Goal: Transaction & Acquisition: Subscribe to service/newsletter

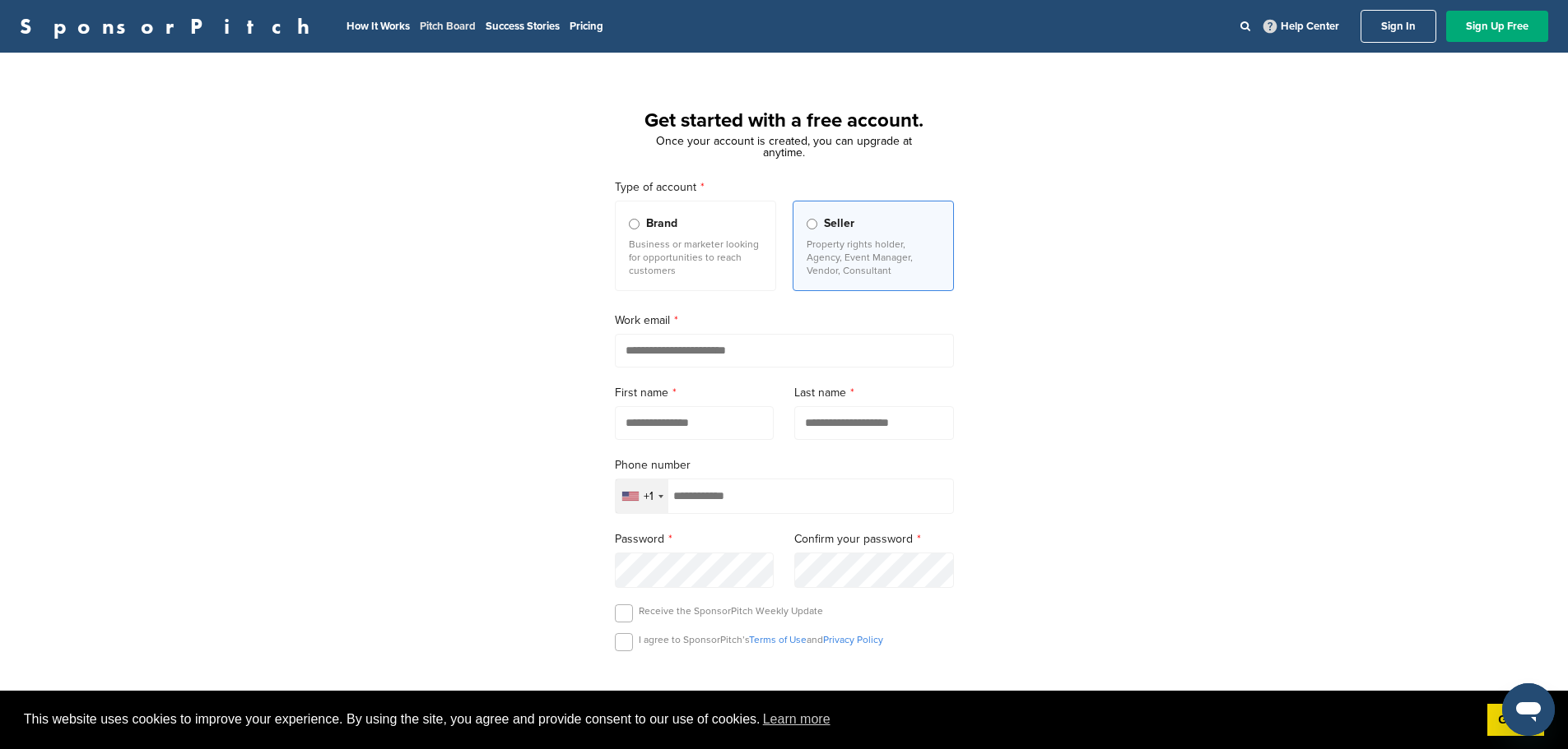
click at [420, 22] on link "Pitch Board" at bounding box center [447, 26] width 56 height 13
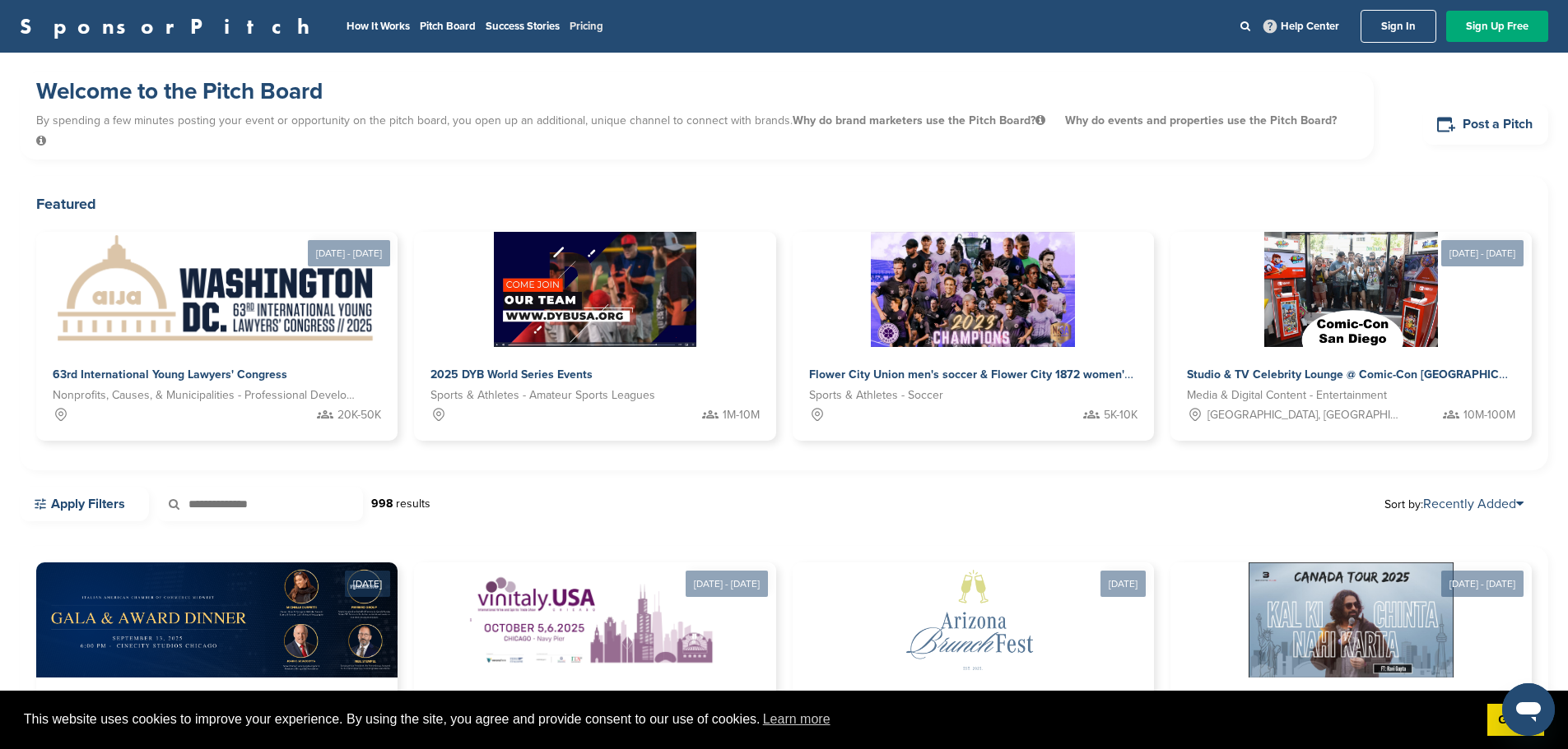
click at [569, 24] on link "Pricing" at bounding box center [585, 26] width 34 height 13
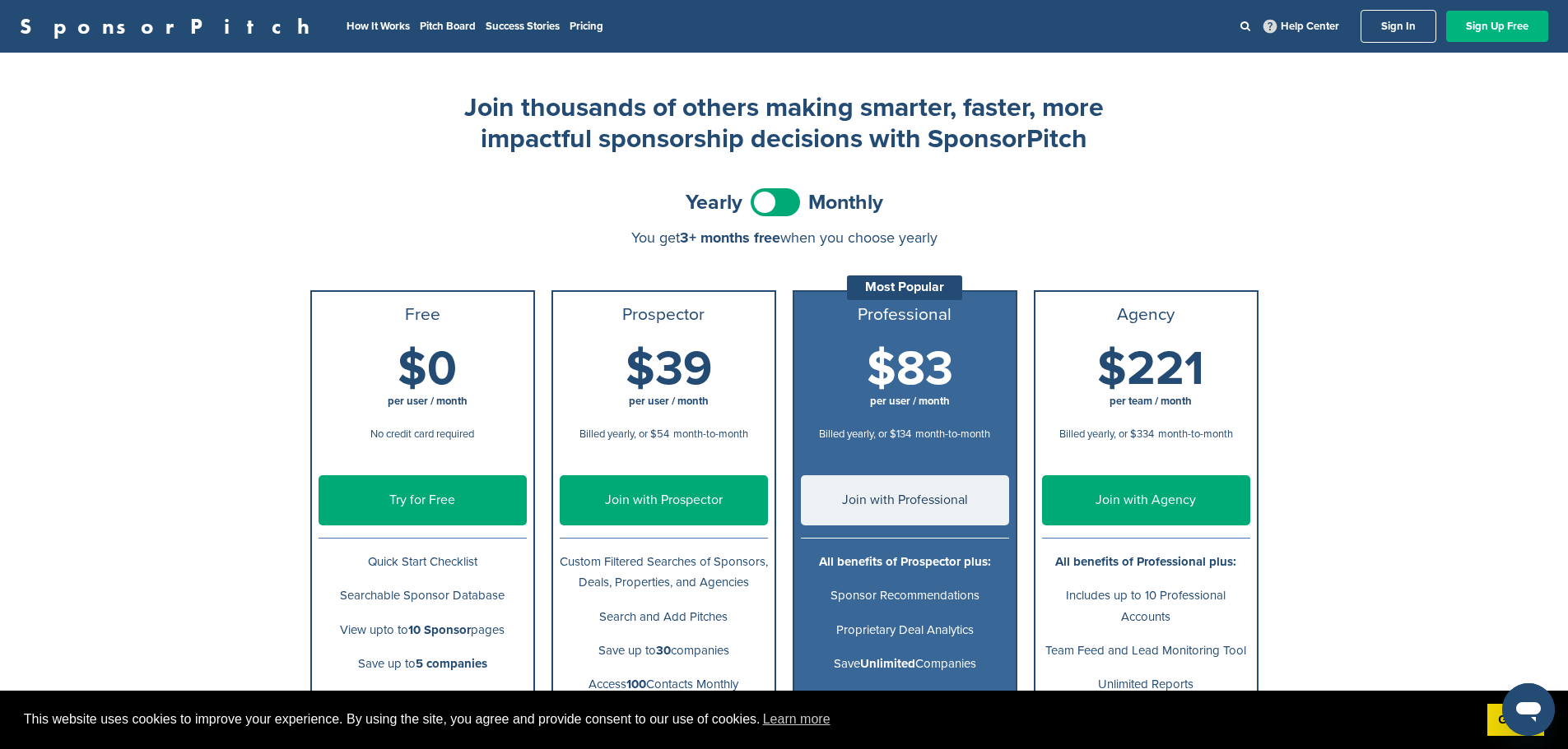
click at [1485, 36] on link "Sign Up Free" at bounding box center [1496, 26] width 102 height 31
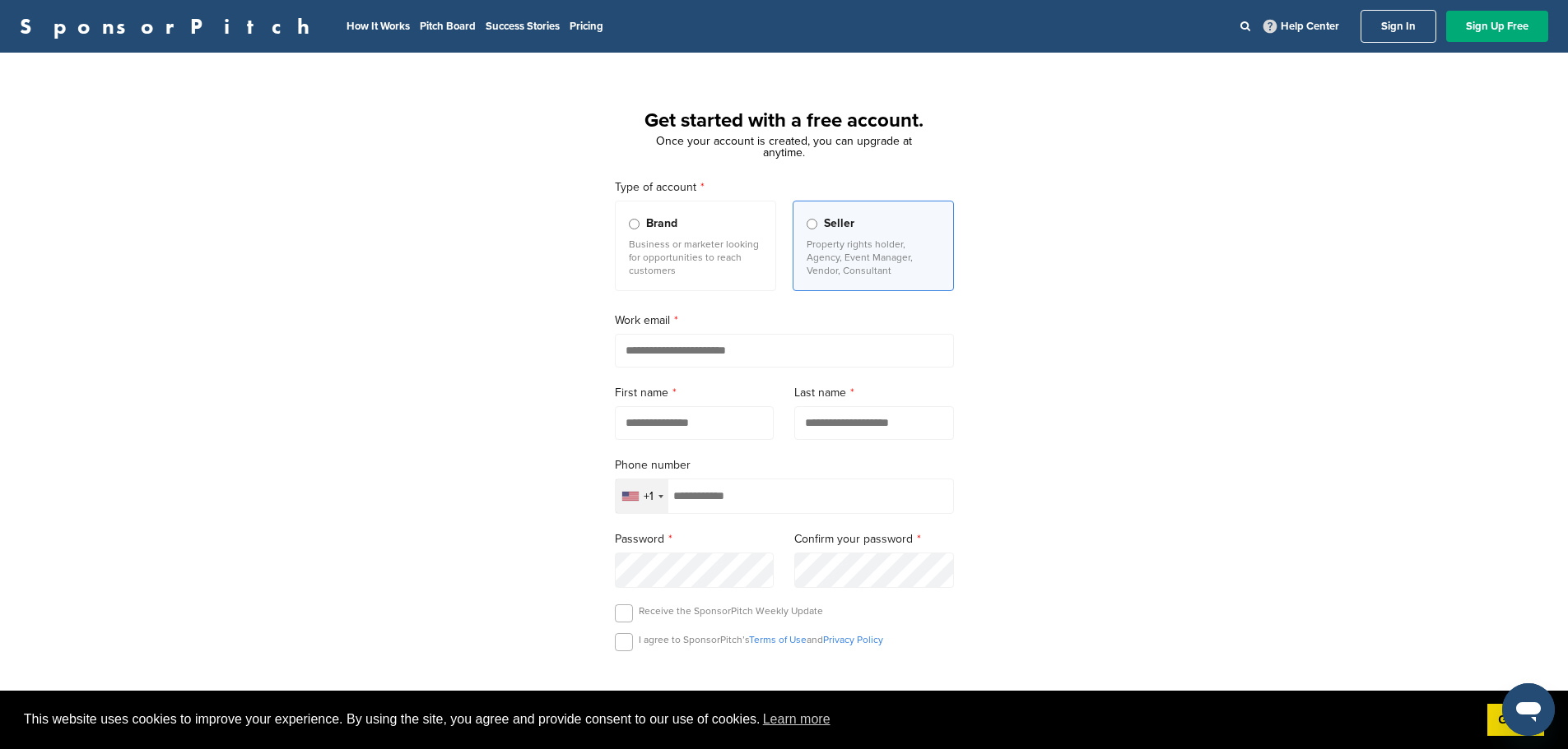
click at [703, 348] on input "email" at bounding box center [784, 350] width 339 height 34
type input "**********"
click at [651, 432] on input "text" at bounding box center [694, 423] width 160 height 34
type input "****"
type input "*"
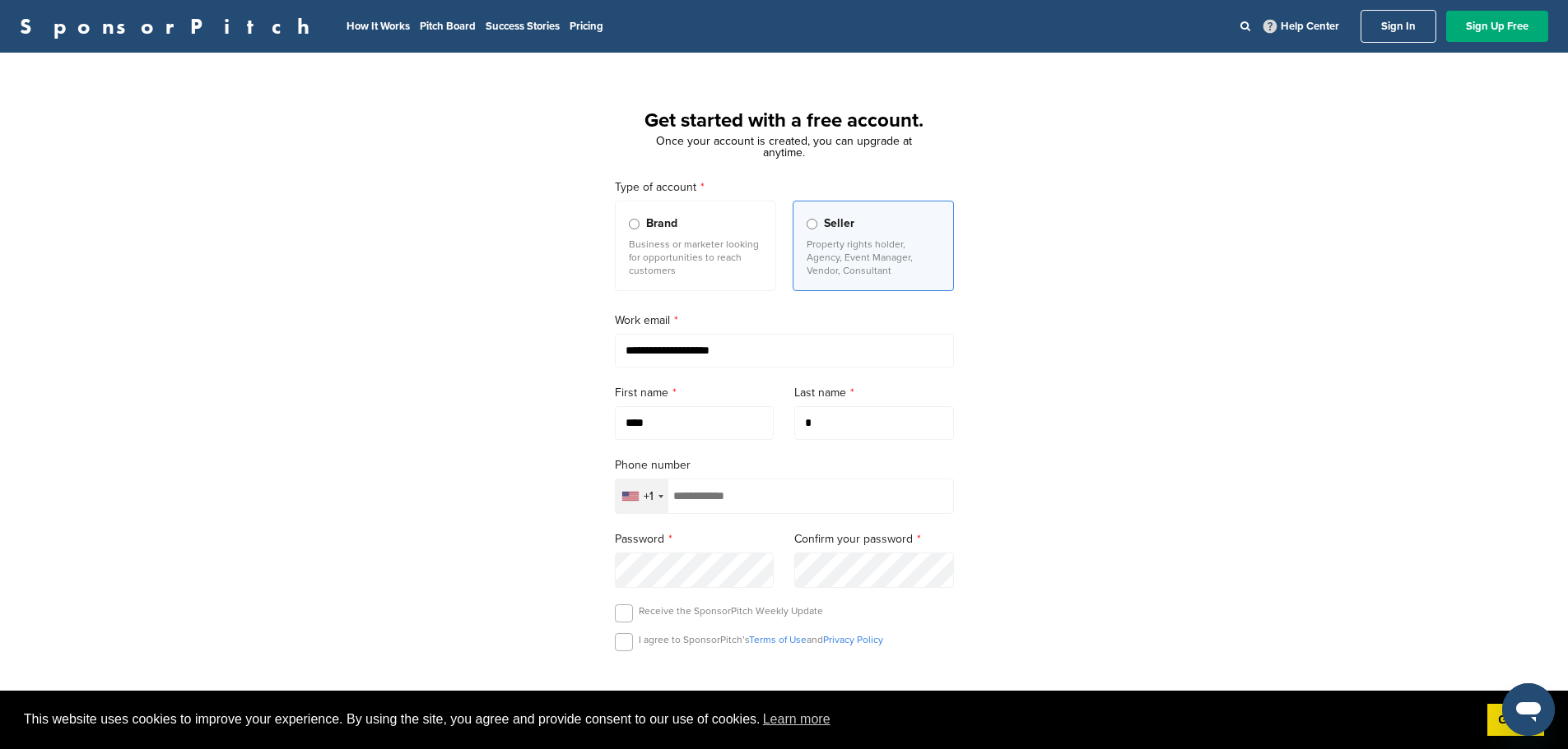
click at [1002, 381] on div "**********" at bounding box center [784, 454] width 1568 height 764
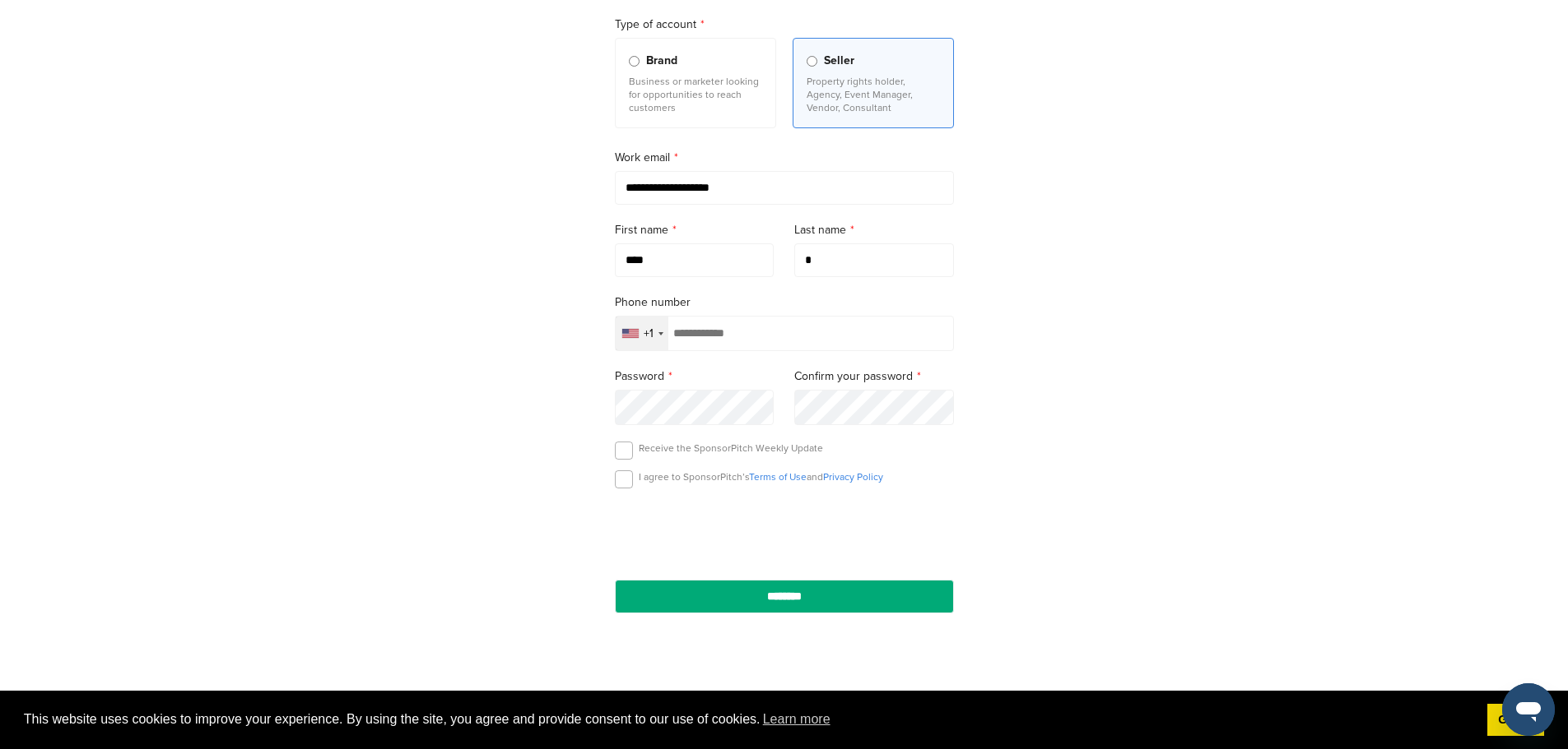
scroll to position [165, 0]
click at [735, 330] on input "tel" at bounding box center [784, 331] width 339 height 35
type input "**********"
click at [627, 485] on label at bounding box center [623, 477] width 18 height 18
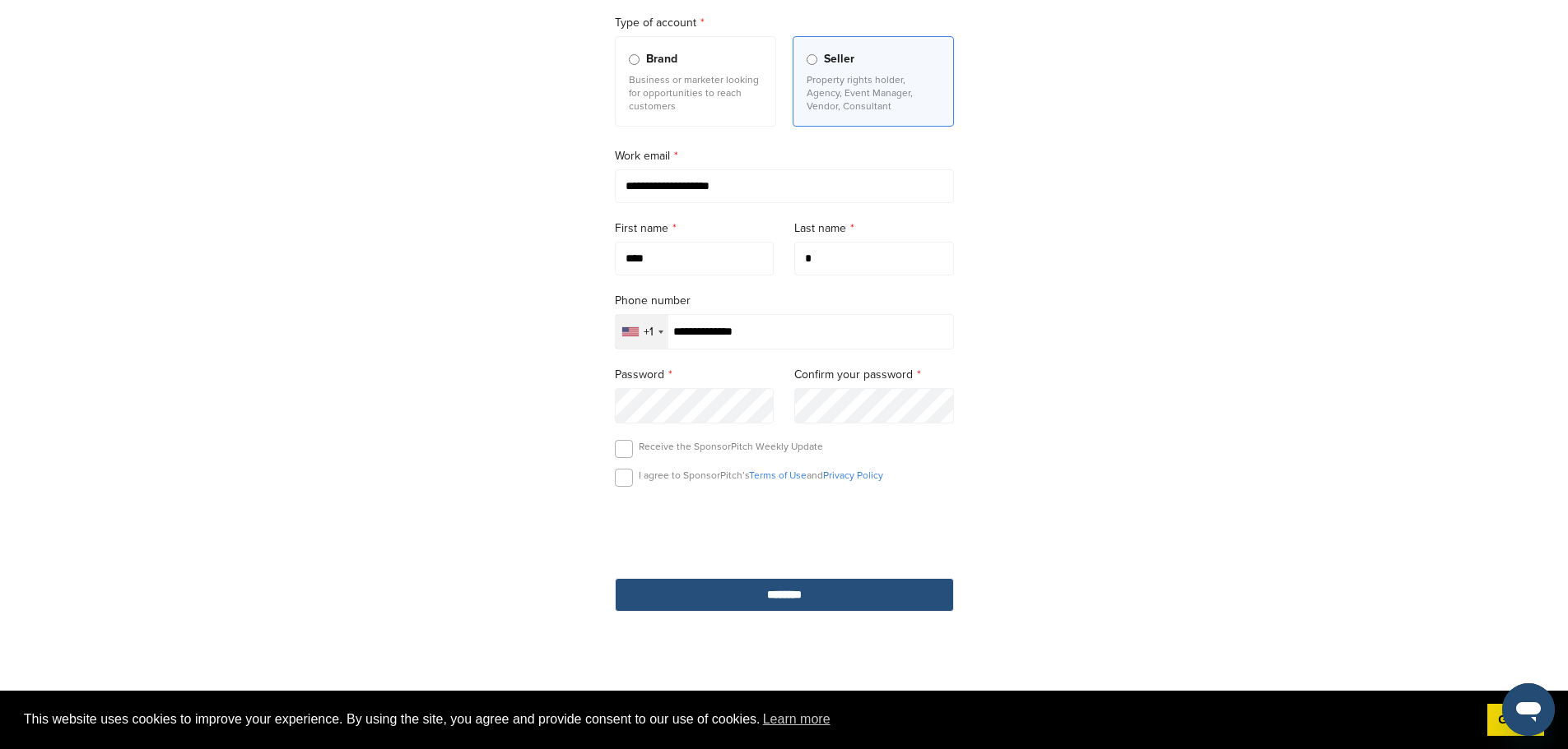
click at [818, 604] on input "********" at bounding box center [784, 595] width 339 height 34
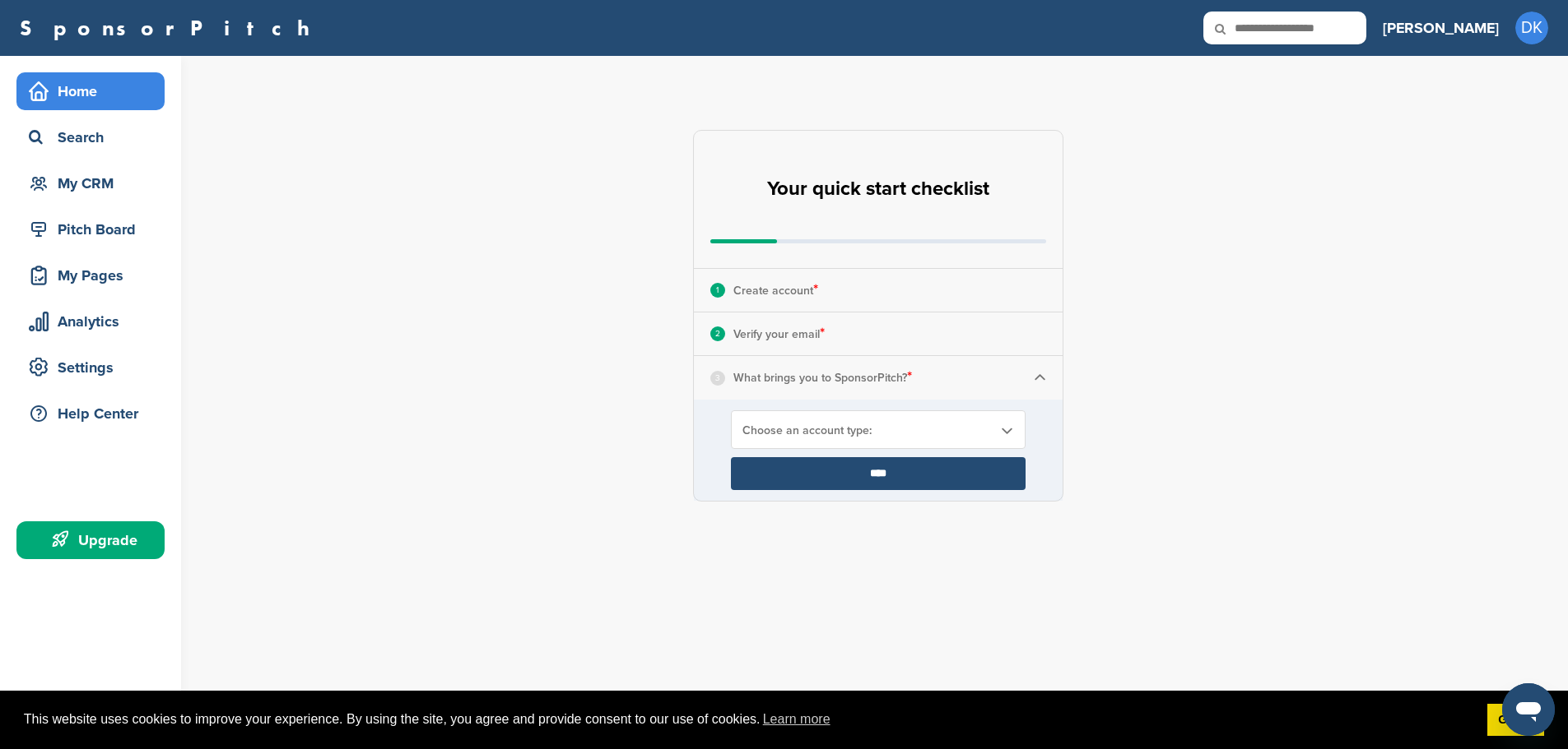
click at [954, 375] on div "3 What brings you to SponsorPitch? *" at bounding box center [877, 378] width 369 height 43
click at [1037, 374] on img at bounding box center [1040, 378] width 12 height 12
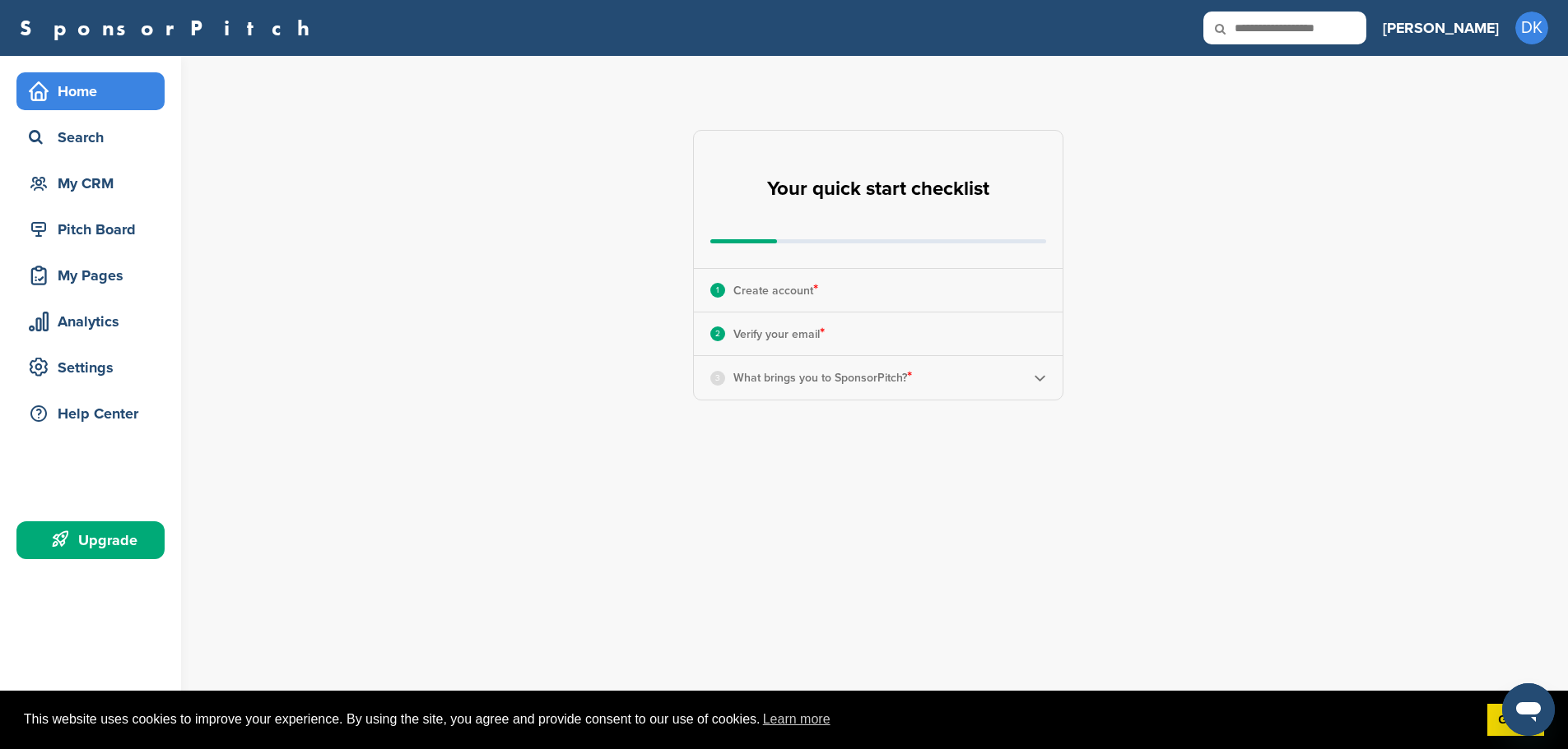
click at [1036, 370] on div "3 What brings you to SponsorPitch? *" at bounding box center [877, 378] width 369 height 43
click at [1034, 386] on div "3 What brings you to SponsorPitch? *" at bounding box center [877, 378] width 369 height 43
click at [1036, 377] on img at bounding box center [1040, 378] width 12 height 12
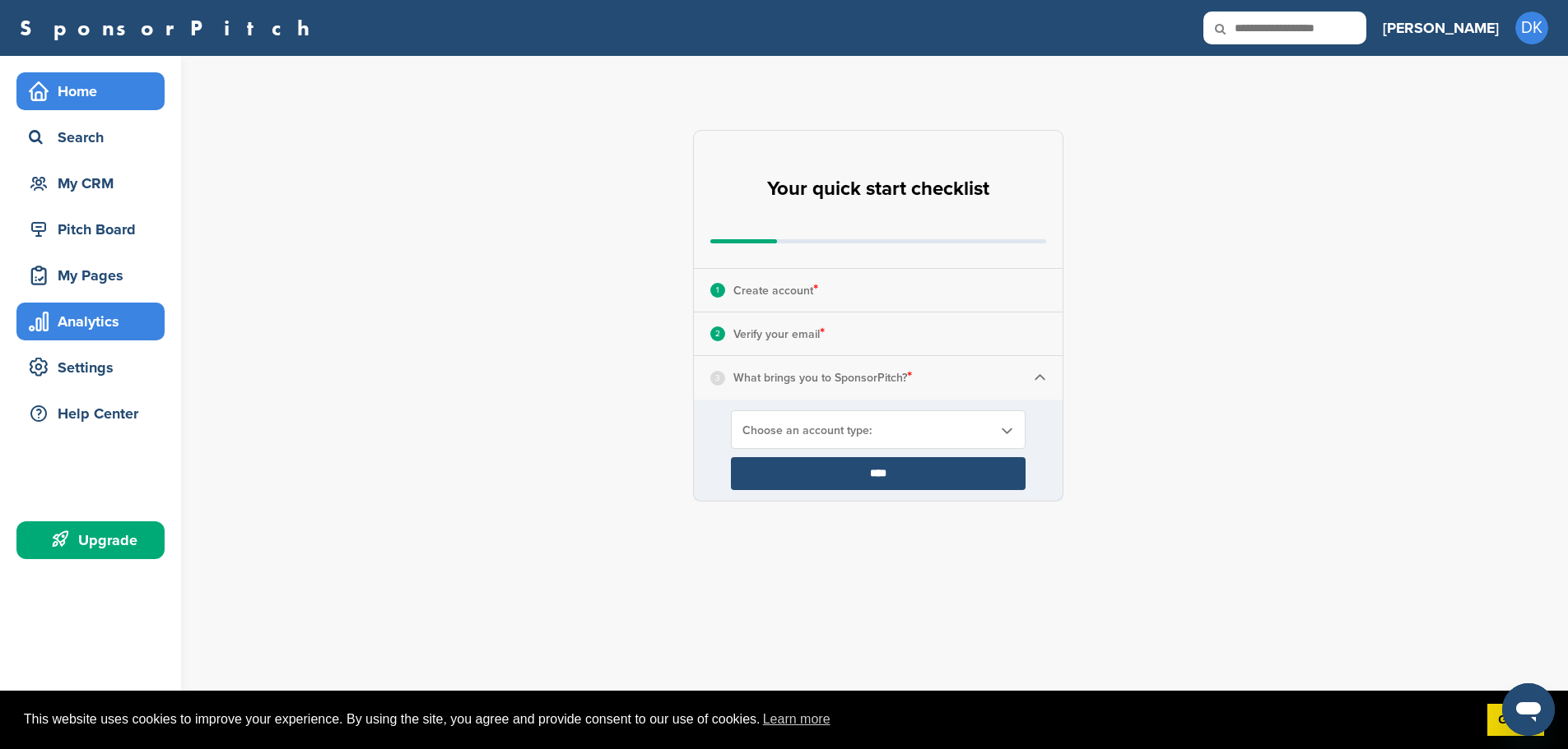
click at [73, 332] on div "Analytics" at bounding box center [95, 321] width 140 height 29
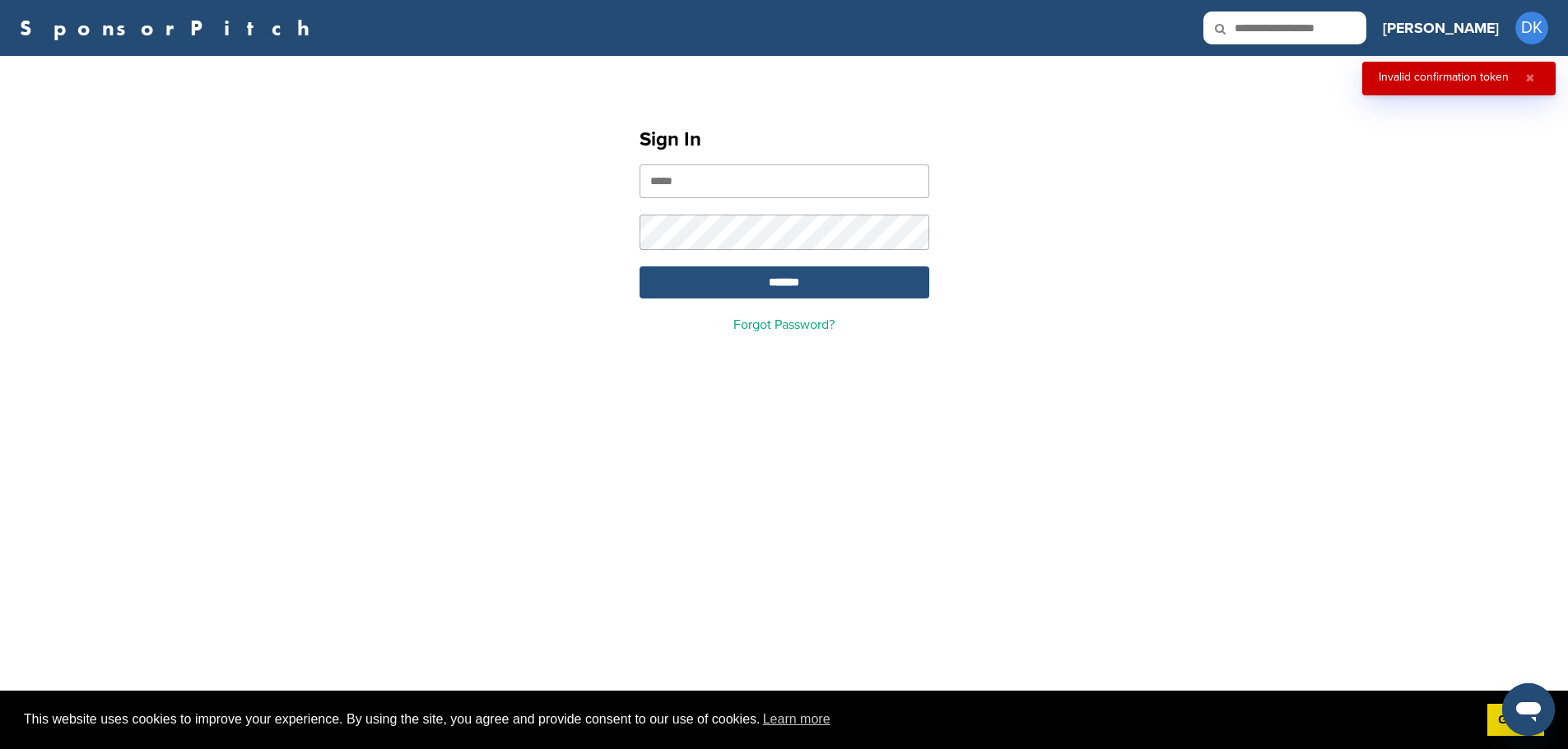
type input "**********"
click at [833, 295] on input "*******" at bounding box center [783, 282] width 289 height 32
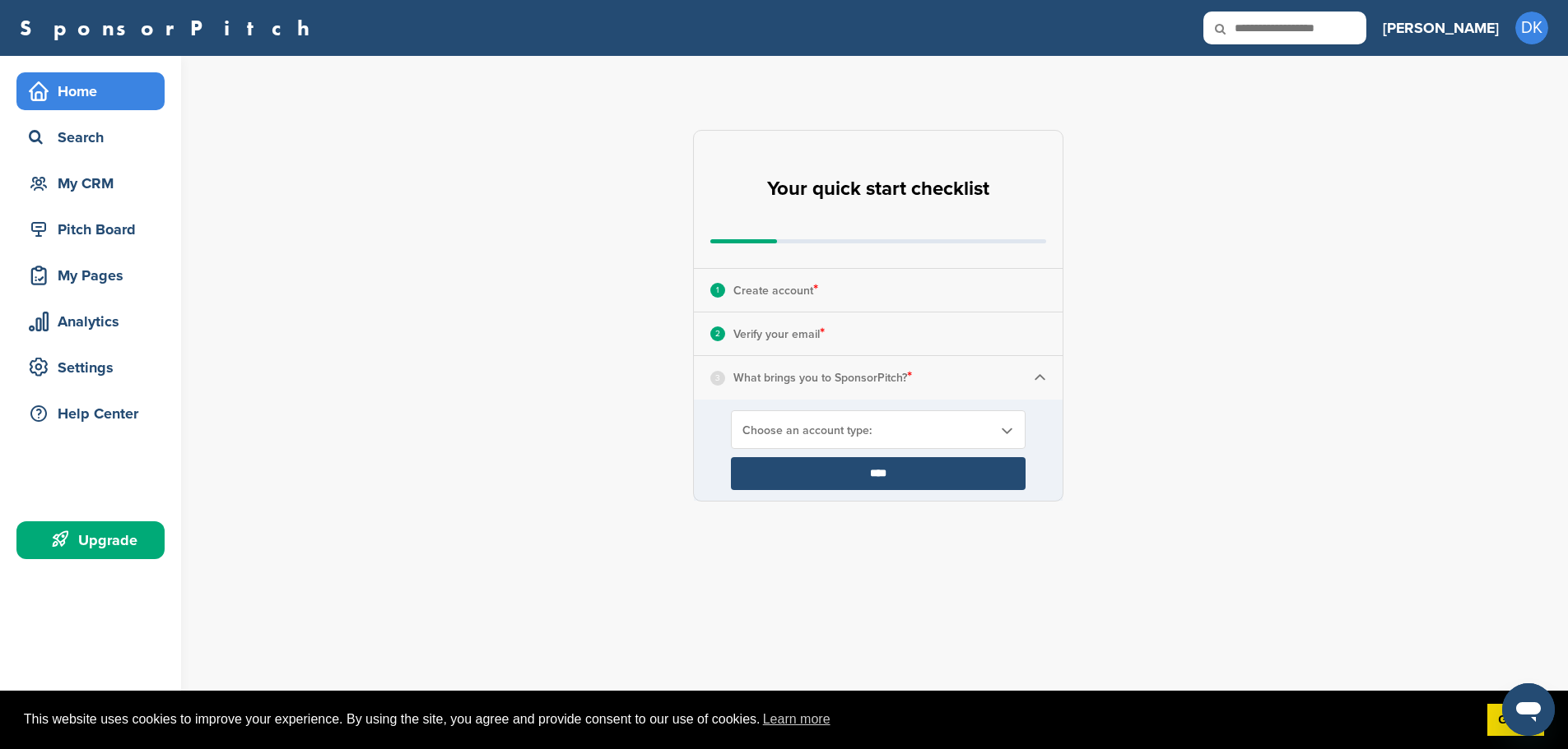
click at [1012, 374] on div "3 What brings you to SponsorPitch? *" at bounding box center [877, 378] width 369 height 43
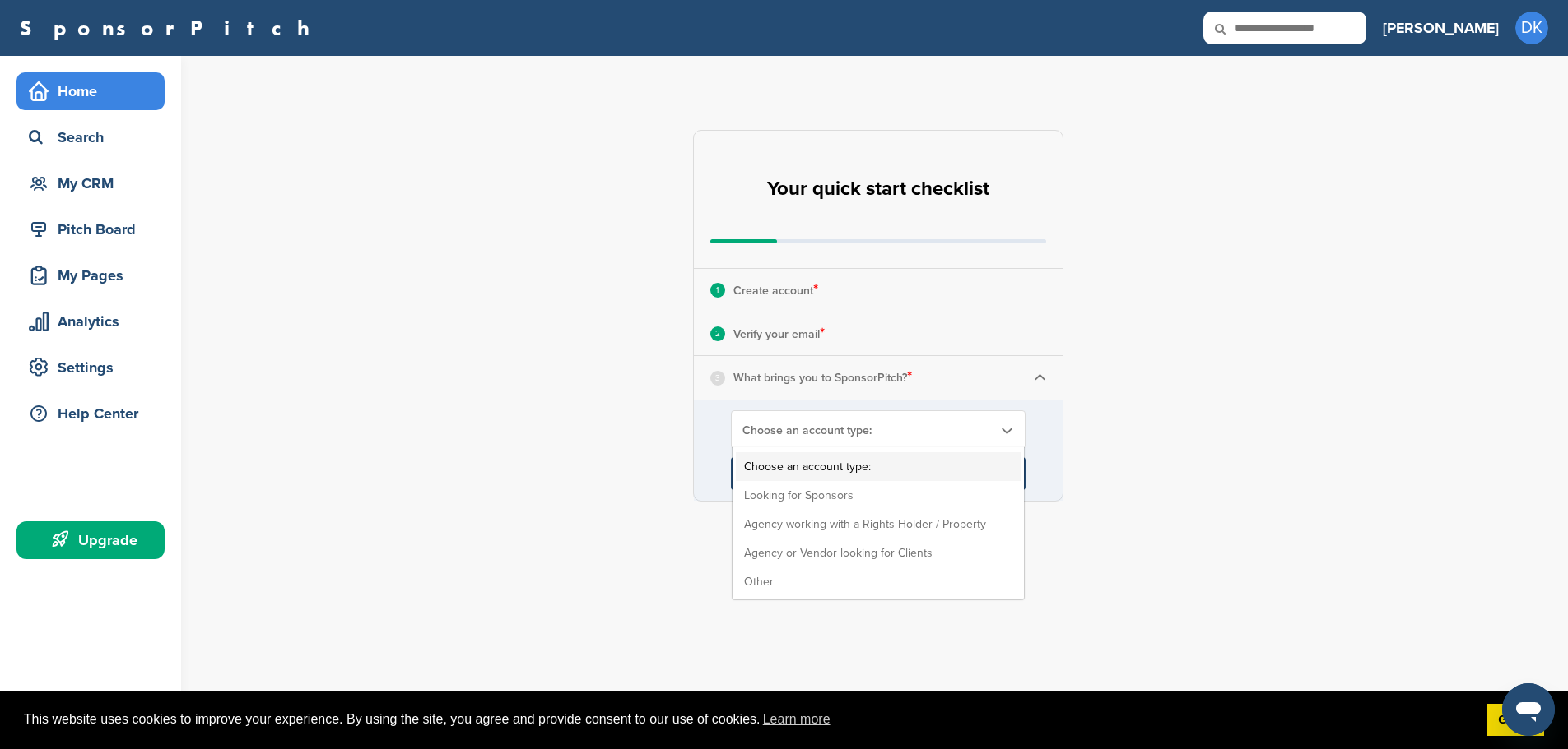
click at [860, 427] on span "Choose an account type:" at bounding box center [868, 431] width 250 height 14
click at [893, 492] on li "Looking for Sponsors" at bounding box center [878, 495] width 285 height 28
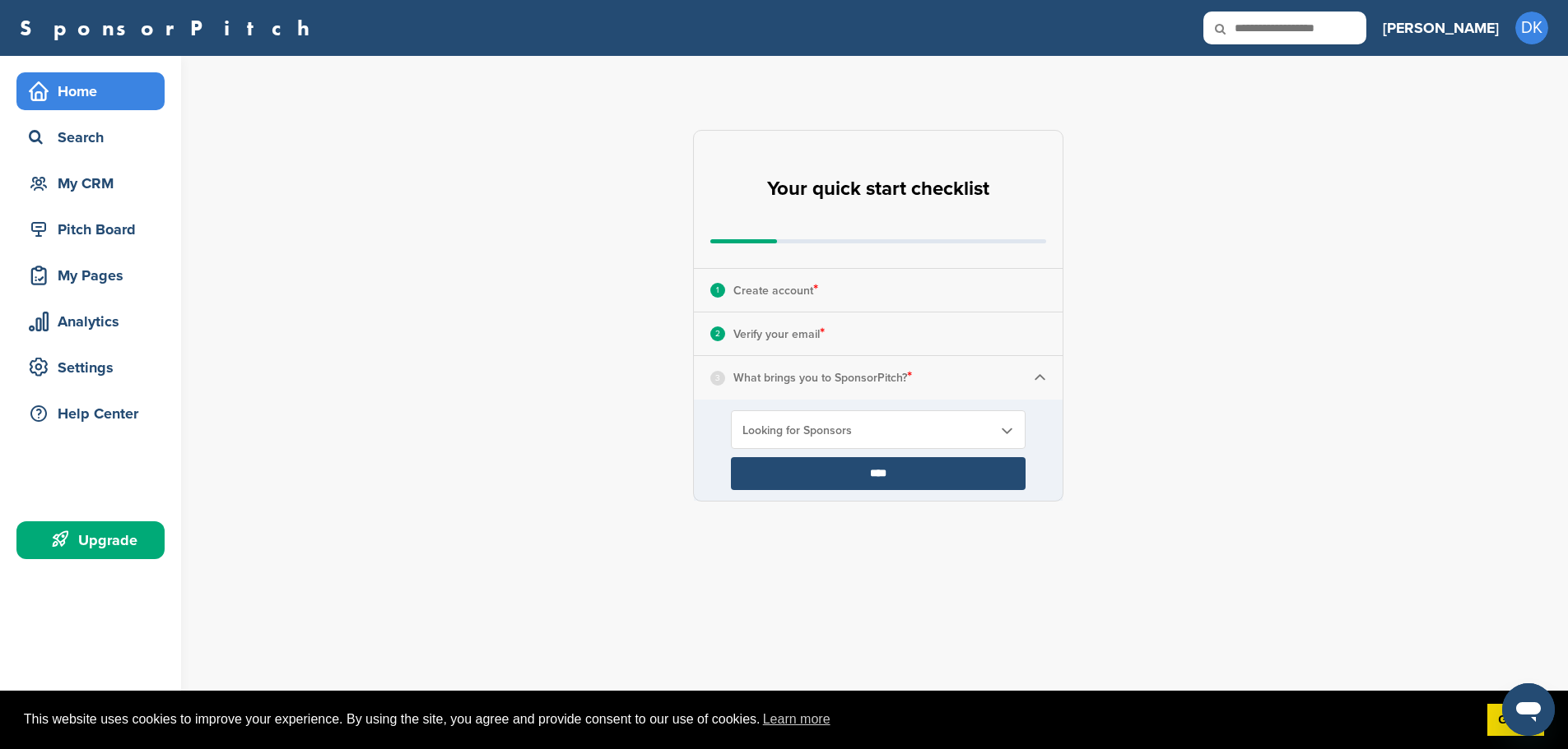
click at [870, 467] on input "****" at bounding box center [877, 474] width 294 height 33
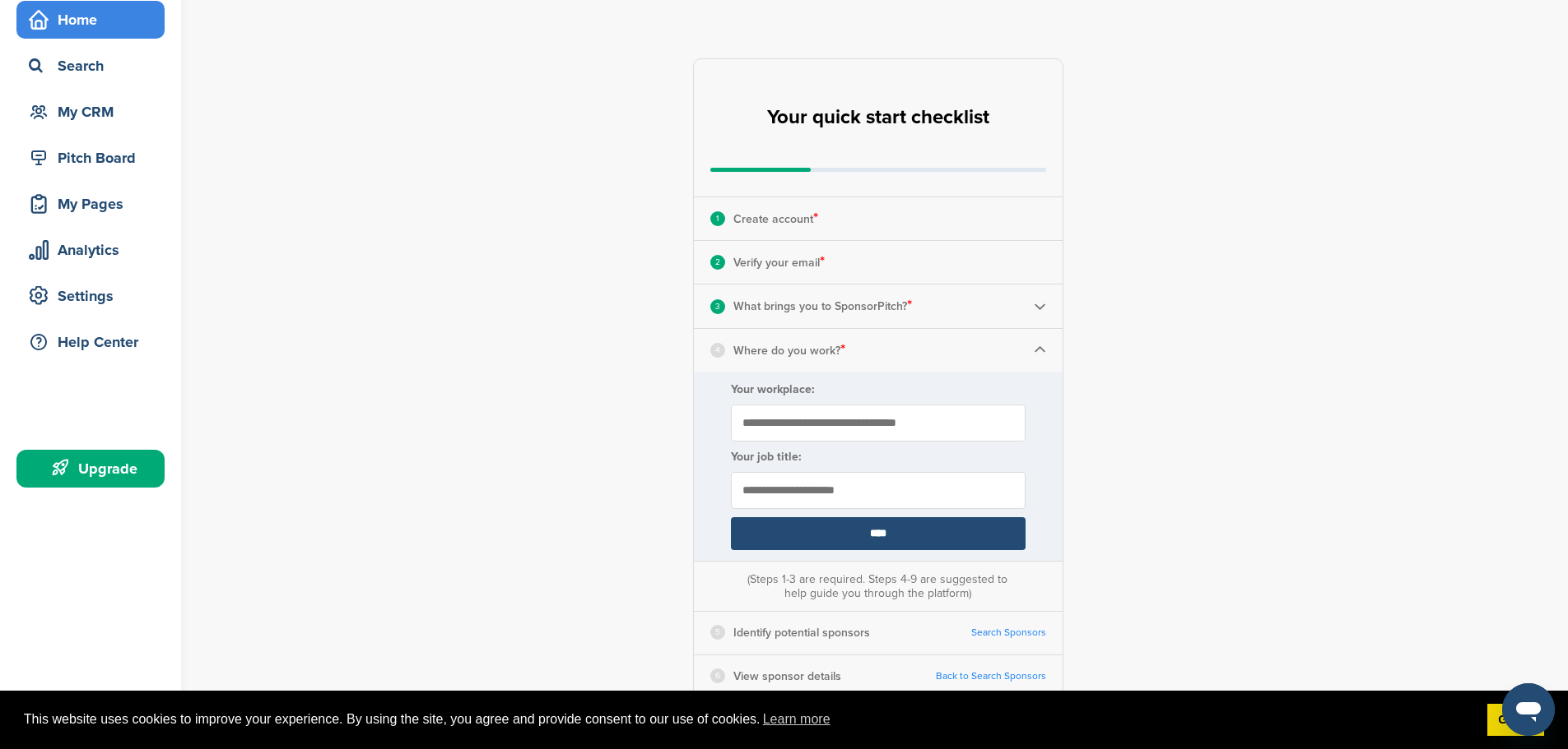
scroll to position [82, 0]
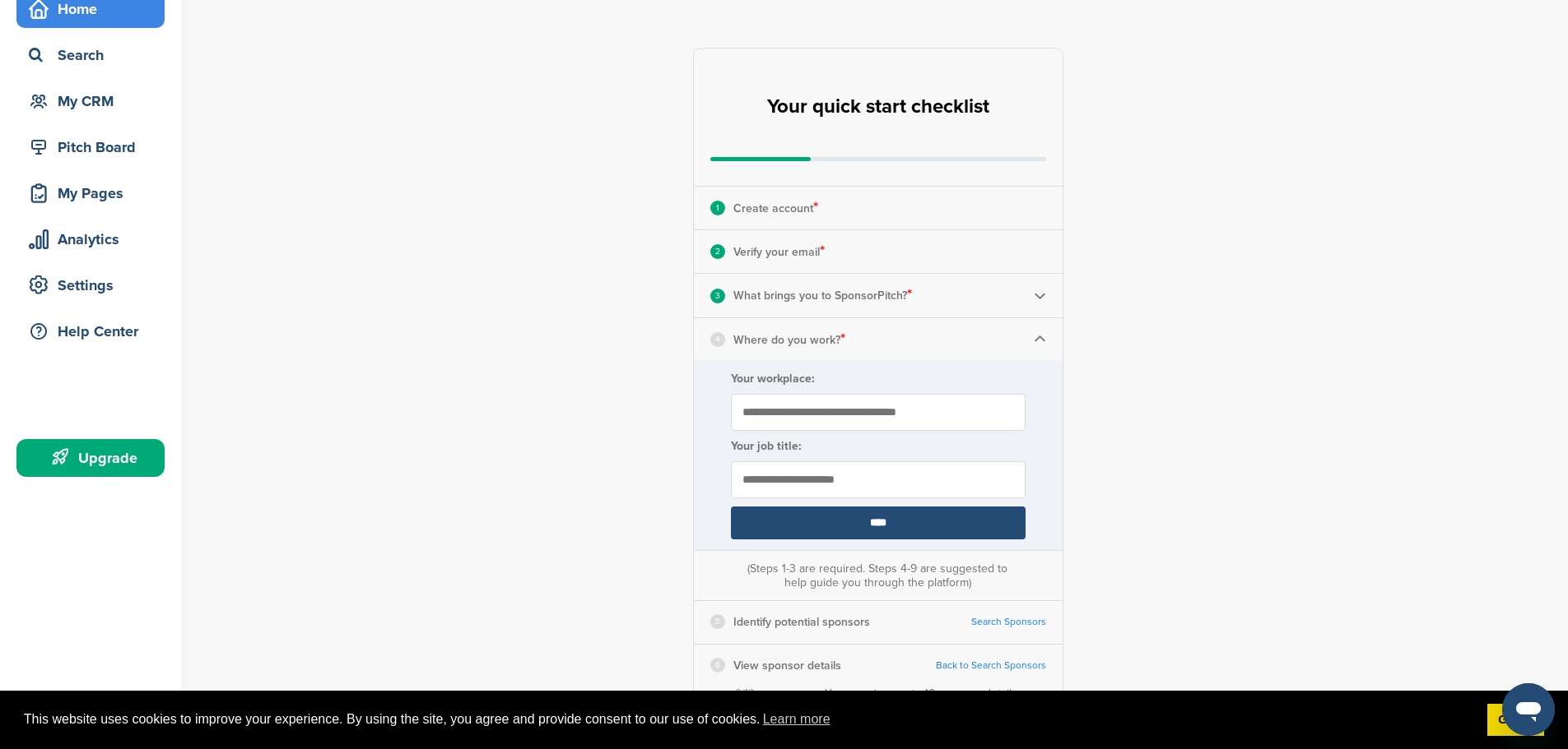
click at [819, 413] on input "Your workplace:" at bounding box center [877, 412] width 294 height 37
type input "**********"
click at [801, 479] on input "text" at bounding box center [877, 480] width 294 height 37
type input "*********"
click at [852, 520] on input "****" at bounding box center [877, 523] width 294 height 33
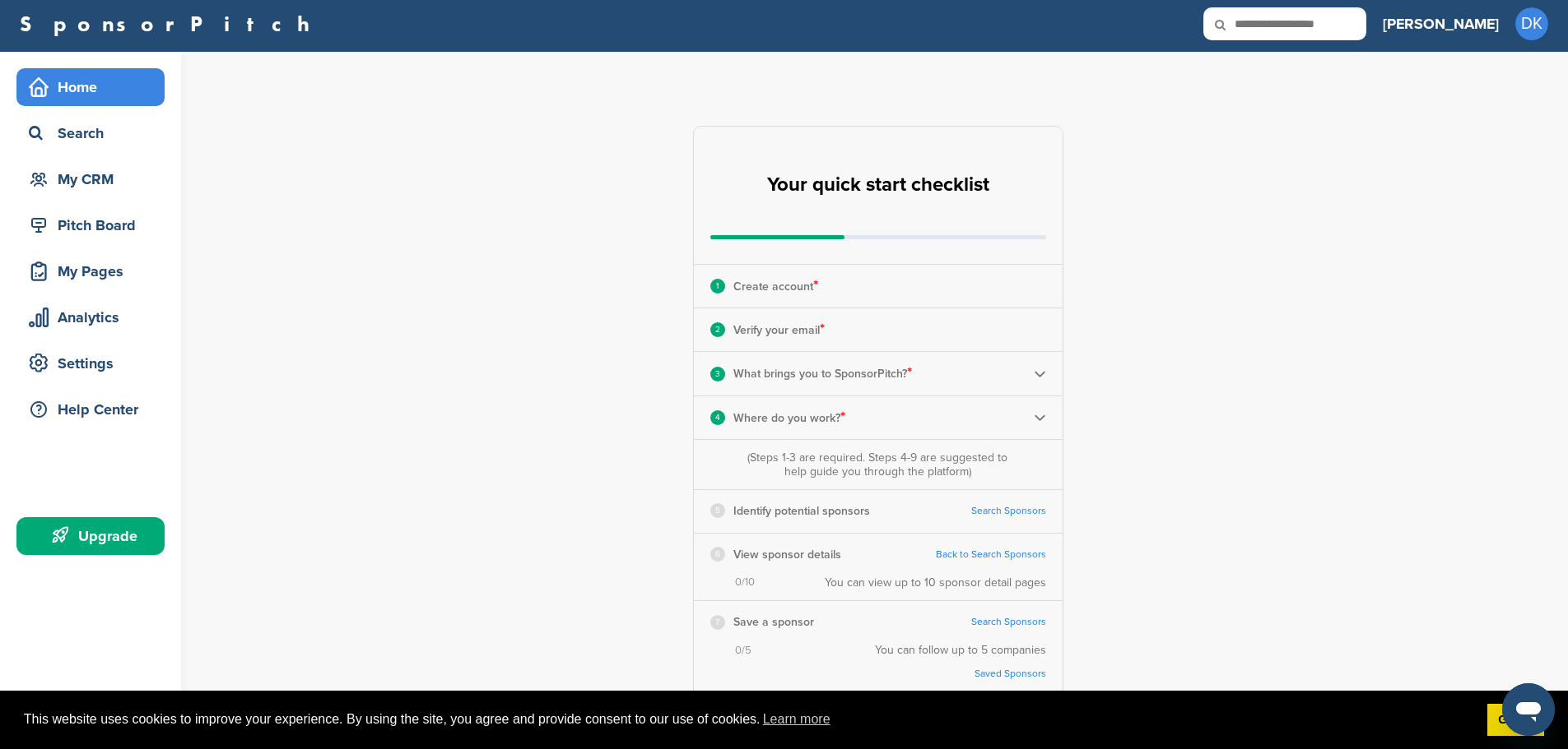
scroll to position [0, 0]
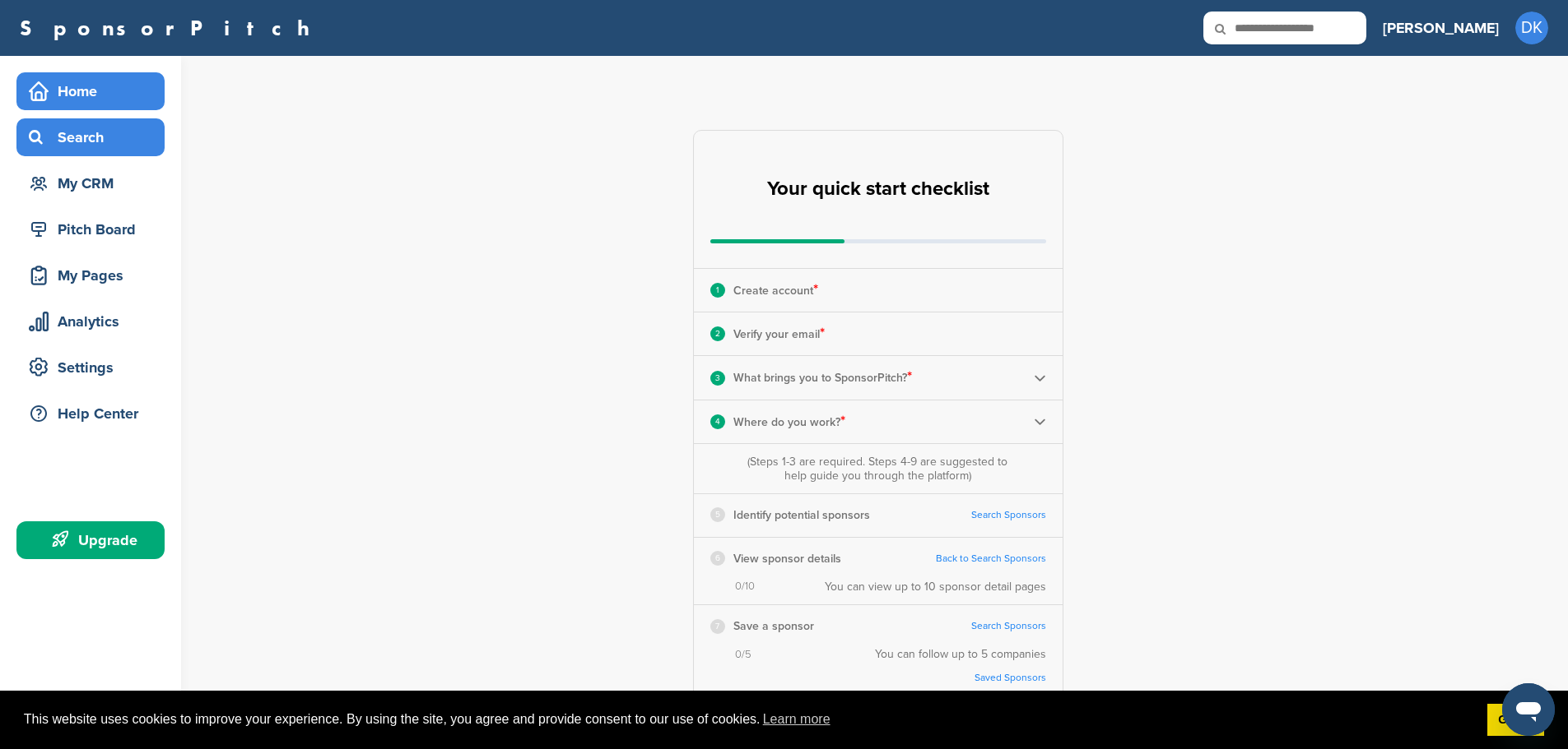
click at [99, 135] on div "Search" at bounding box center [95, 137] width 140 height 29
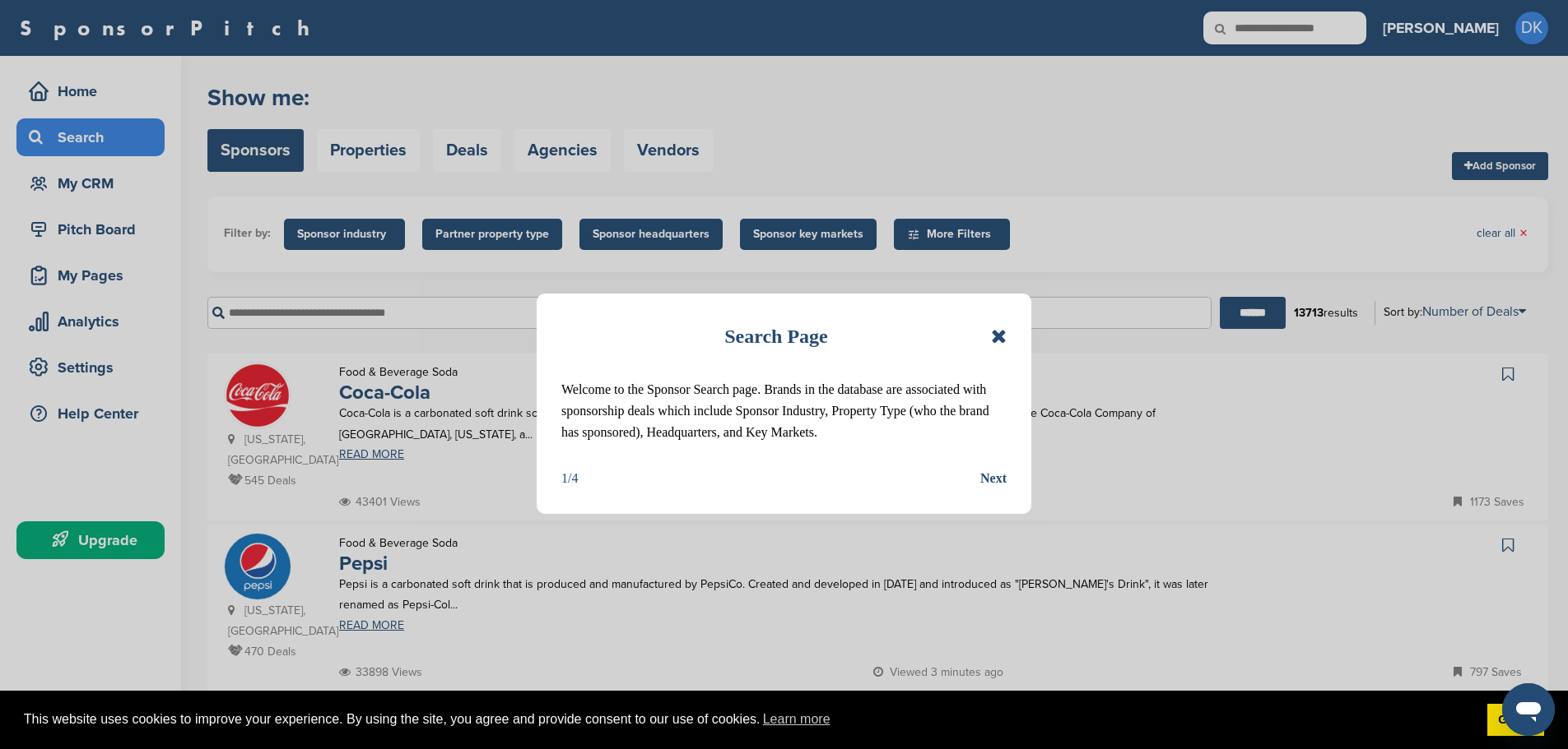
click at [998, 337] on icon at bounding box center [998, 336] width 16 height 20
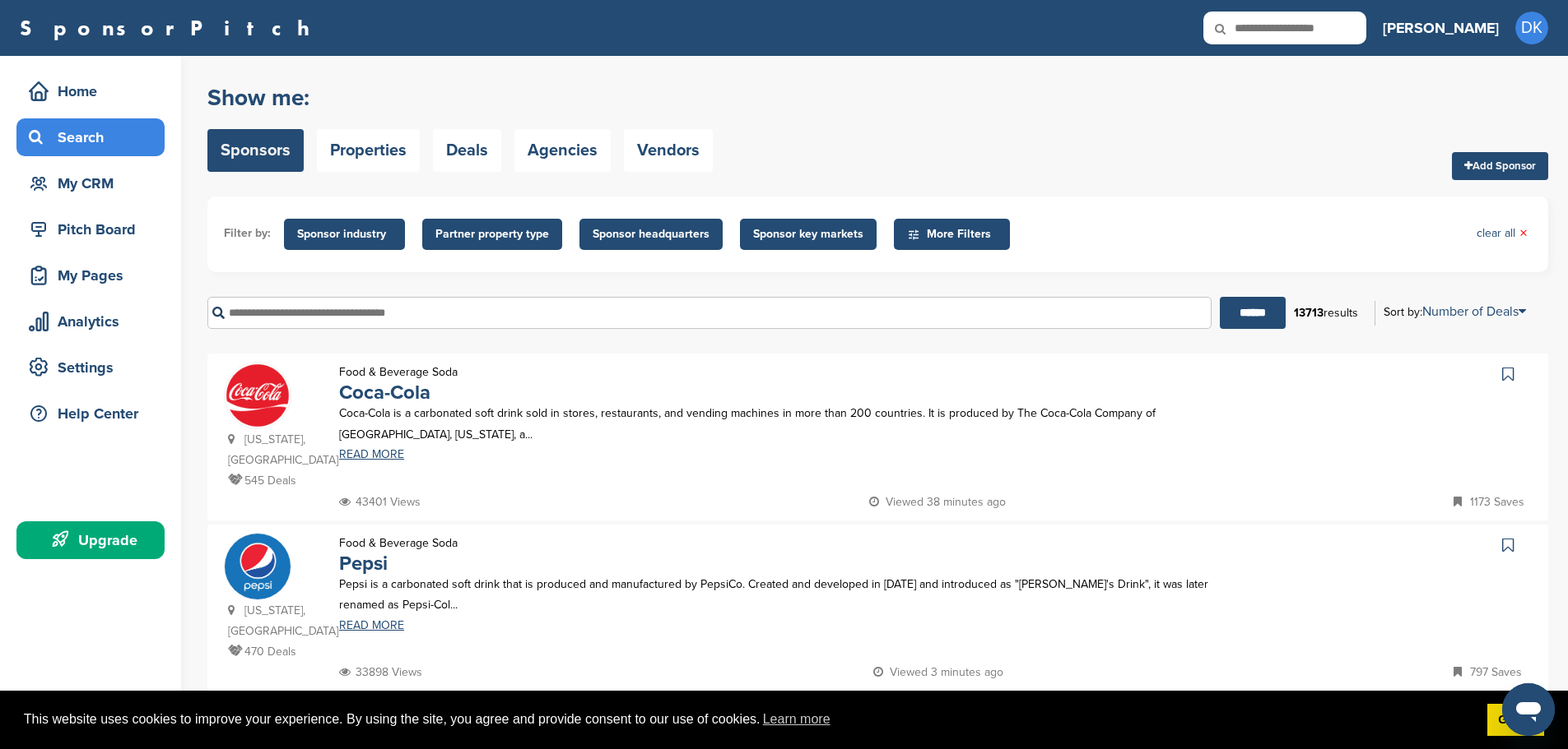
click at [560, 324] on input "text" at bounding box center [709, 312] width 1004 height 32
type input "******"
click at [1219, 297] on input "******" at bounding box center [1252, 312] width 66 height 32
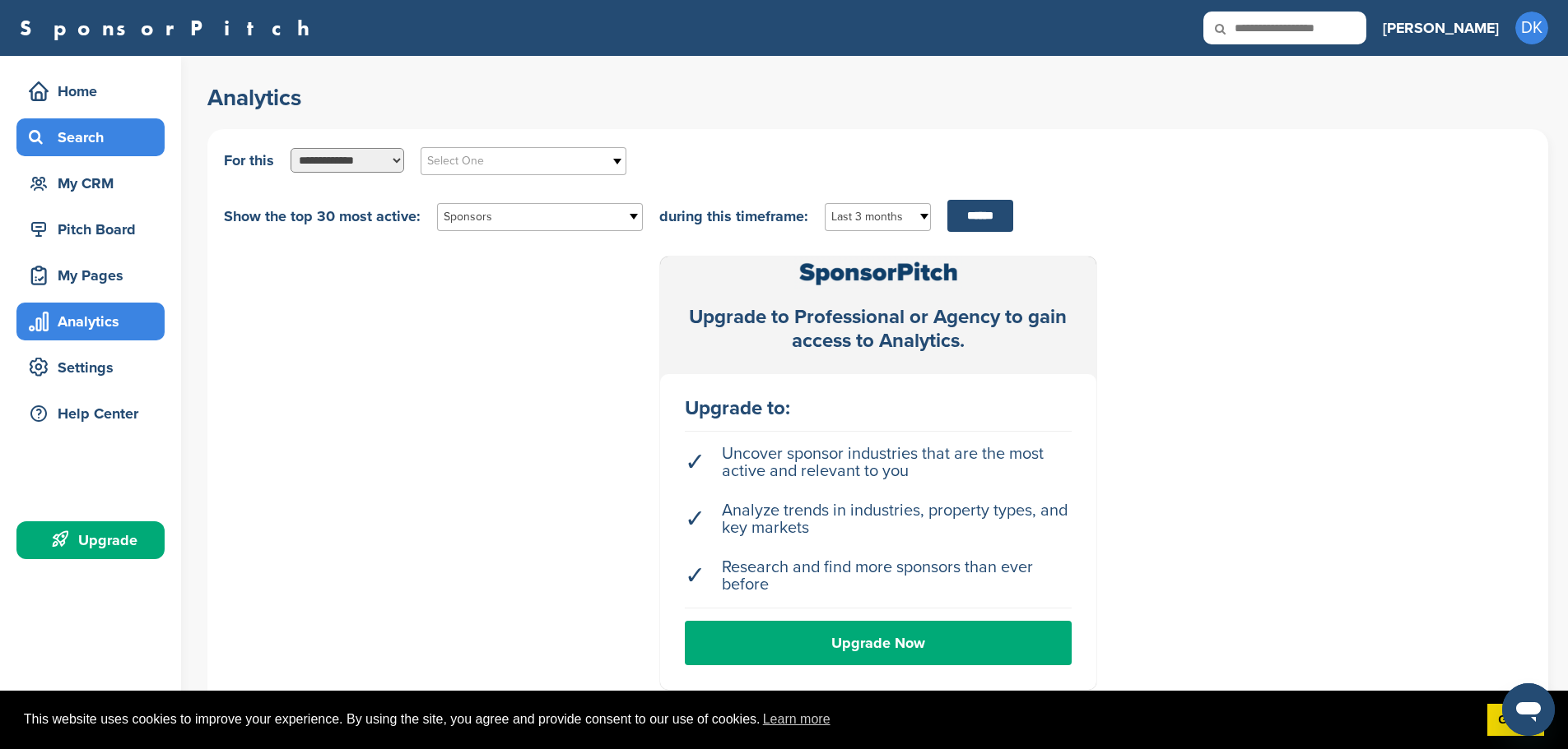
click at [74, 135] on div "Search" at bounding box center [95, 137] width 140 height 29
click at [86, 90] on div "Home" at bounding box center [95, 91] width 140 height 29
click at [108, 103] on div "Home" at bounding box center [95, 91] width 140 height 29
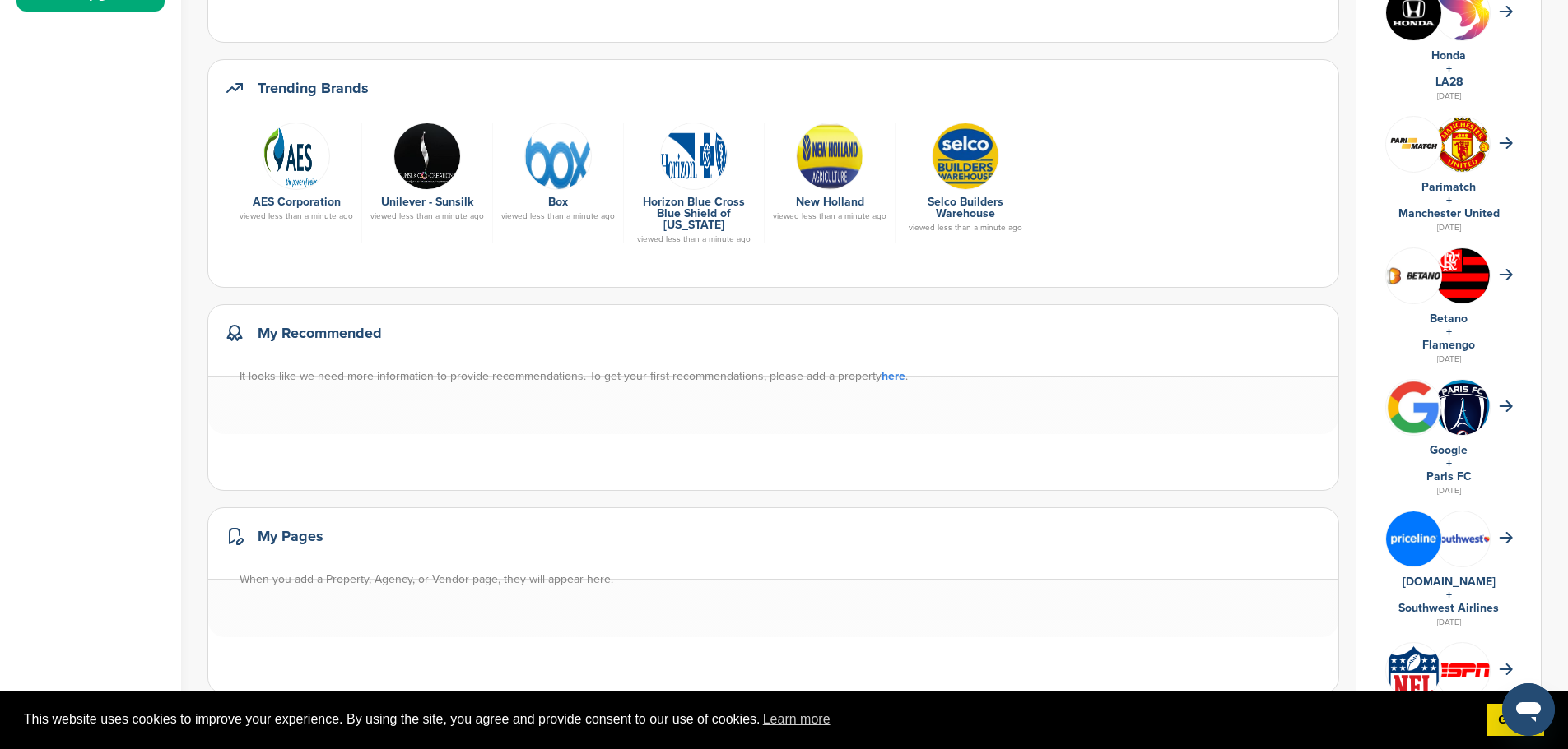
scroll to position [576, 0]
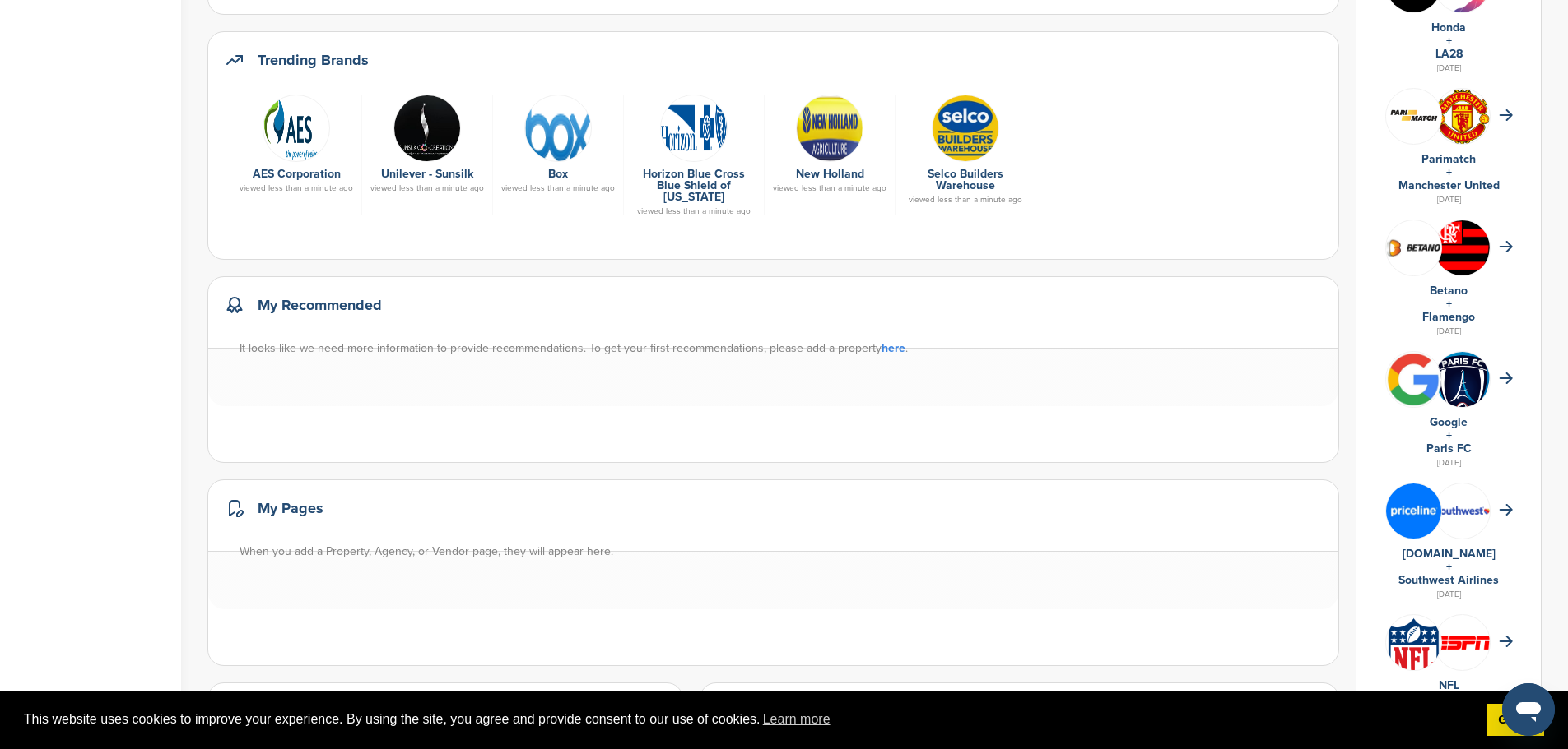
click at [888, 350] on link "here" at bounding box center [894, 349] width 24 height 14
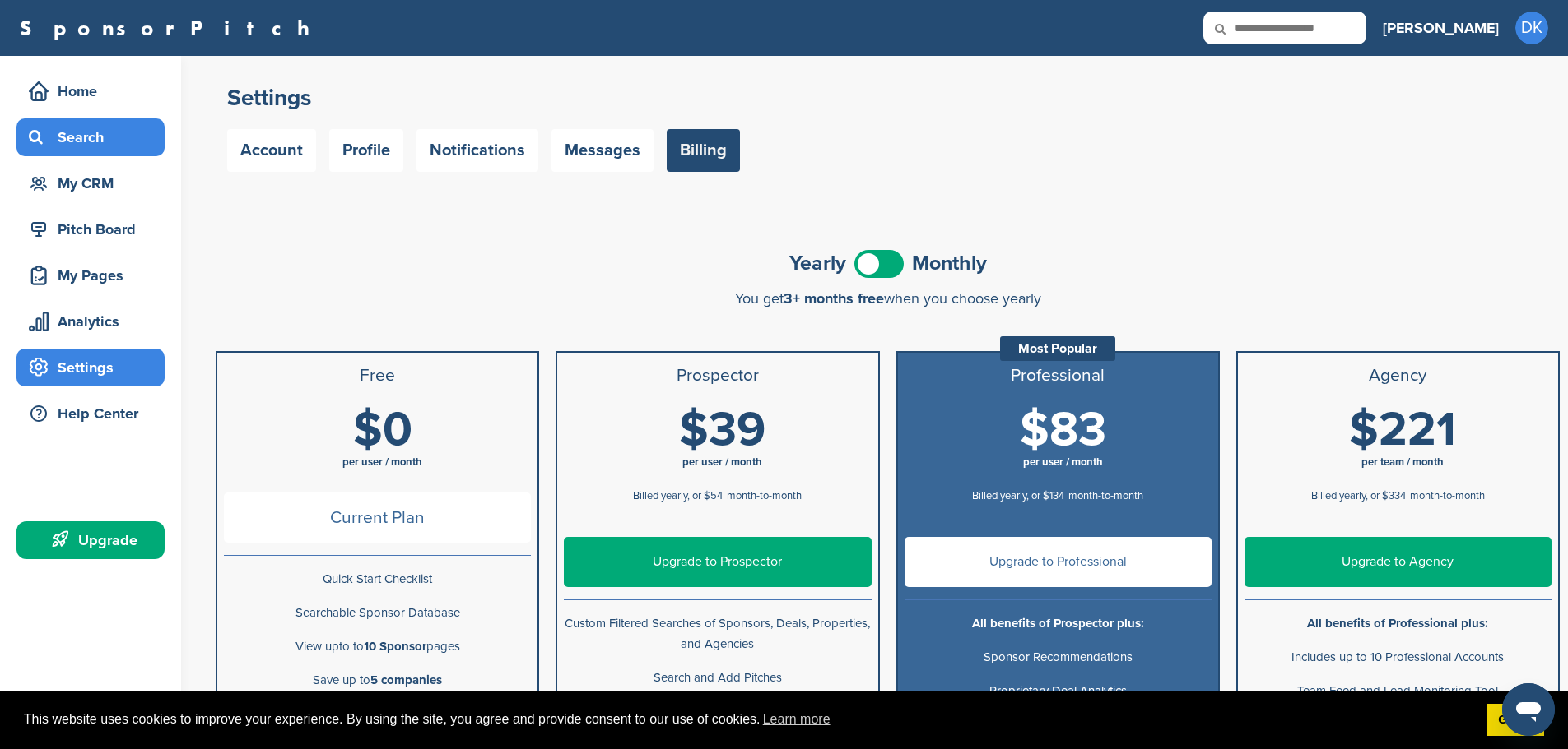
click at [79, 137] on div "Search" at bounding box center [95, 137] width 140 height 29
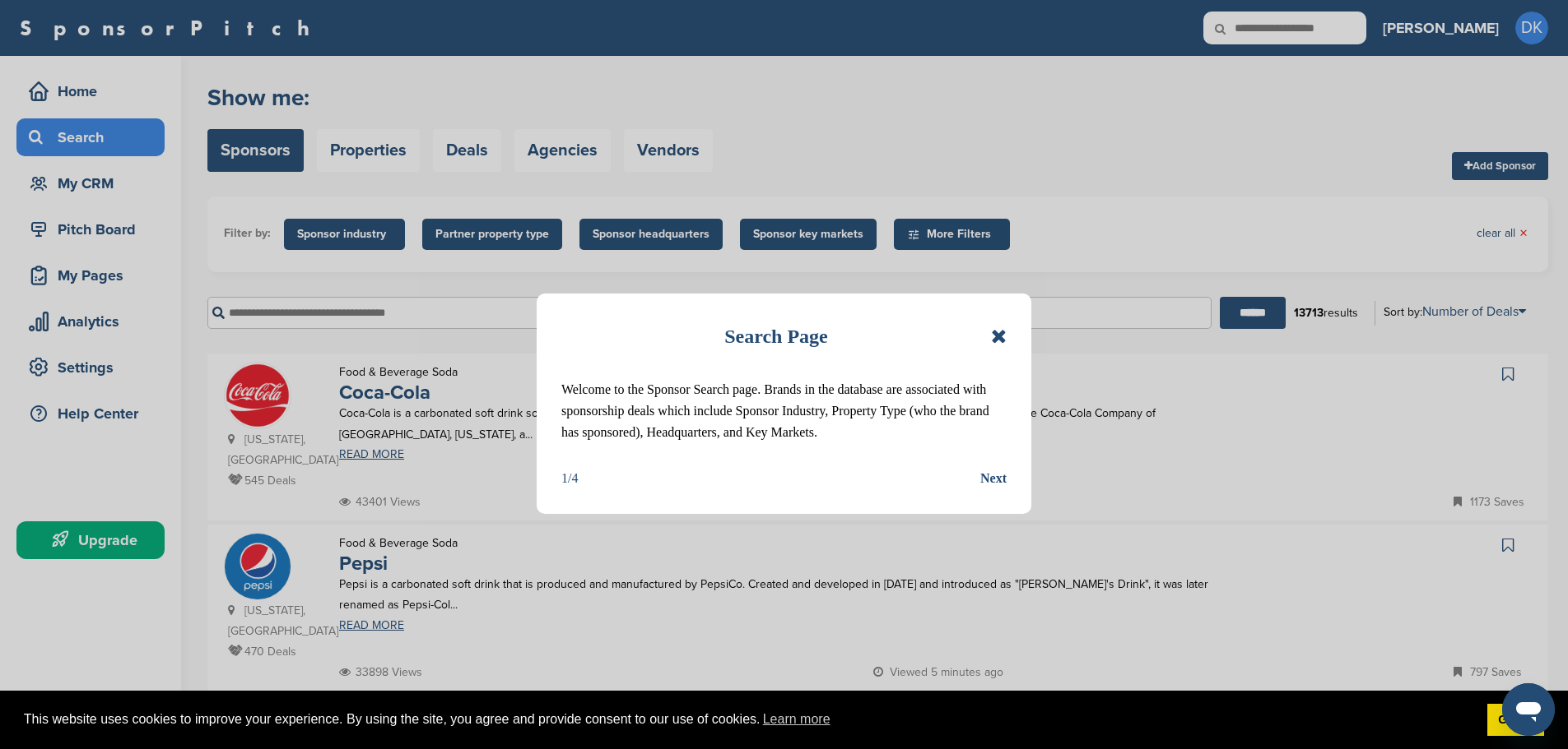
click at [1002, 334] on icon at bounding box center [998, 336] width 16 height 20
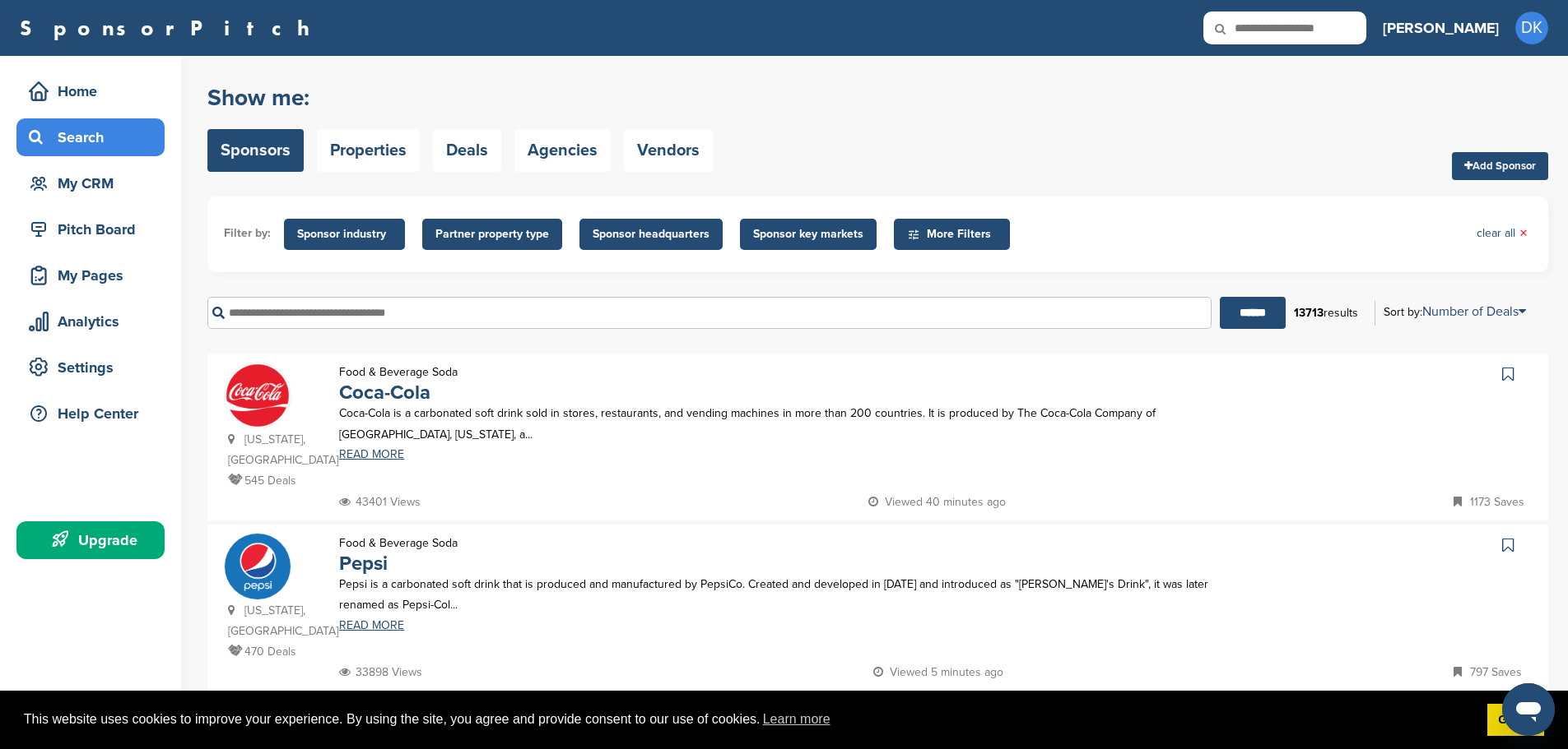
click at [484, 229] on span "Partner property type" at bounding box center [492, 234] width 114 height 18
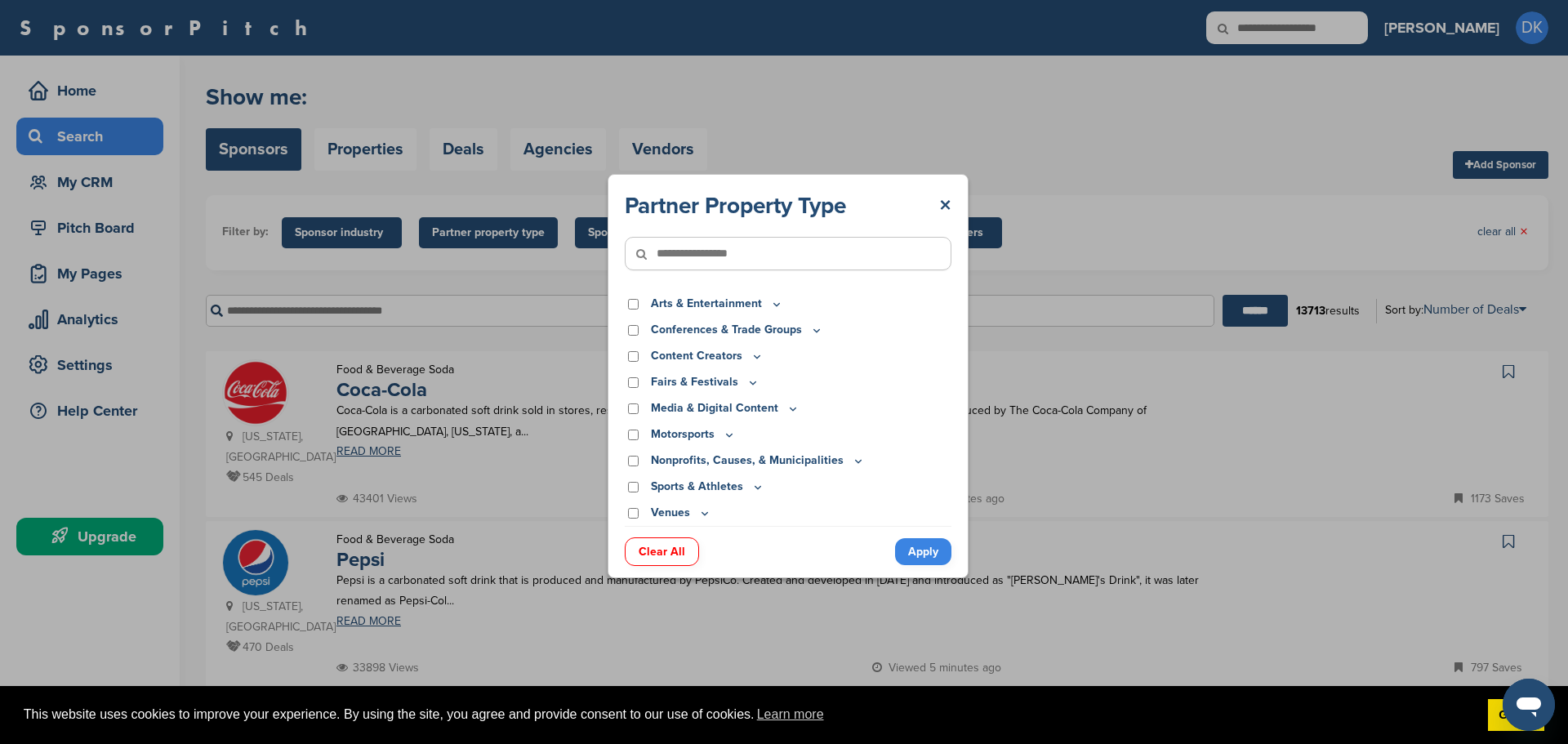
click at [676, 461] on p "Nonprofits, Causes, & Municipalities" at bounding box center [758, 460] width 214 height 18
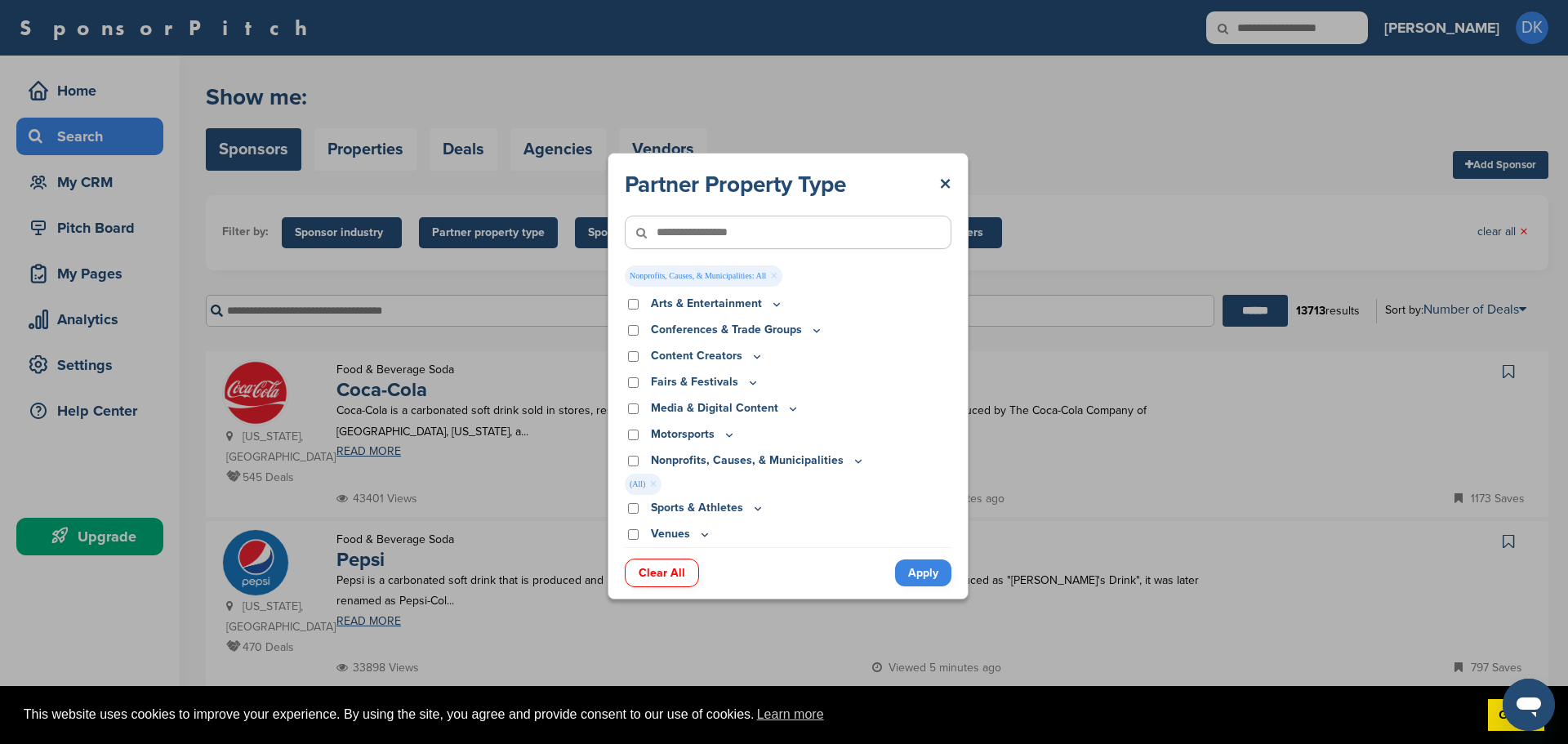
click at [916, 573] on link "Apply" at bounding box center [924, 573] width 57 height 27
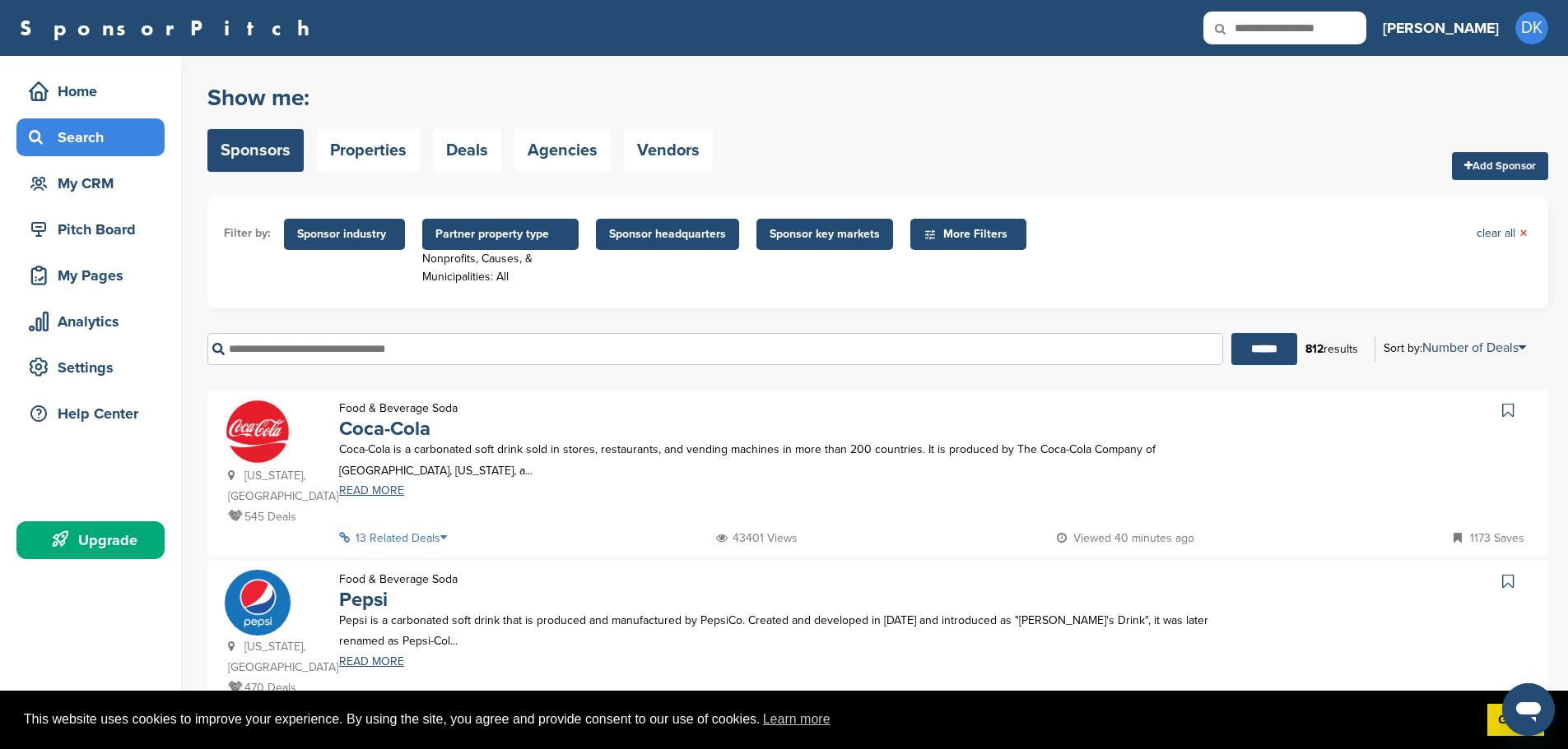
click at [381, 488] on link "READ MORE" at bounding box center [776, 490] width 874 height 11
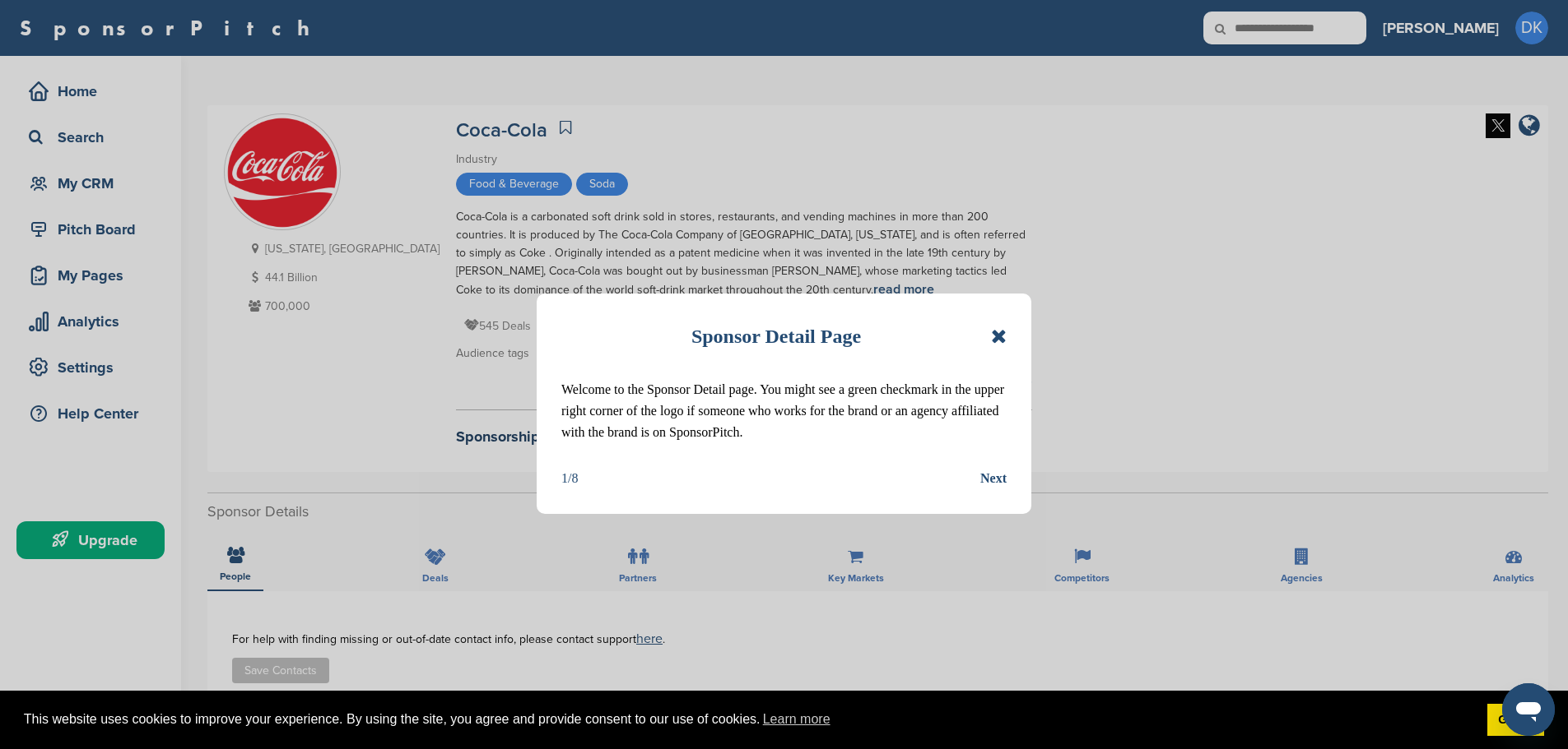
click at [1000, 330] on icon at bounding box center [998, 336] width 16 height 20
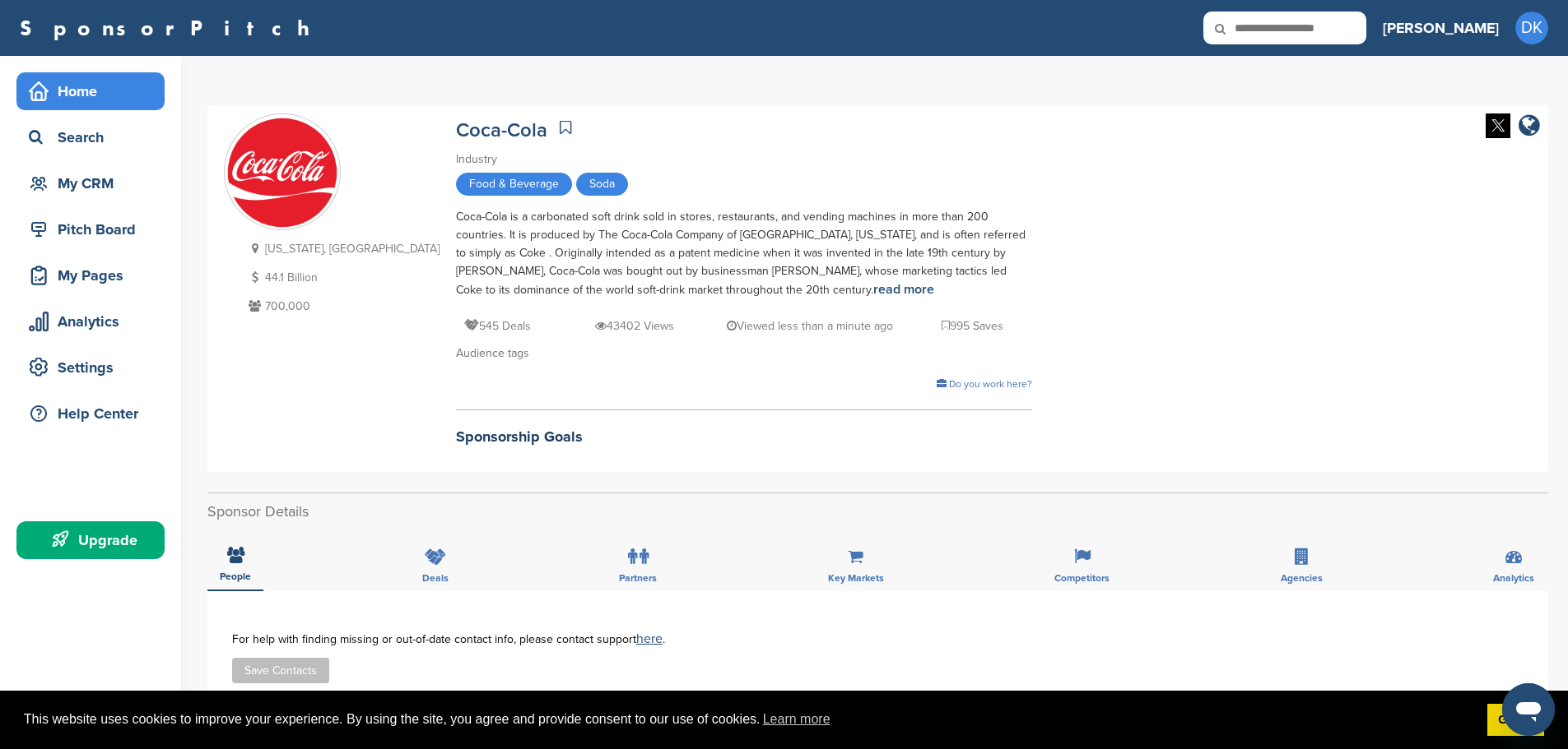
click at [66, 84] on div "Home" at bounding box center [95, 91] width 140 height 29
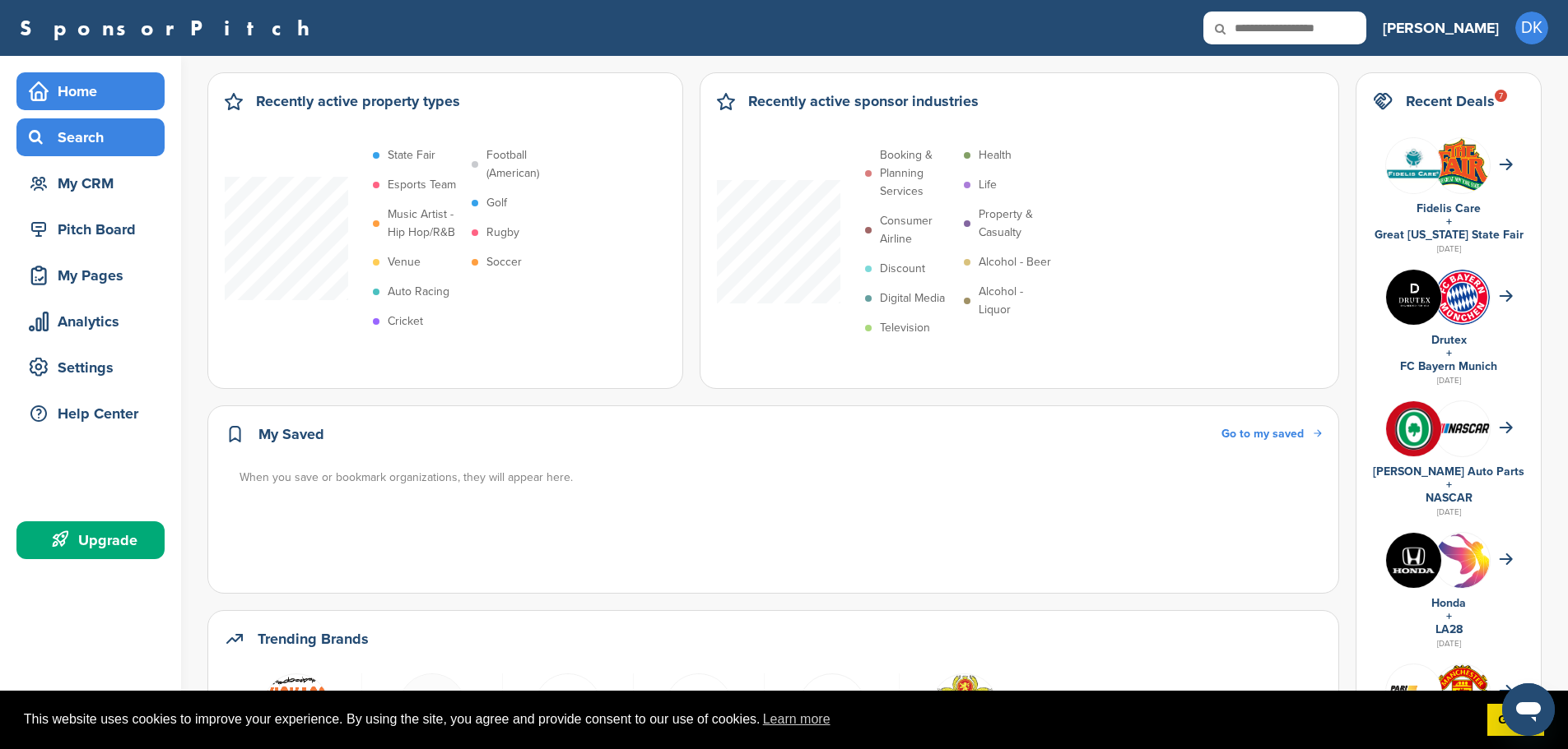
click at [111, 148] on div "Search" at bounding box center [95, 137] width 140 height 29
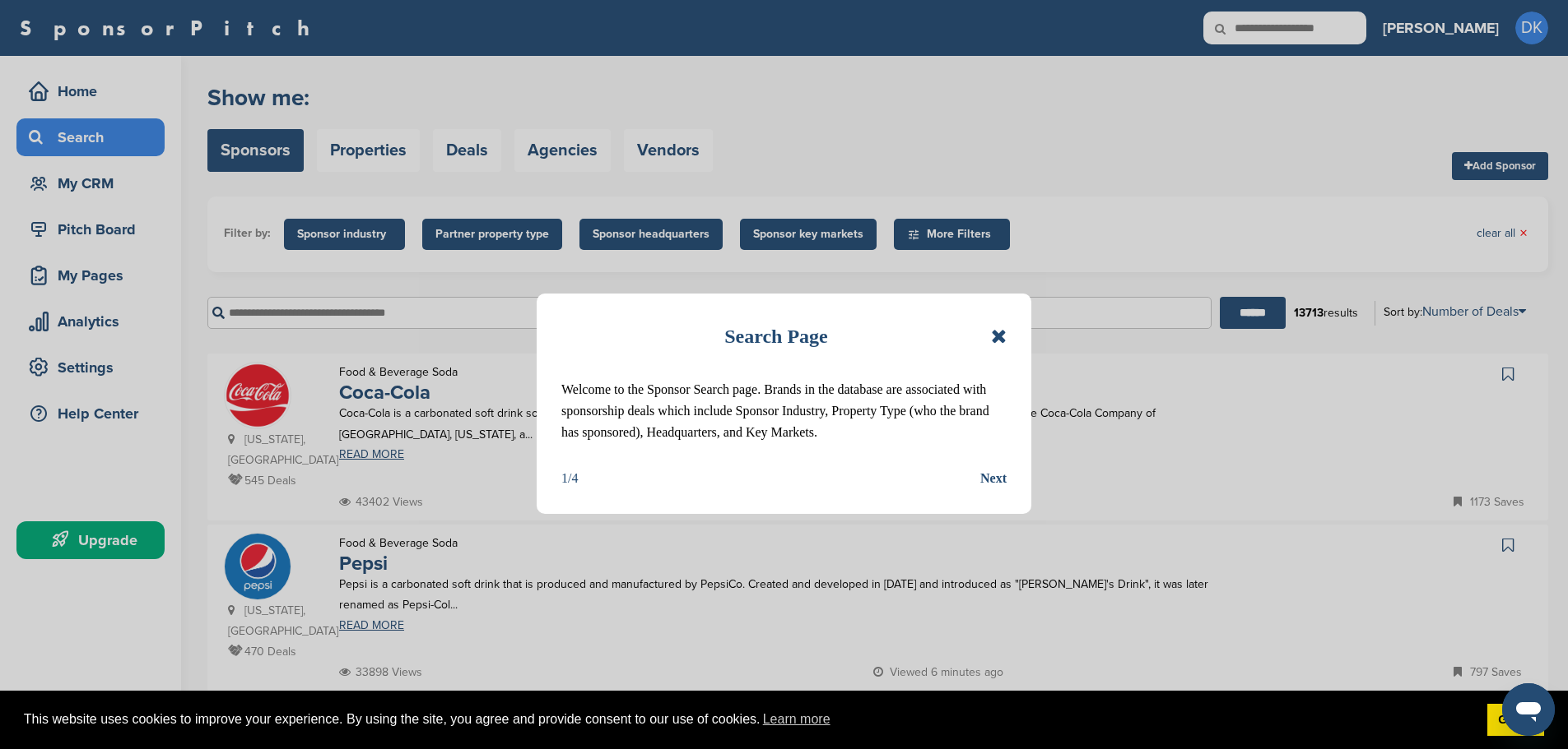
click at [996, 337] on icon at bounding box center [998, 336] width 16 height 20
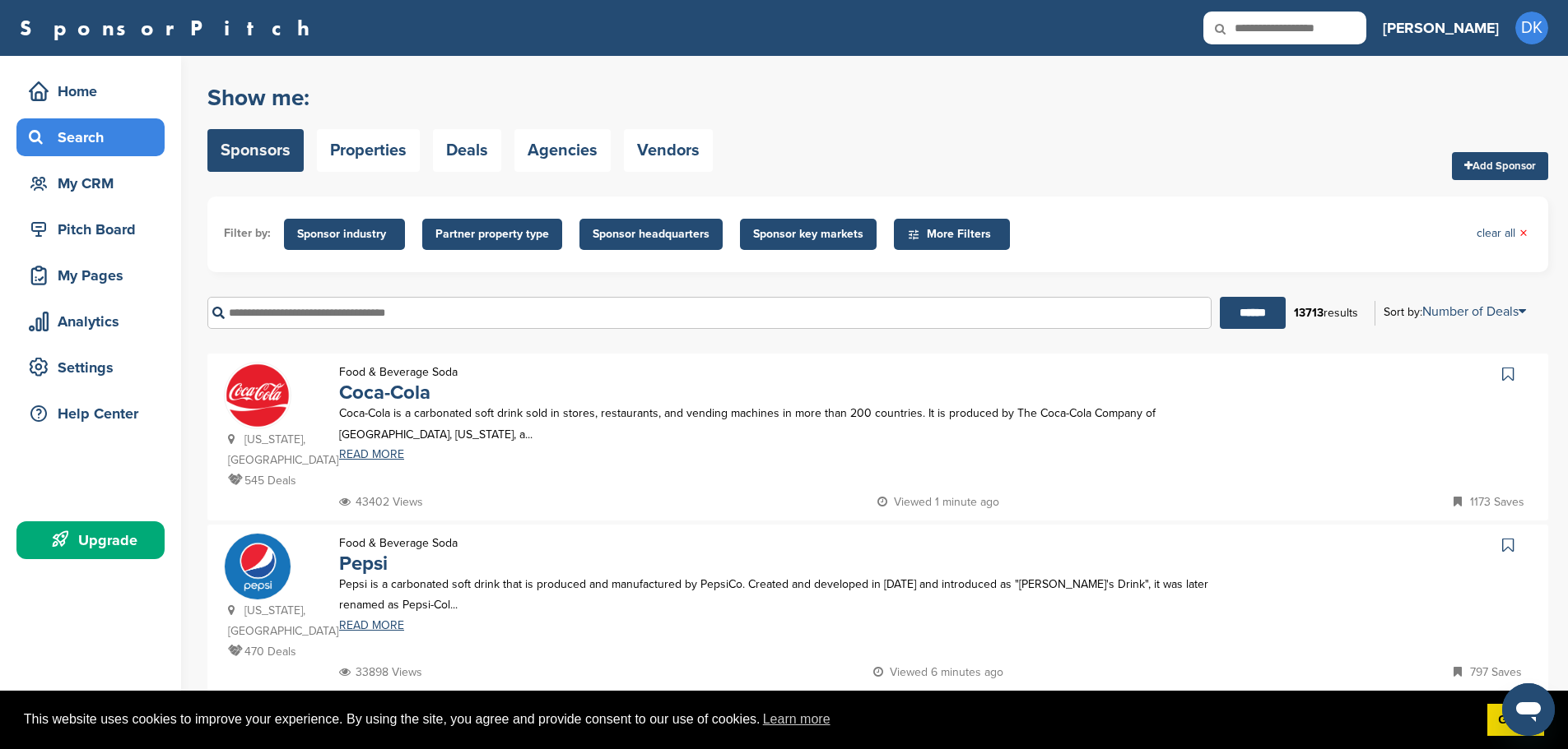
click at [503, 242] on span "Partner property type" at bounding box center [492, 234] width 114 height 18
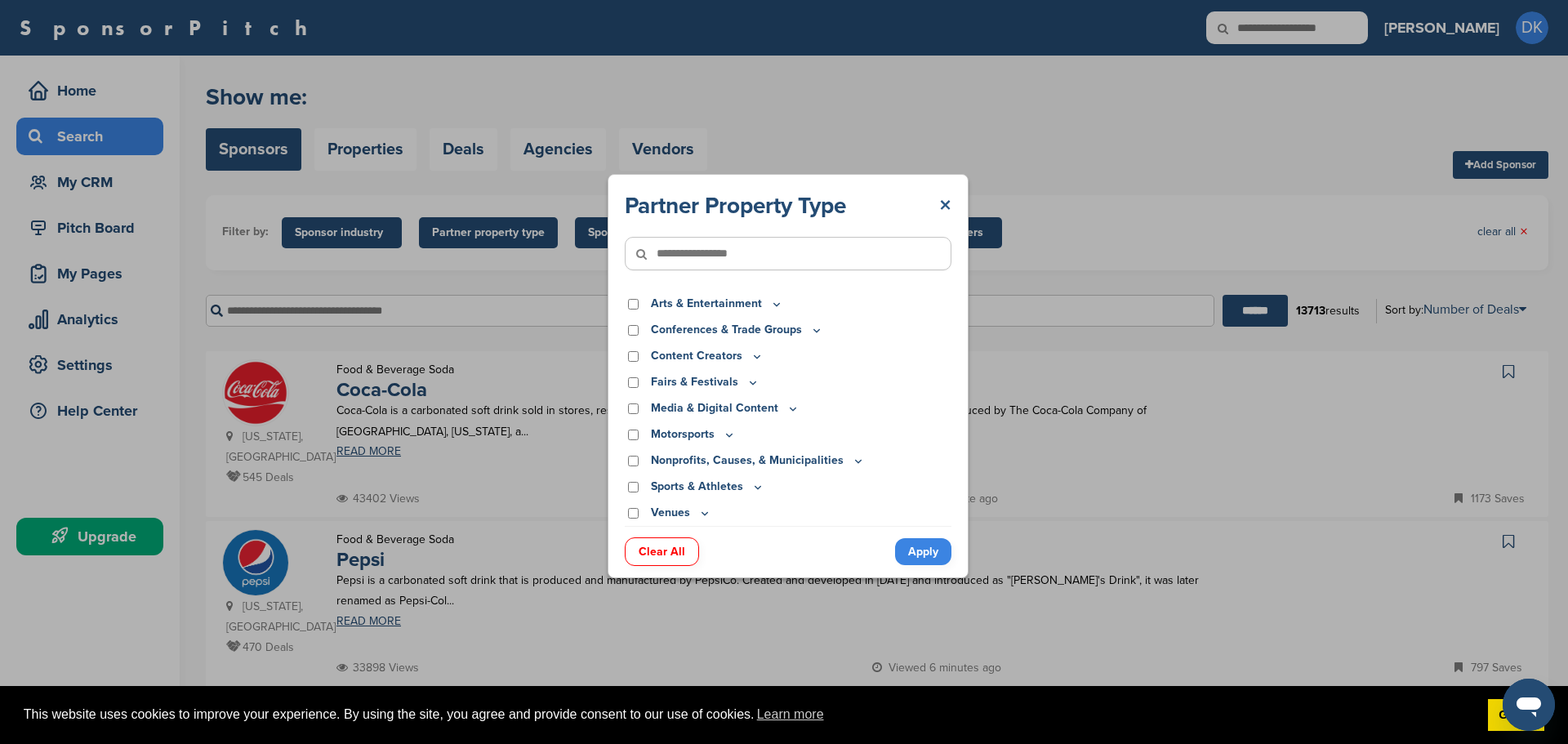
click at [941, 208] on link "×" at bounding box center [945, 206] width 12 height 29
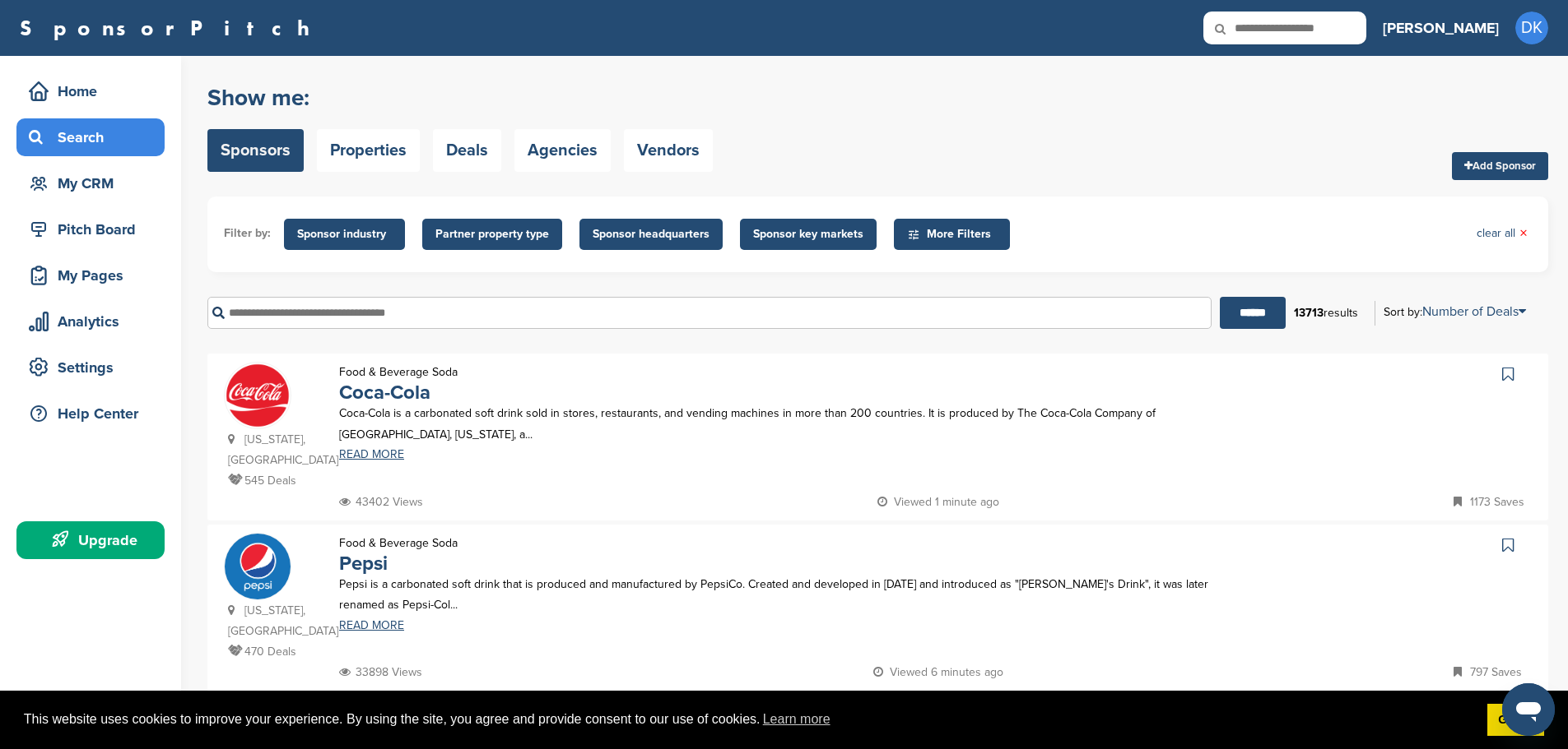
click at [495, 238] on span "Partner property type" at bounding box center [492, 234] width 114 height 18
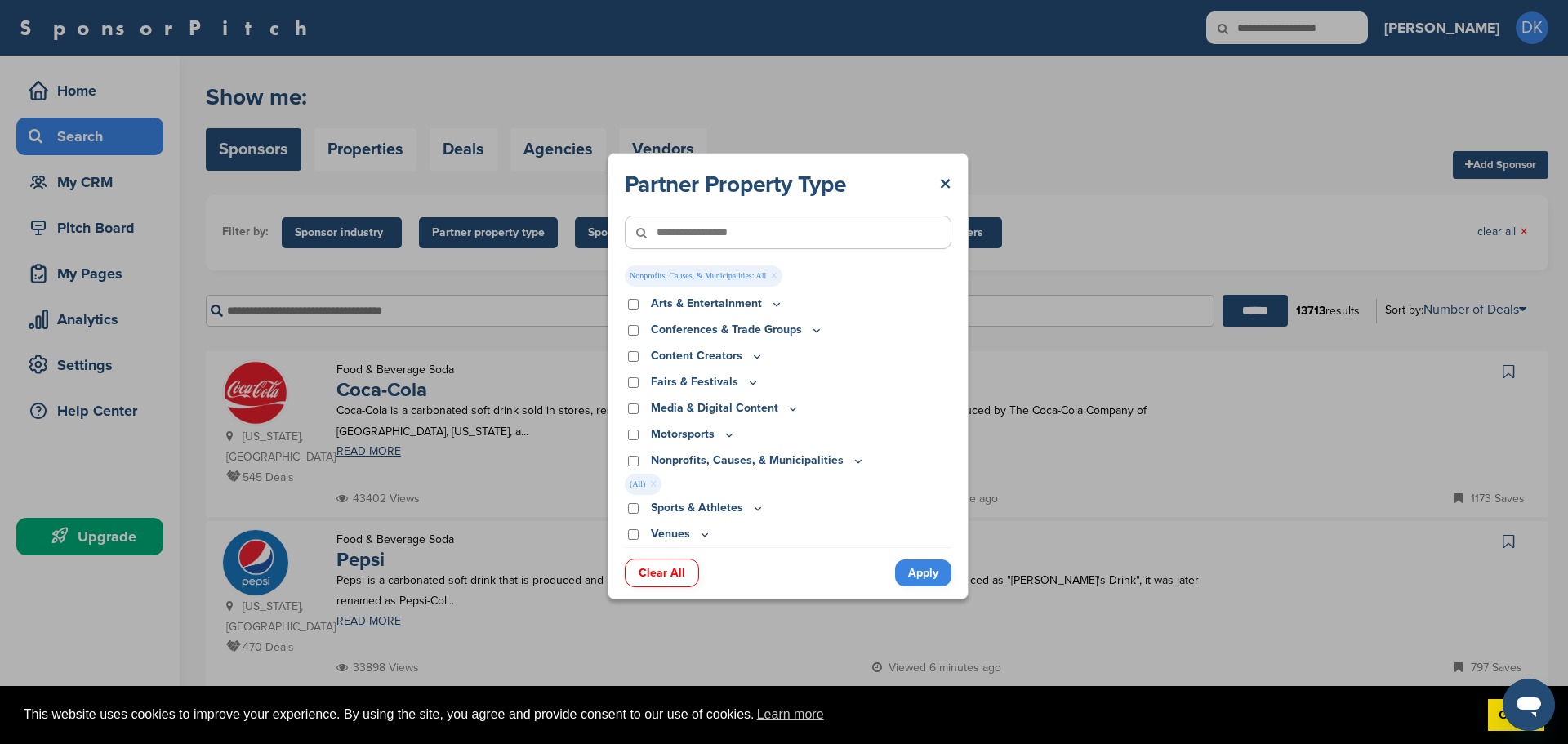
click at [930, 579] on link "Apply" at bounding box center [924, 573] width 57 height 27
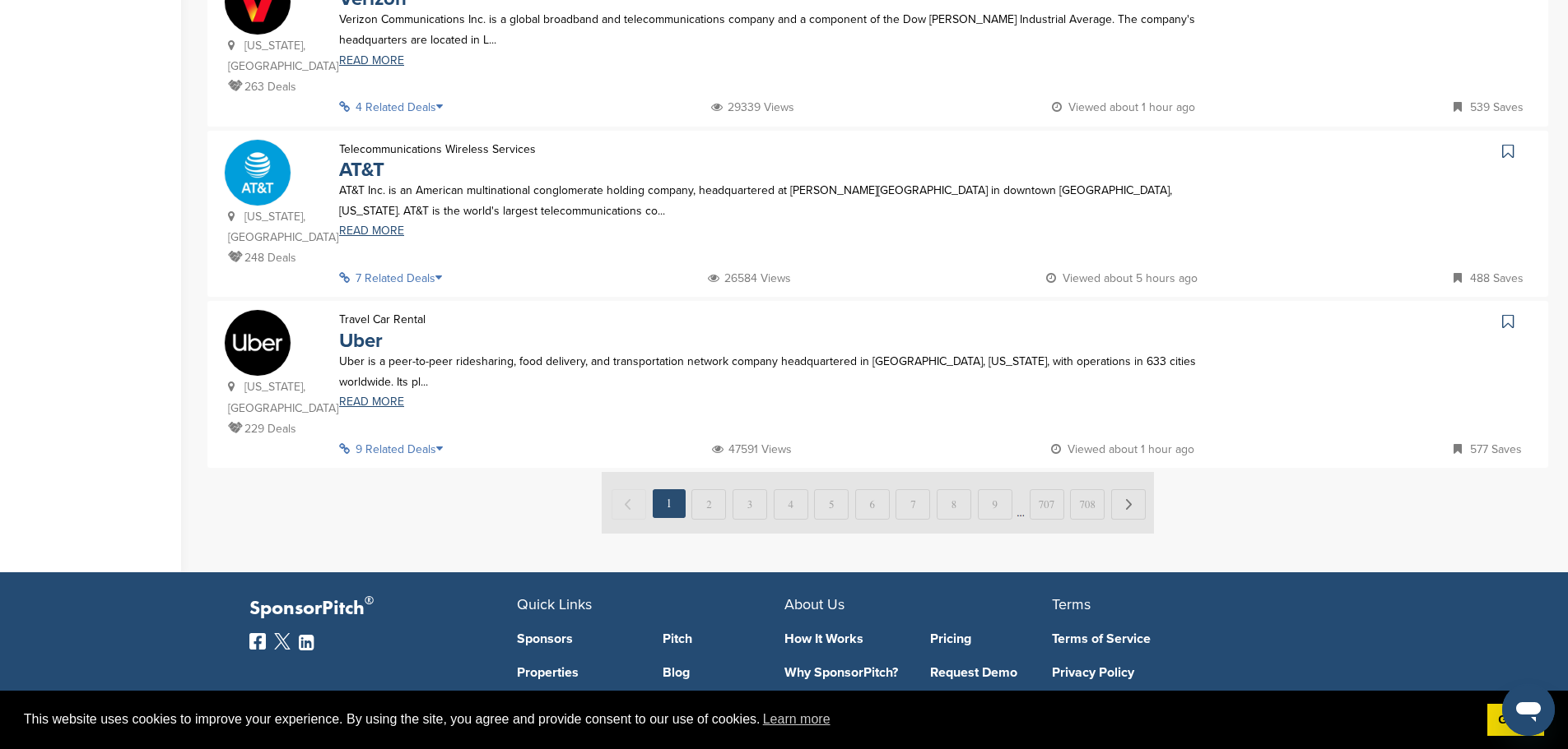
scroll to position [1563, 0]
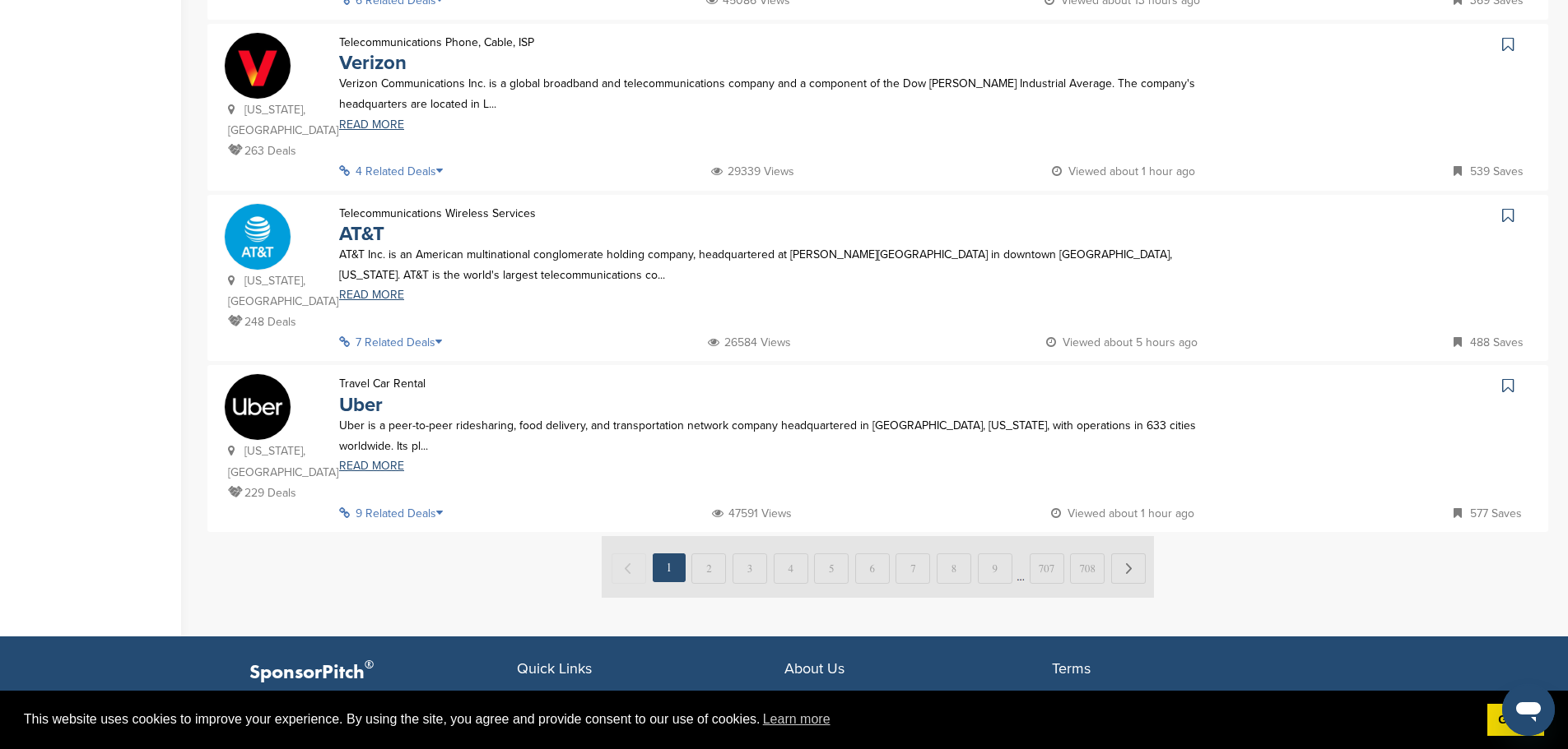
click at [712, 536] on img at bounding box center [877, 566] width 552 height 61
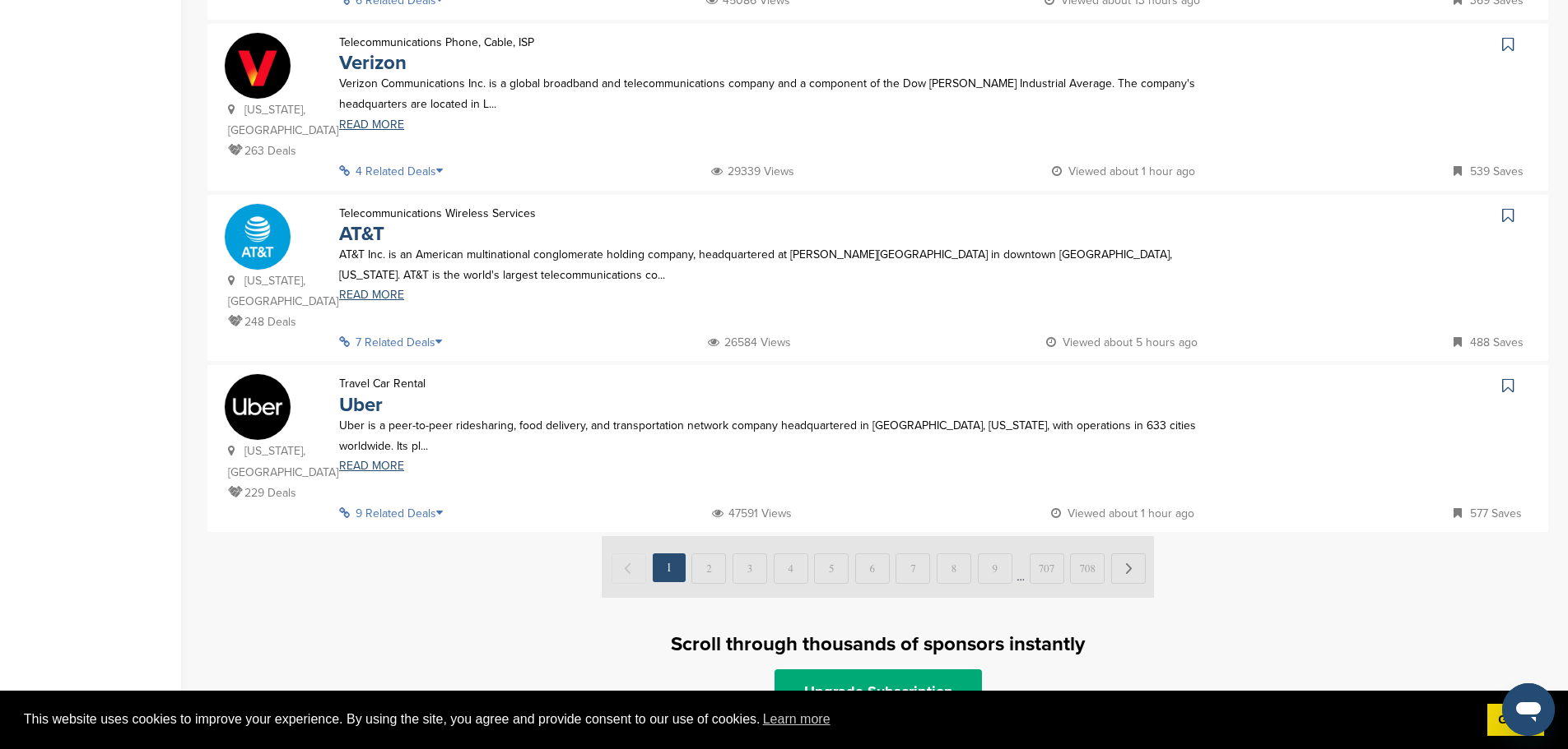
click at [703, 536] on img at bounding box center [877, 566] width 552 height 61
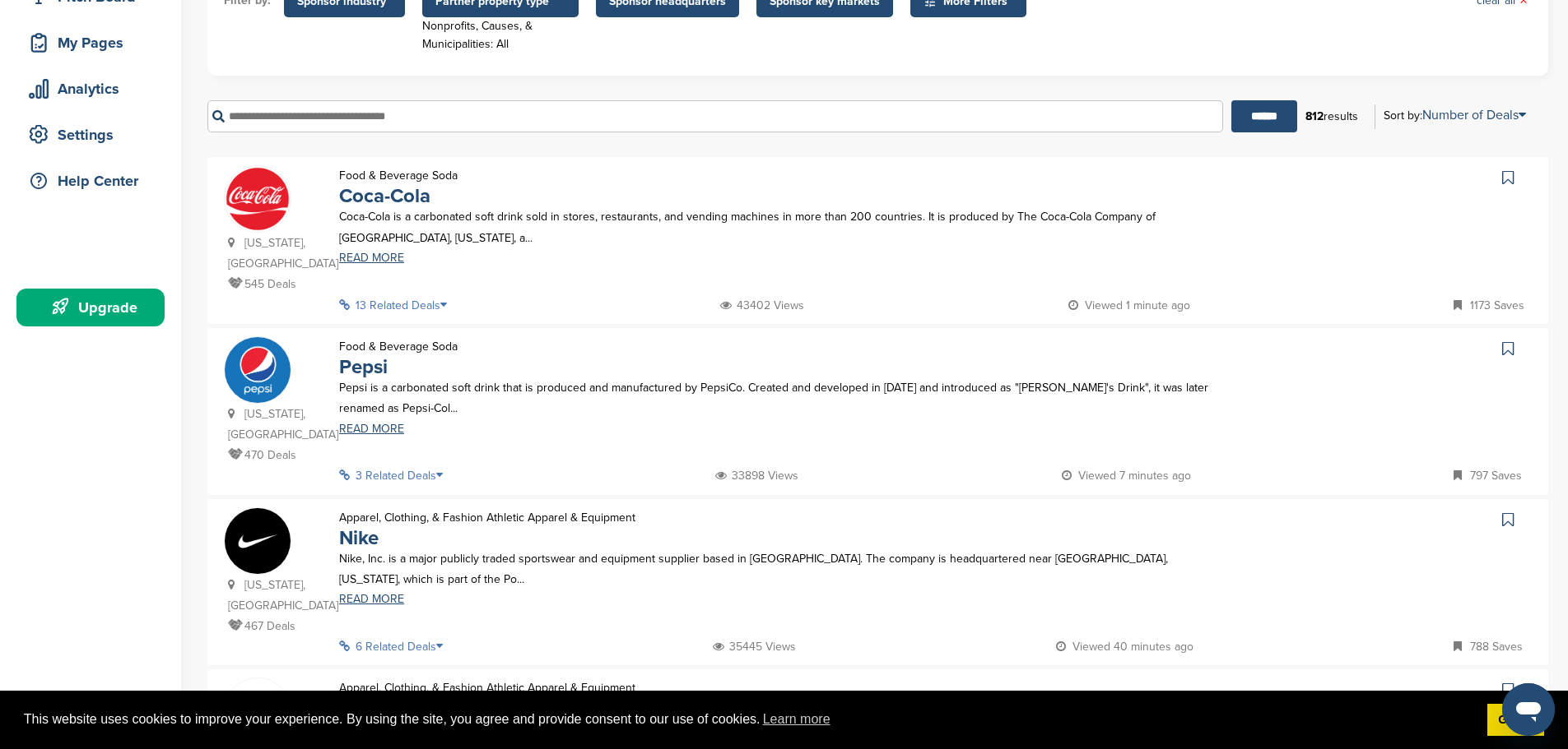
scroll to position [0, 0]
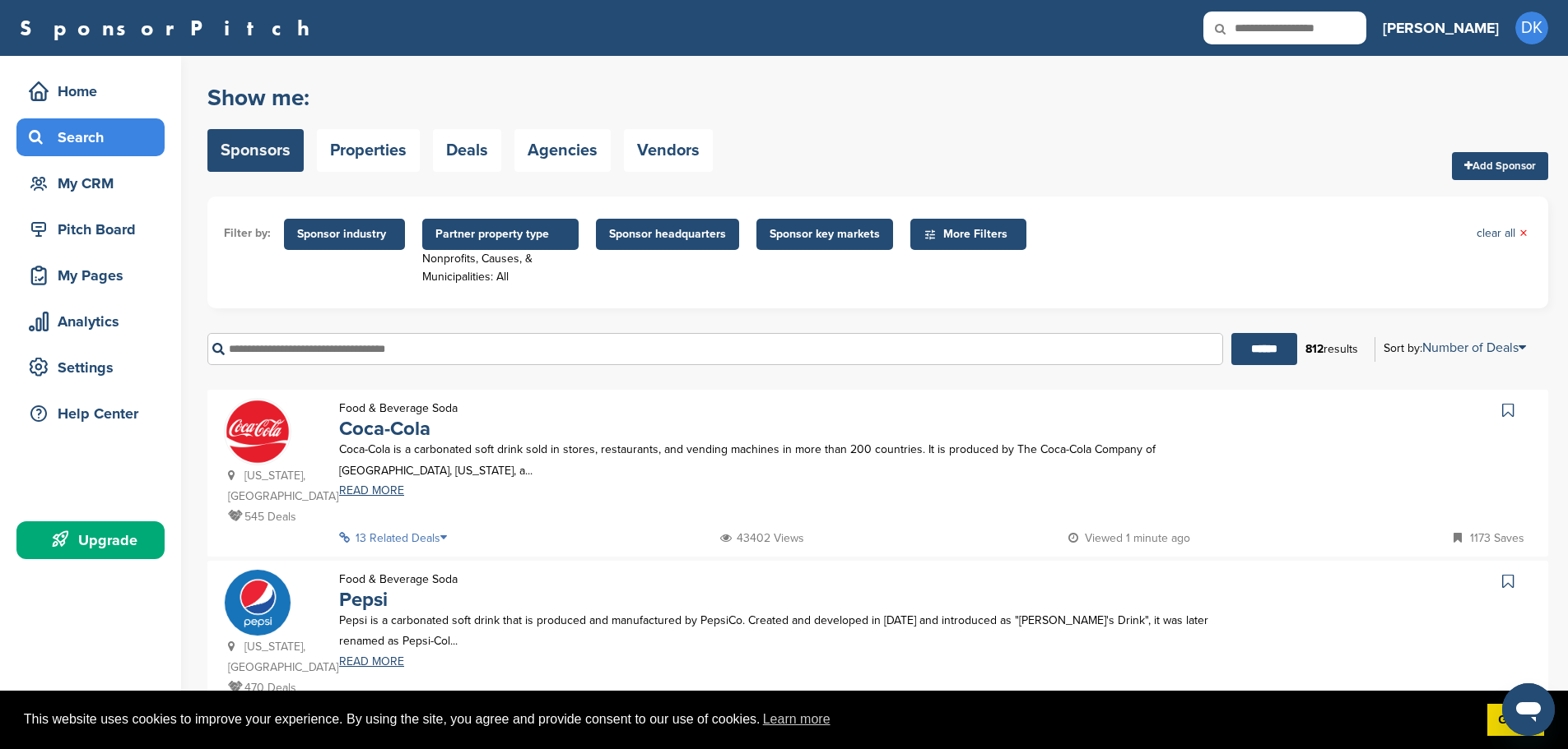
click at [482, 234] on span "Partner property type" at bounding box center [500, 234] width 130 height 18
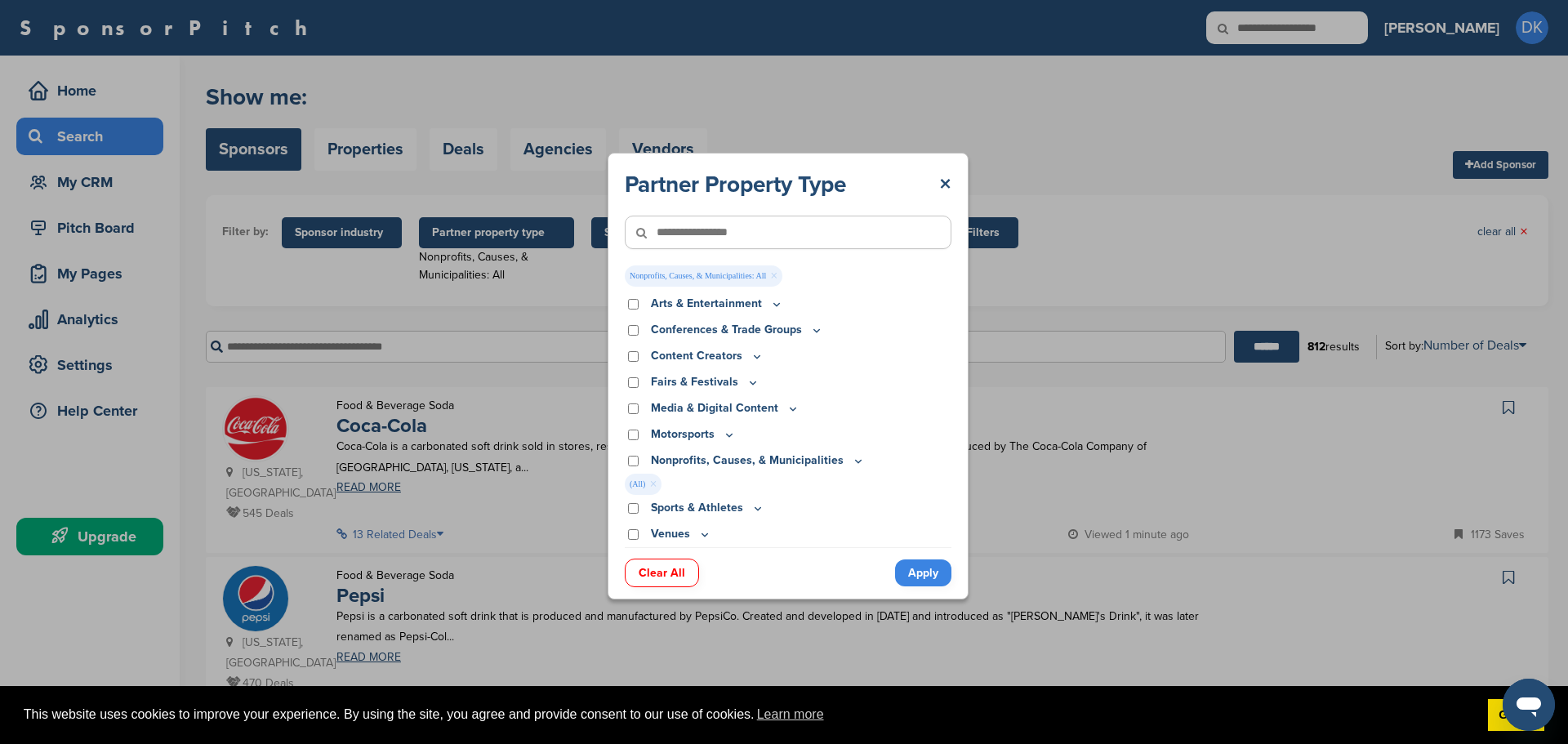
click at [924, 574] on link "Apply" at bounding box center [924, 573] width 57 height 27
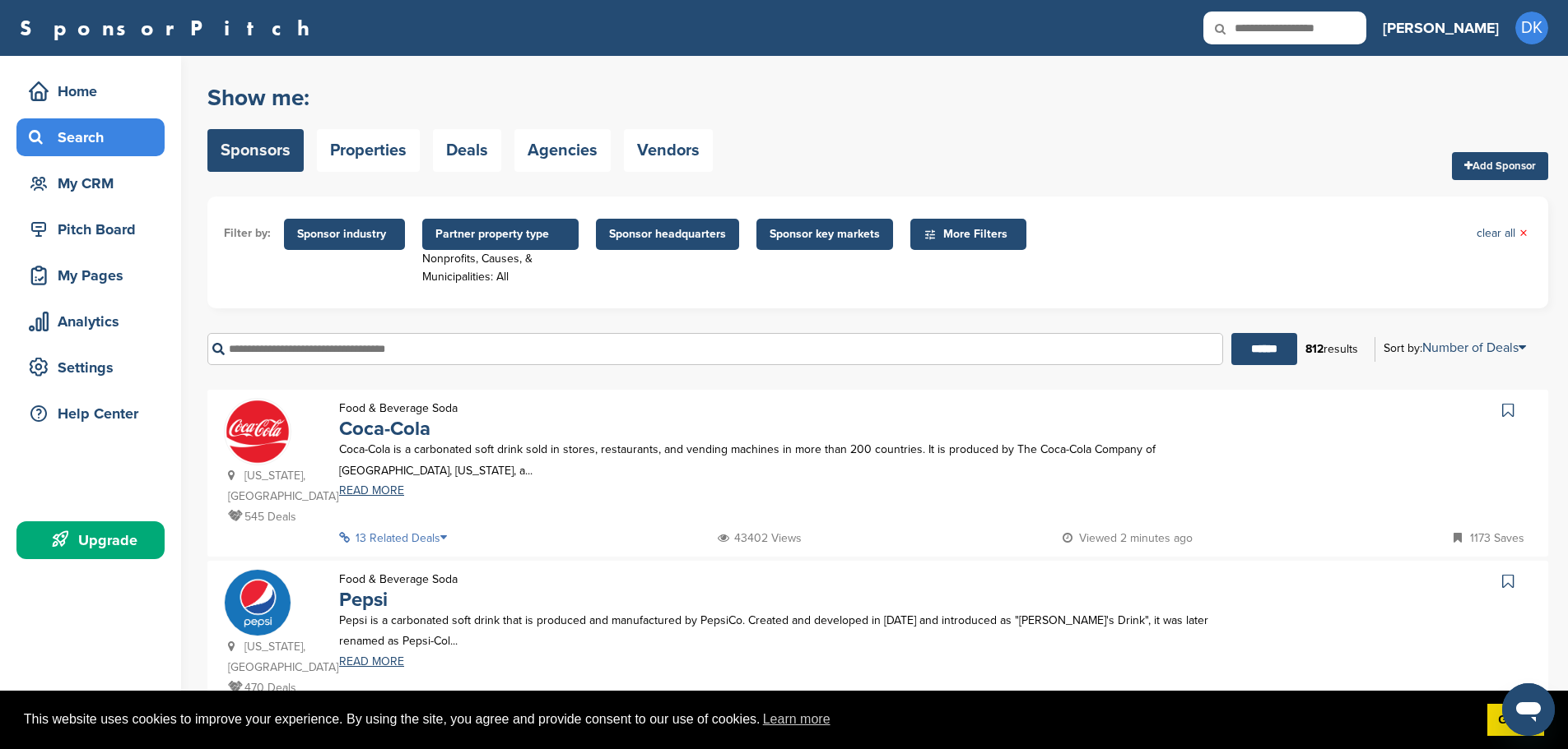
click at [331, 350] on input "text" at bounding box center [715, 349] width 1015 height 32
type input "******"
click at [1231, 333] on input "******" at bounding box center [1264, 349] width 66 height 32
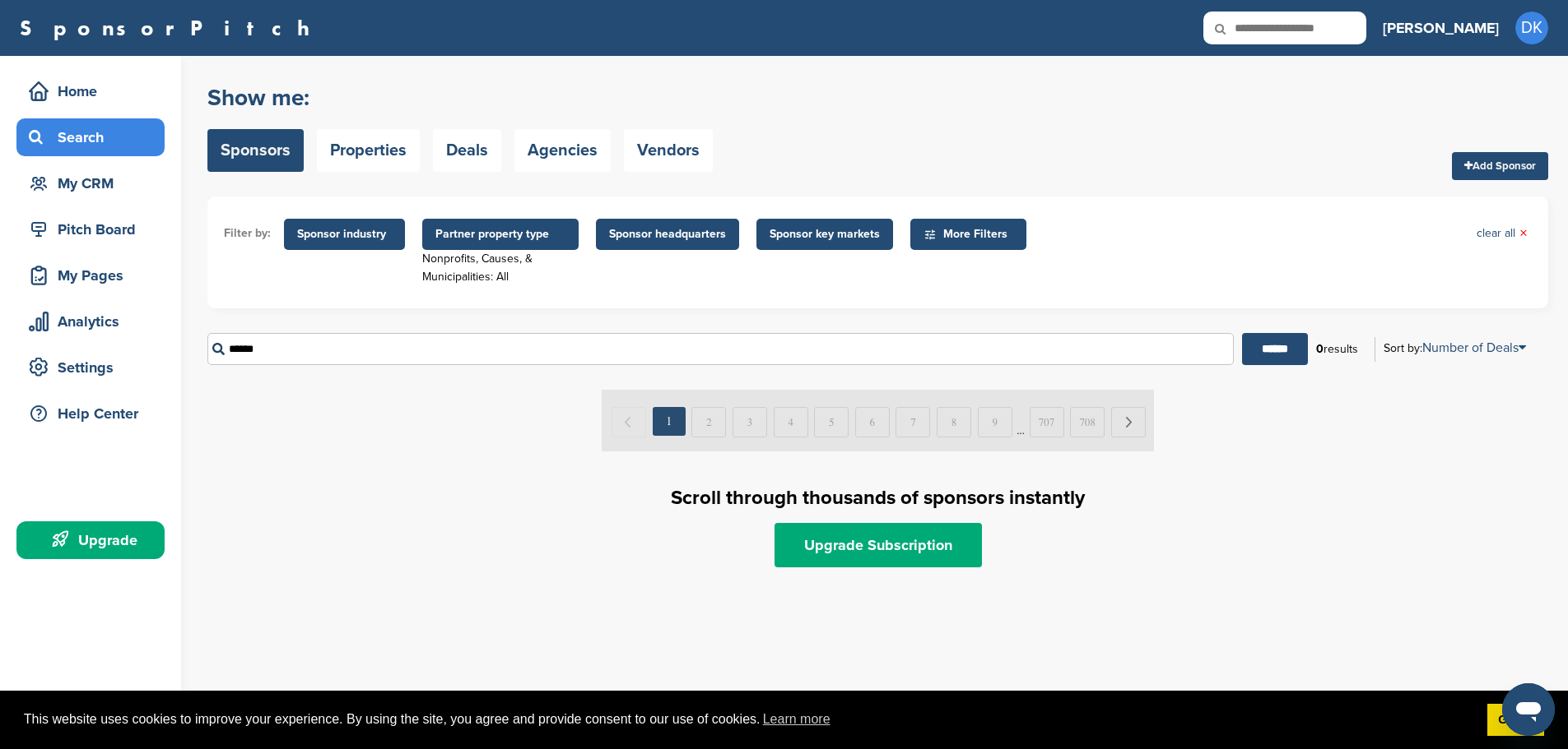
drag, startPoint x: 298, startPoint y: 345, endPoint x: 167, endPoint y: 345, distance: 131.0
click at [167, 345] on div "Home Search My CRM Pitch Board My Pages Analytics Settings Help Center Upgrade …" at bounding box center [784, 402] width 1568 height 693
click at [95, 137] on div "Search" at bounding box center [95, 137] width 140 height 29
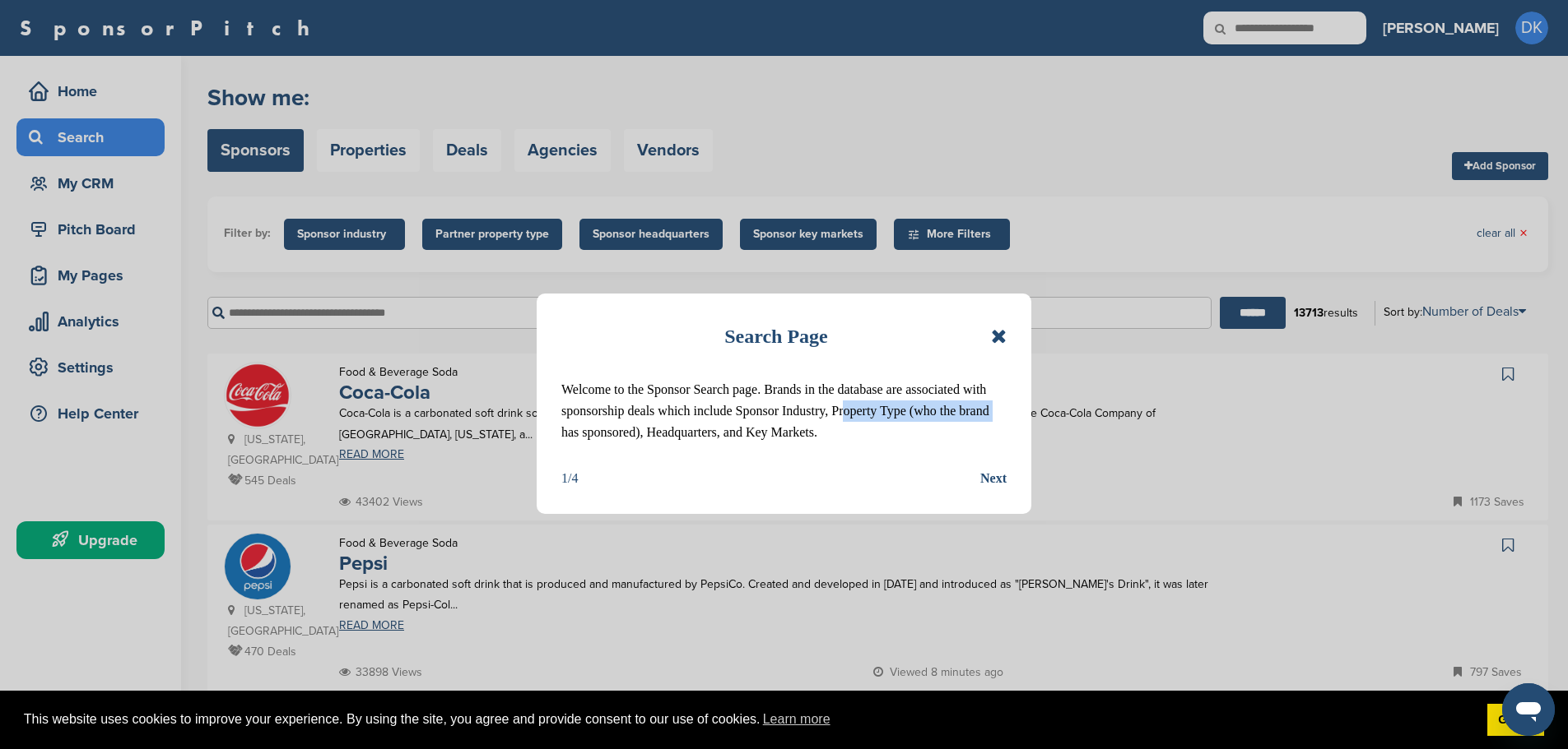
drag, startPoint x: 836, startPoint y: 412, endPoint x: 989, endPoint y: 412, distance: 153.0
click at [989, 412] on p "Welcome to the Sponsor Search page. Brands in the database are associated with …" at bounding box center [784, 411] width 446 height 64
click at [585, 432] on p "Welcome to the Sponsor Search page. Brands in the database are associated with …" at bounding box center [784, 411] width 446 height 64
click at [1001, 482] on div "Next" at bounding box center [993, 478] width 26 height 22
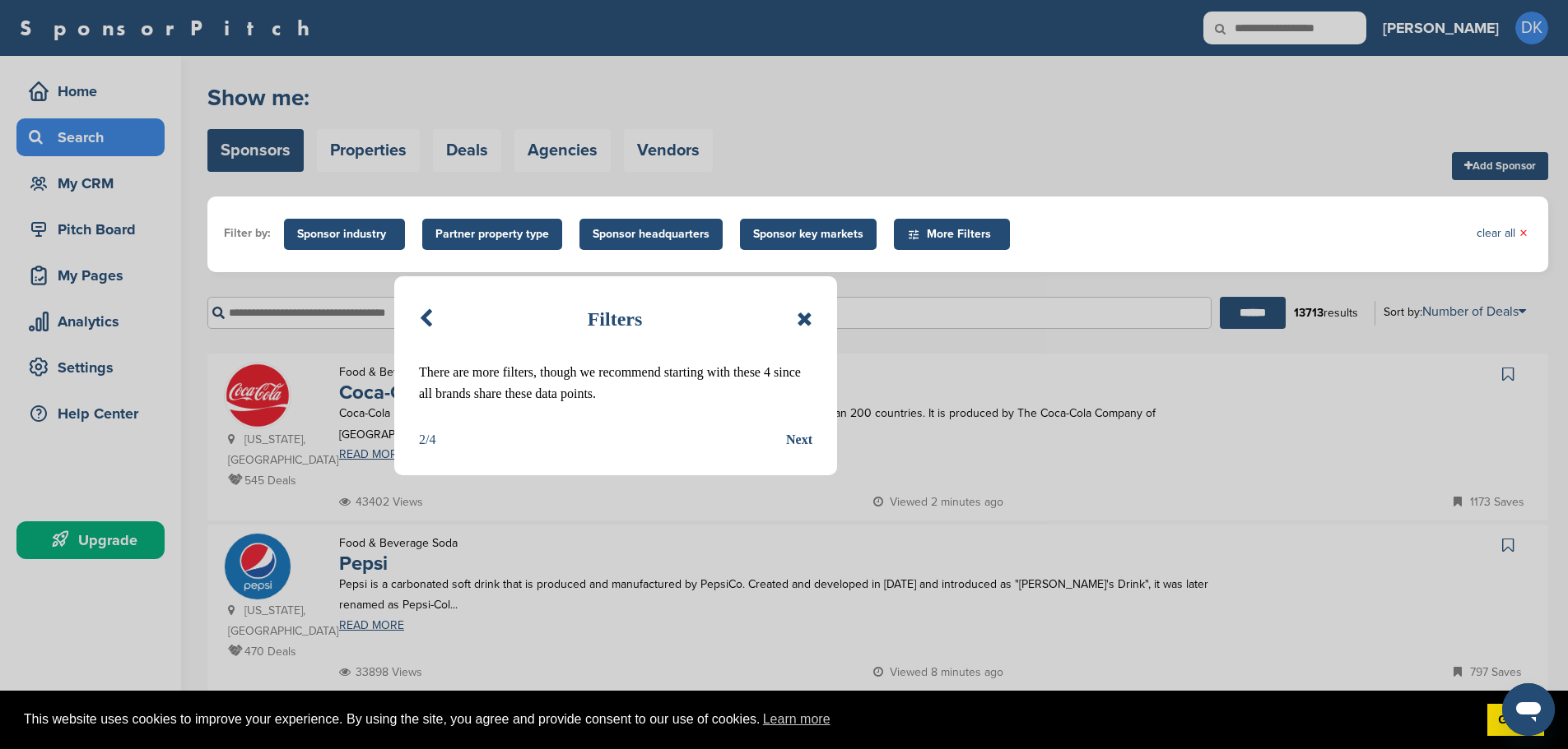
click at [803, 438] on div "Next" at bounding box center [799, 439] width 26 height 22
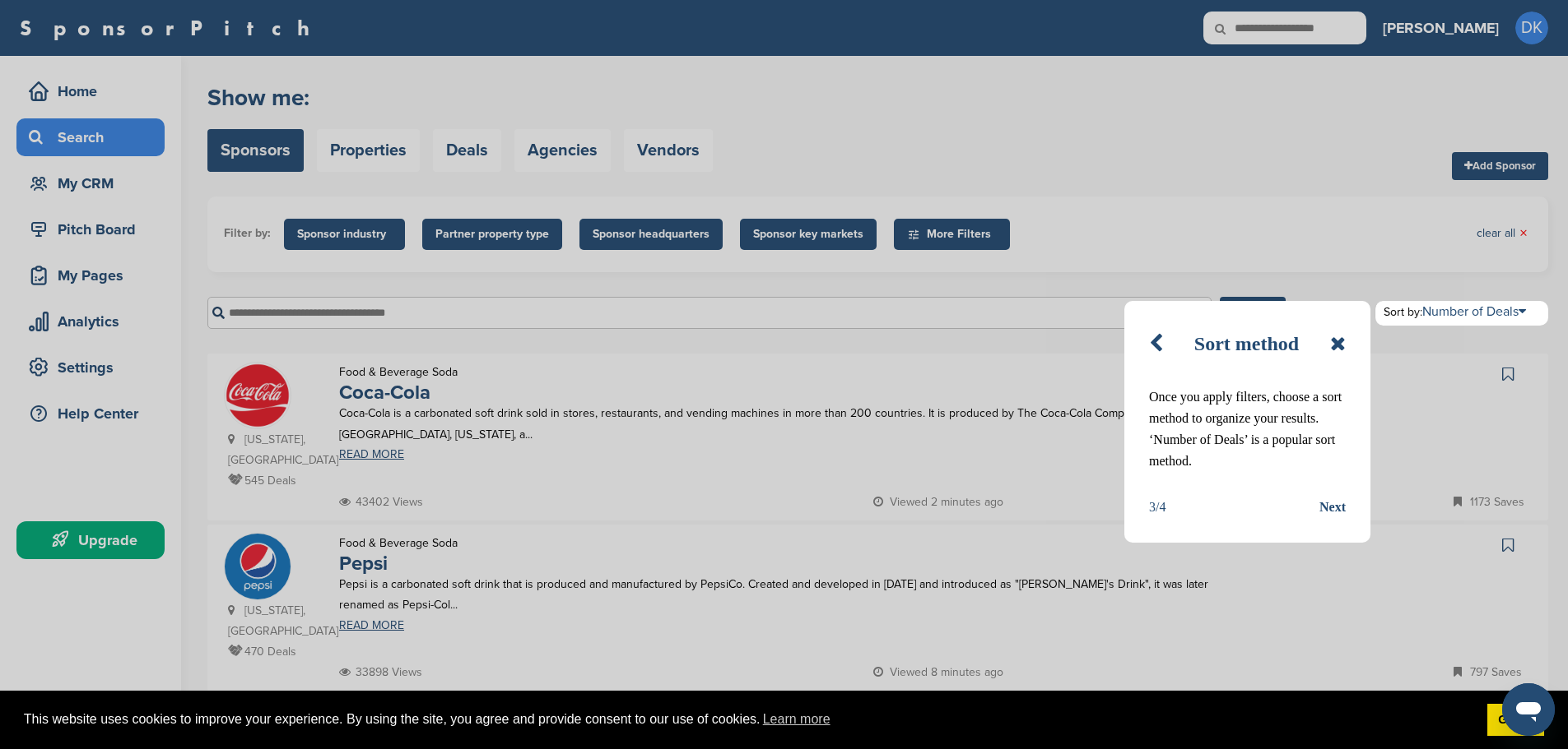
click at [1330, 507] on div "Next" at bounding box center [1332, 507] width 26 height 22
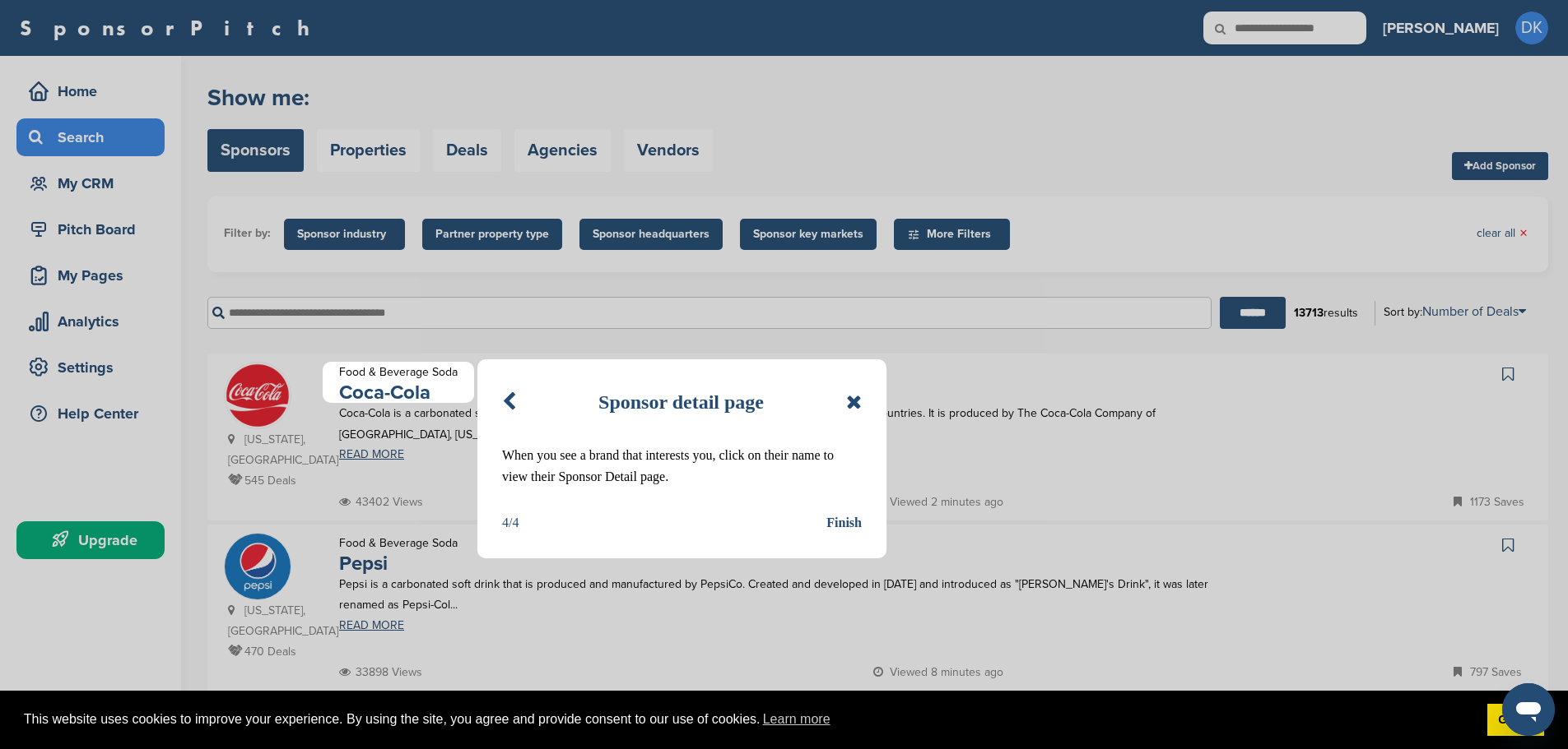
click at [844, 523] on div "Finish" at bounding box center [844, 523] width 35 height 22
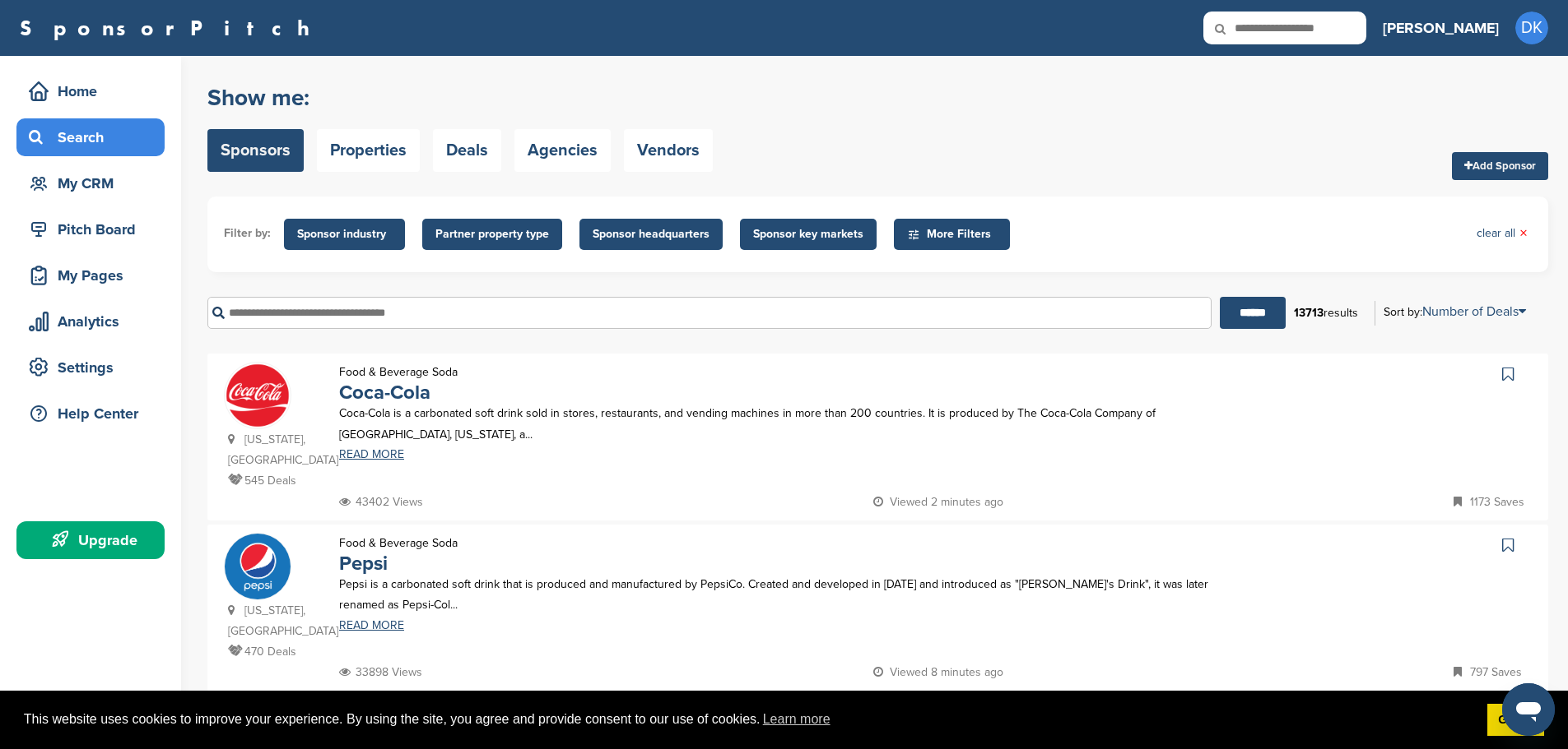
click at [501, 221] on span "Partner property type" at bounding box center [492, 235] width 140 height 31
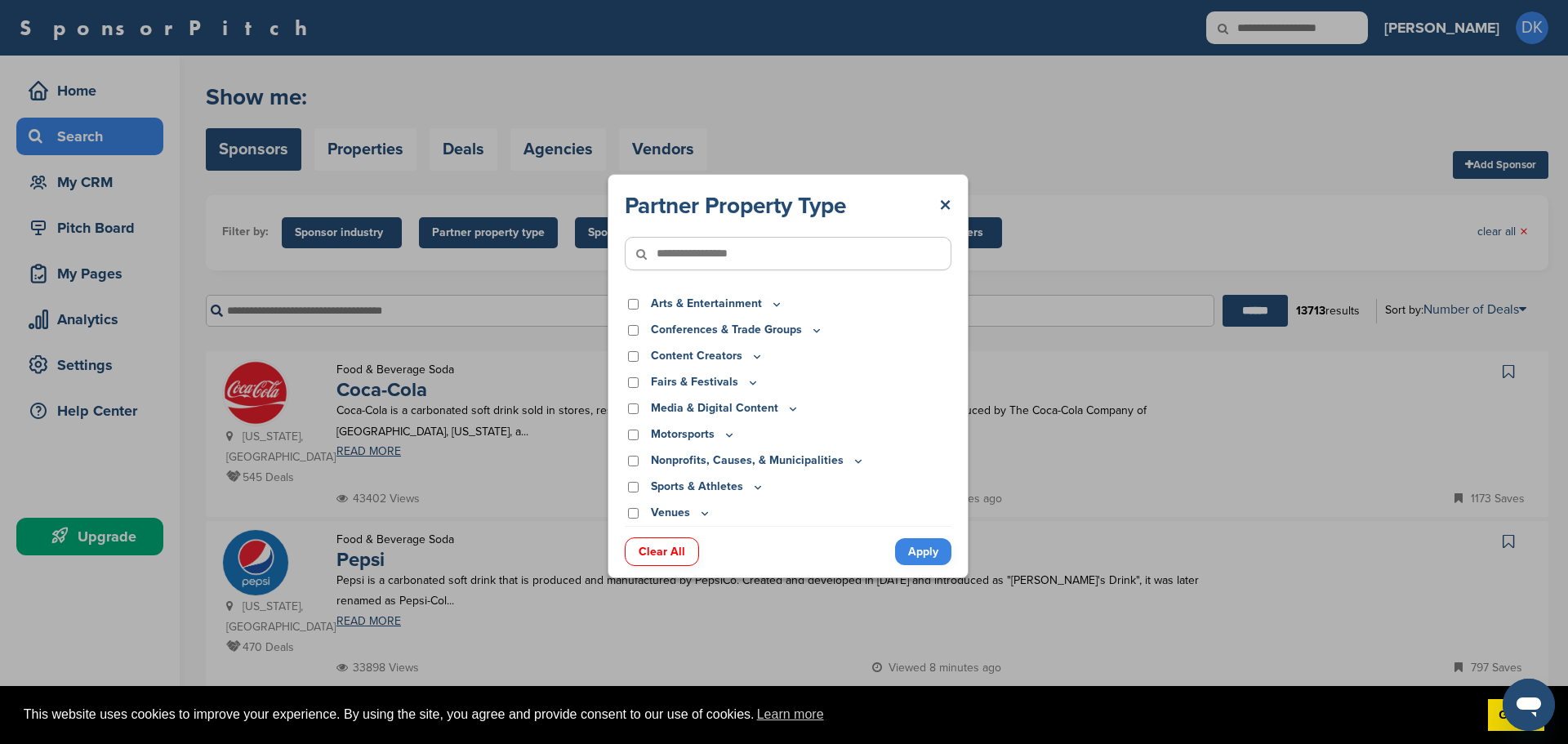
click at [643, 462] on div "Nonprofits, Causes, & Municipalities" at bounding box center [787, 460] width 326 height 18
click at [638, 461] on div "Nonprofits, Causes, & Municipalities" at bounding box center [787, 460] width 326 height 18
click at [632, 455] on div "Nonprofits, Causes, & Municipalities" at bounding box center [787, 460] width 326 height 18
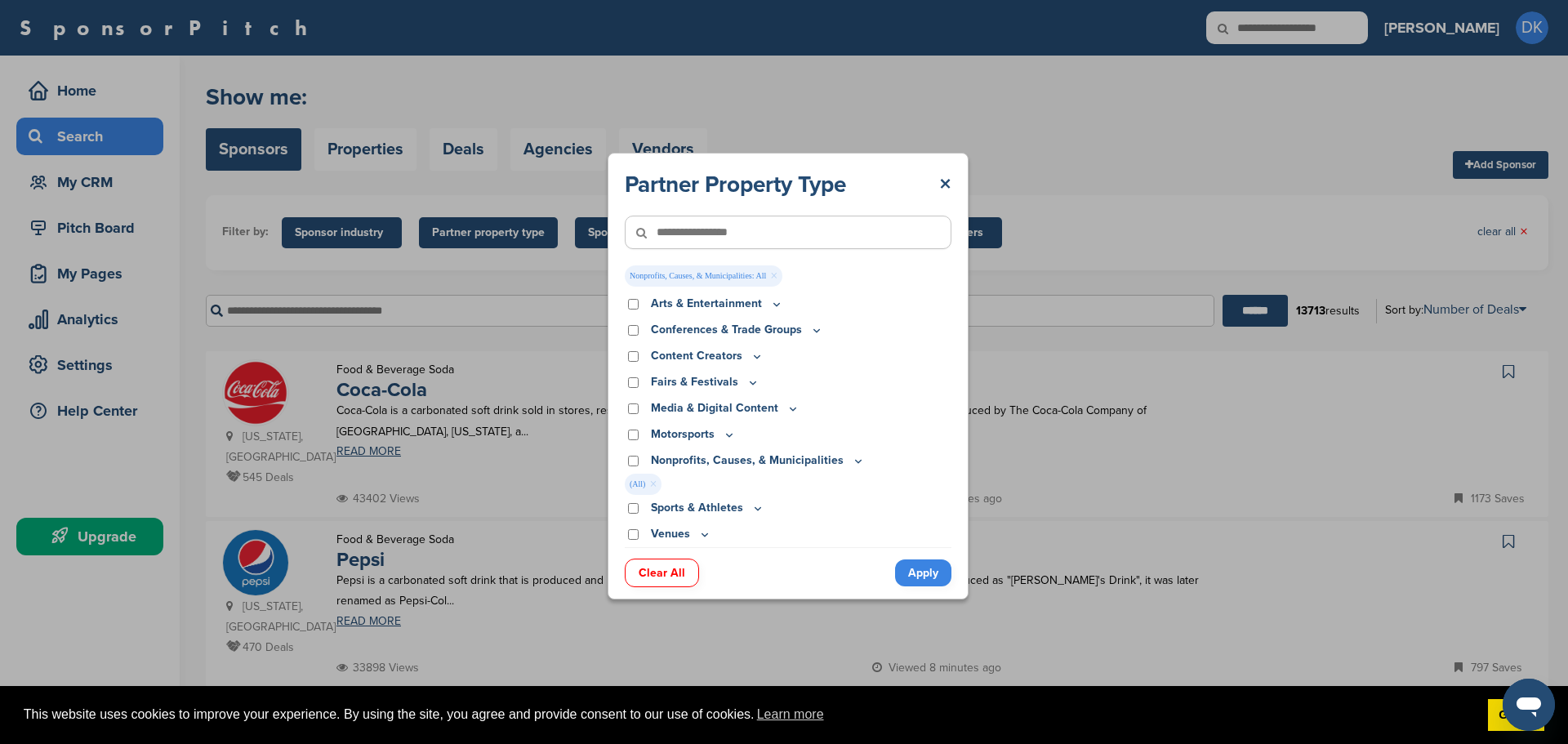
click at [930, 568] on link "Apply" at bounding box center [924, 573] width 57 height 27
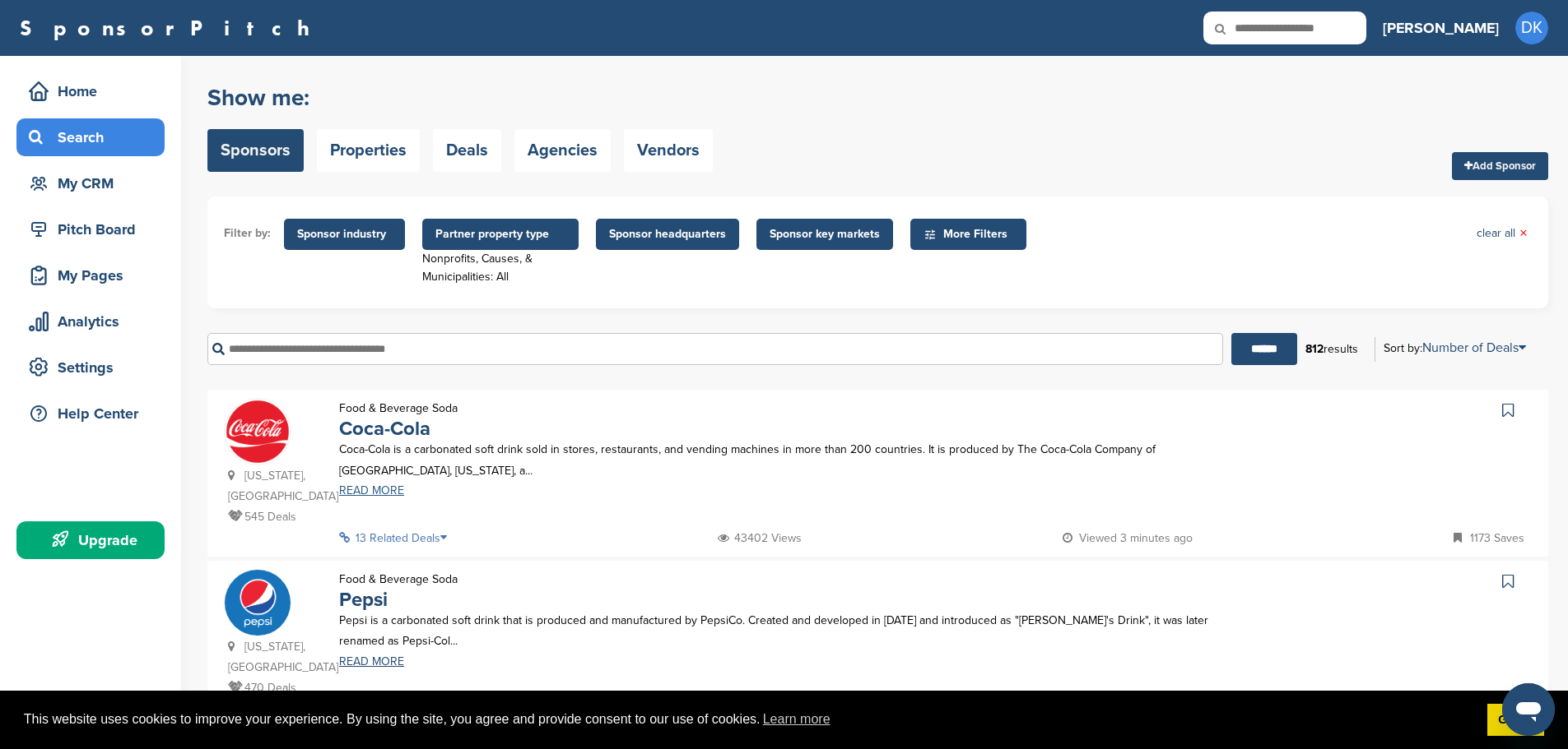
click at [393, 489] on link "READ MORE" at bounding box center [776, 490] width 874 height 11
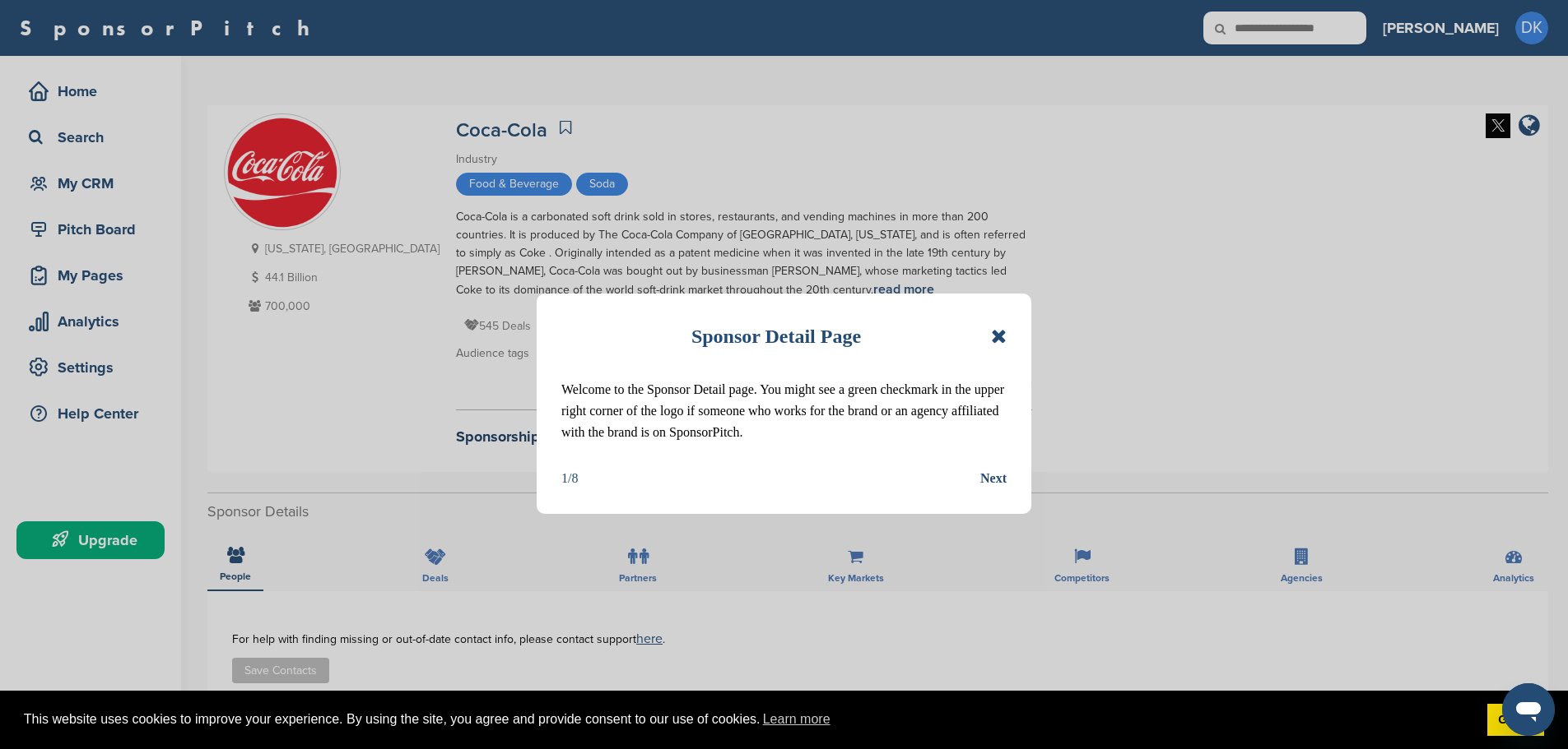
click at [1001, 333] on icon at bounding box center [998, 336] width 16 height 20
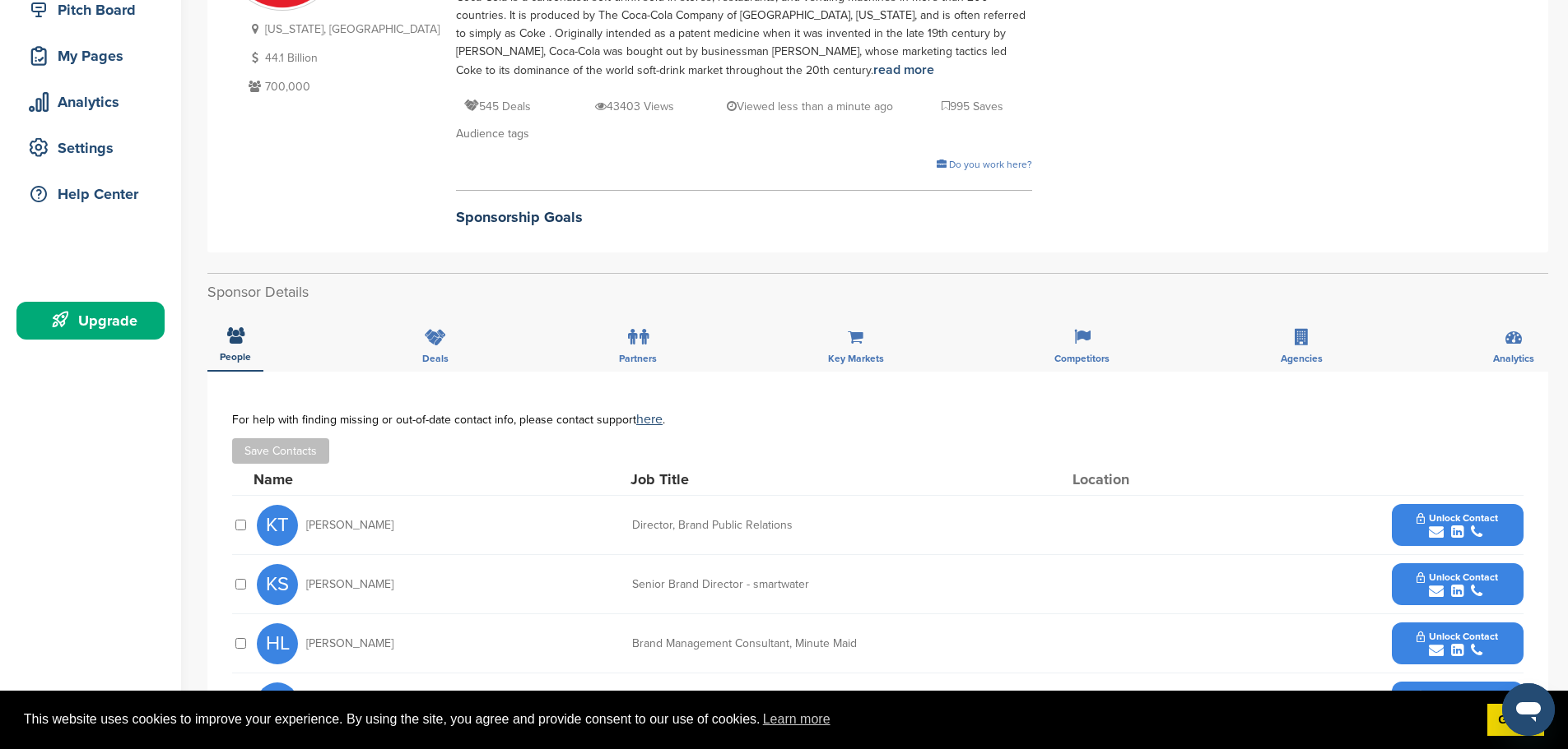
scroll to position [165, 0]
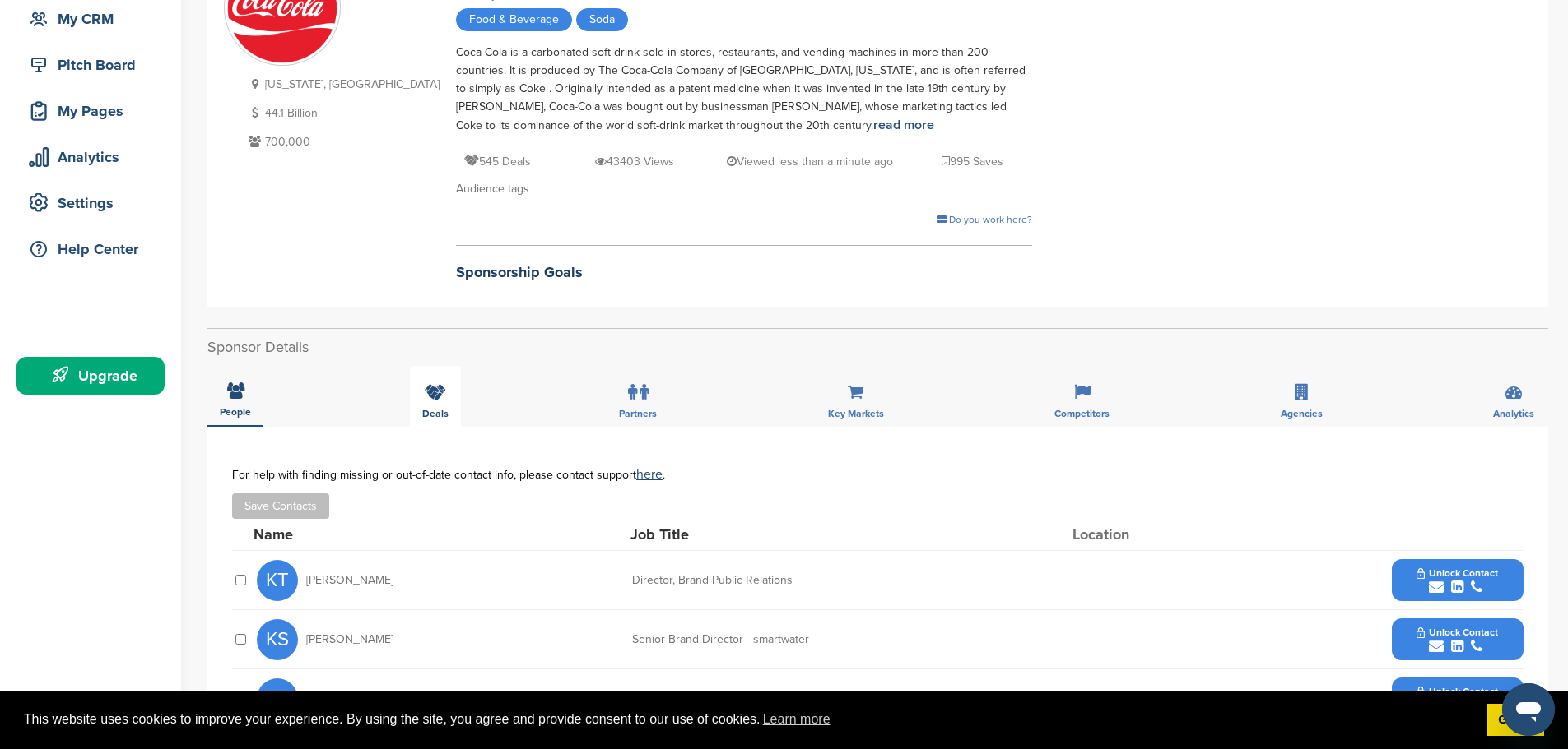
click at [418, 411] on div "Deals" at bounding box center [435, 396] width 51 height 61
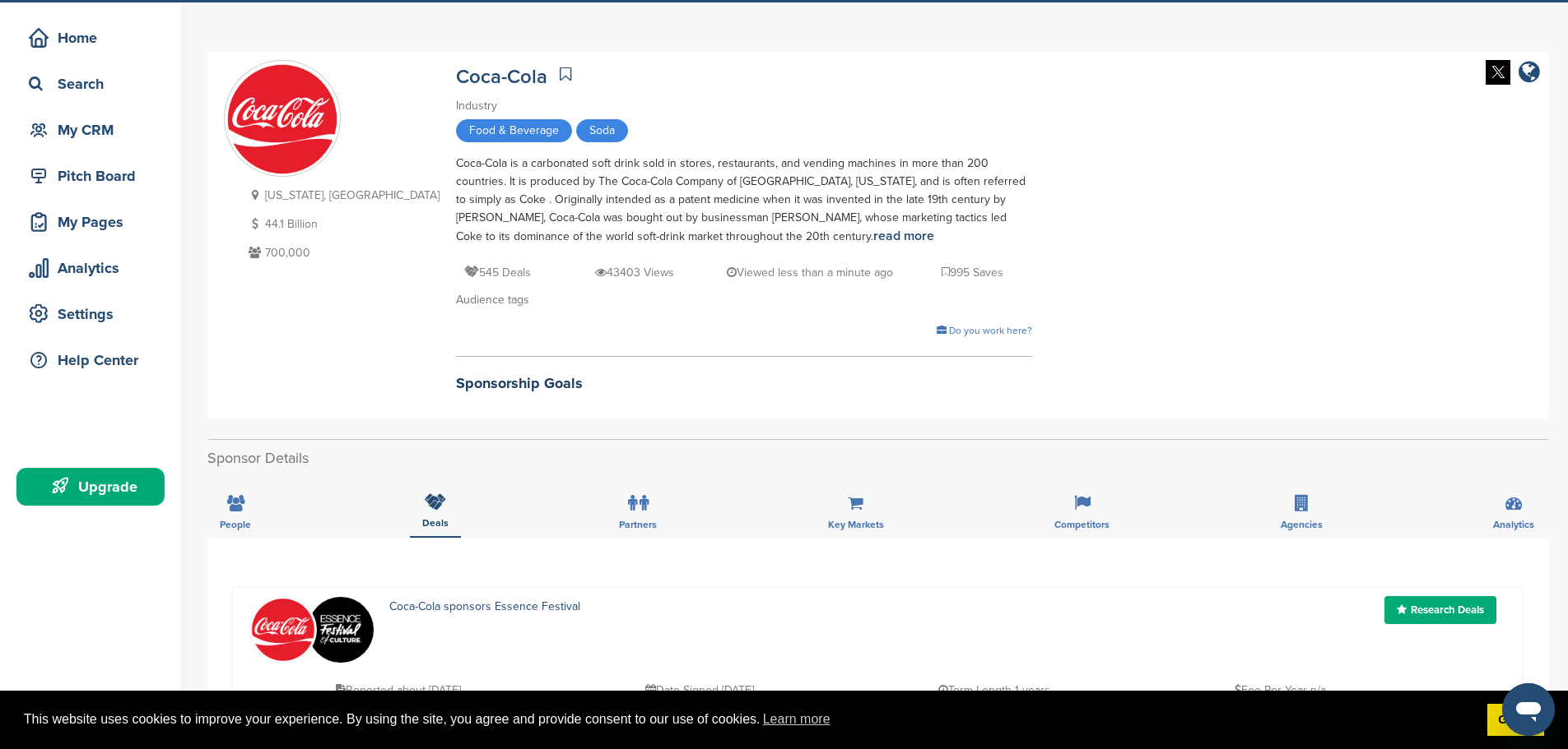
scroll to position [82, 0]
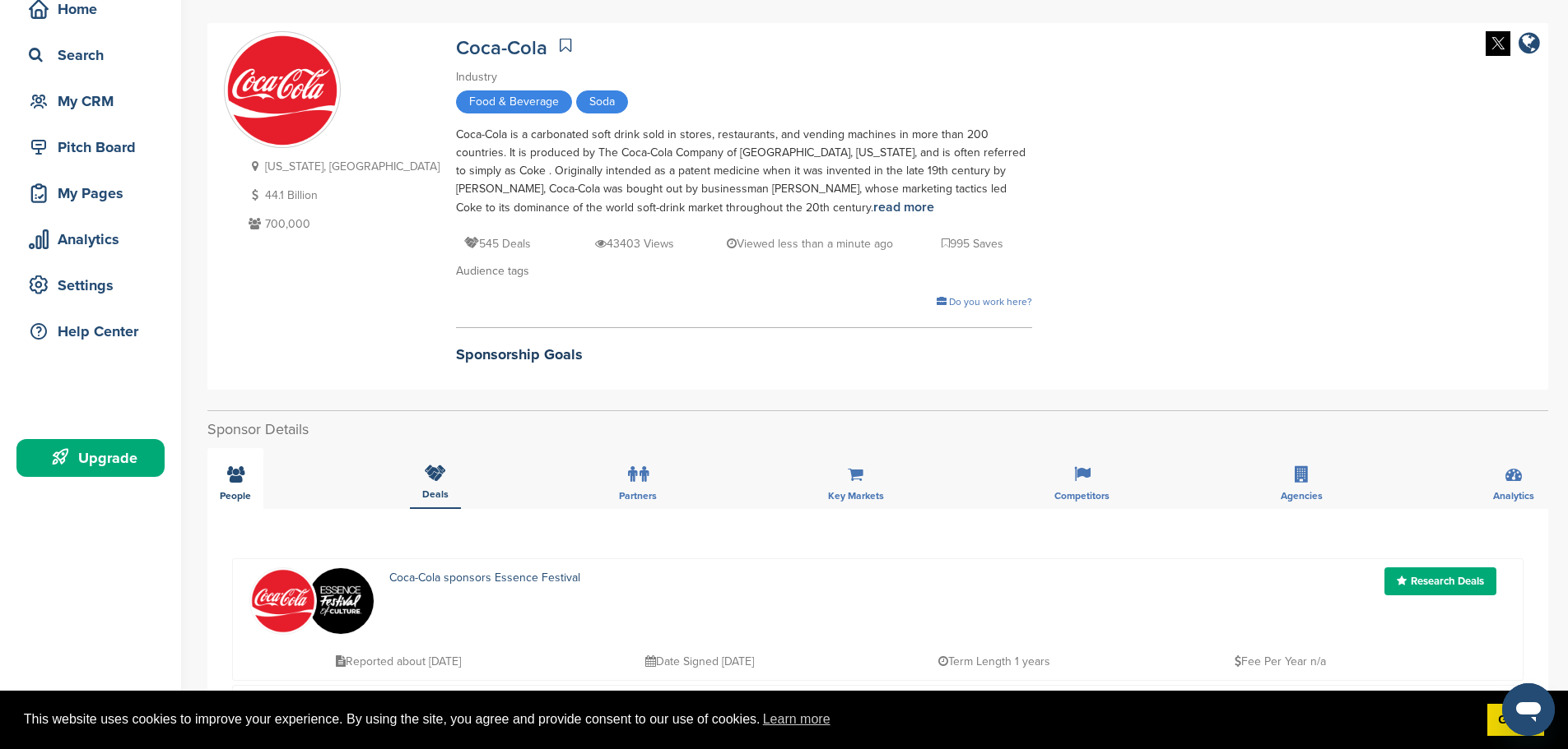
click at [241, 481] on icon at bounding box center [236, 474] width 17 height 16
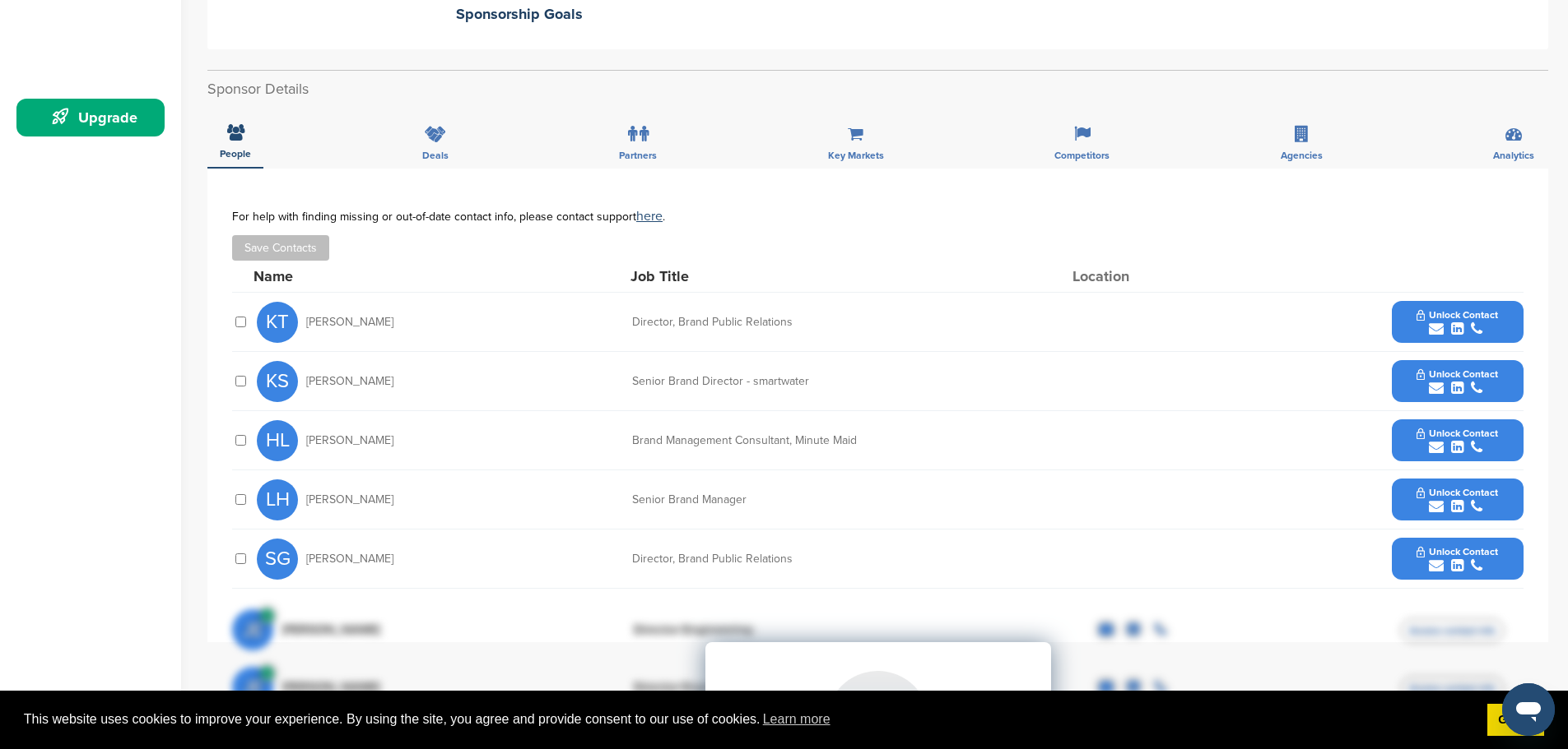
scroll to position [412, 0]
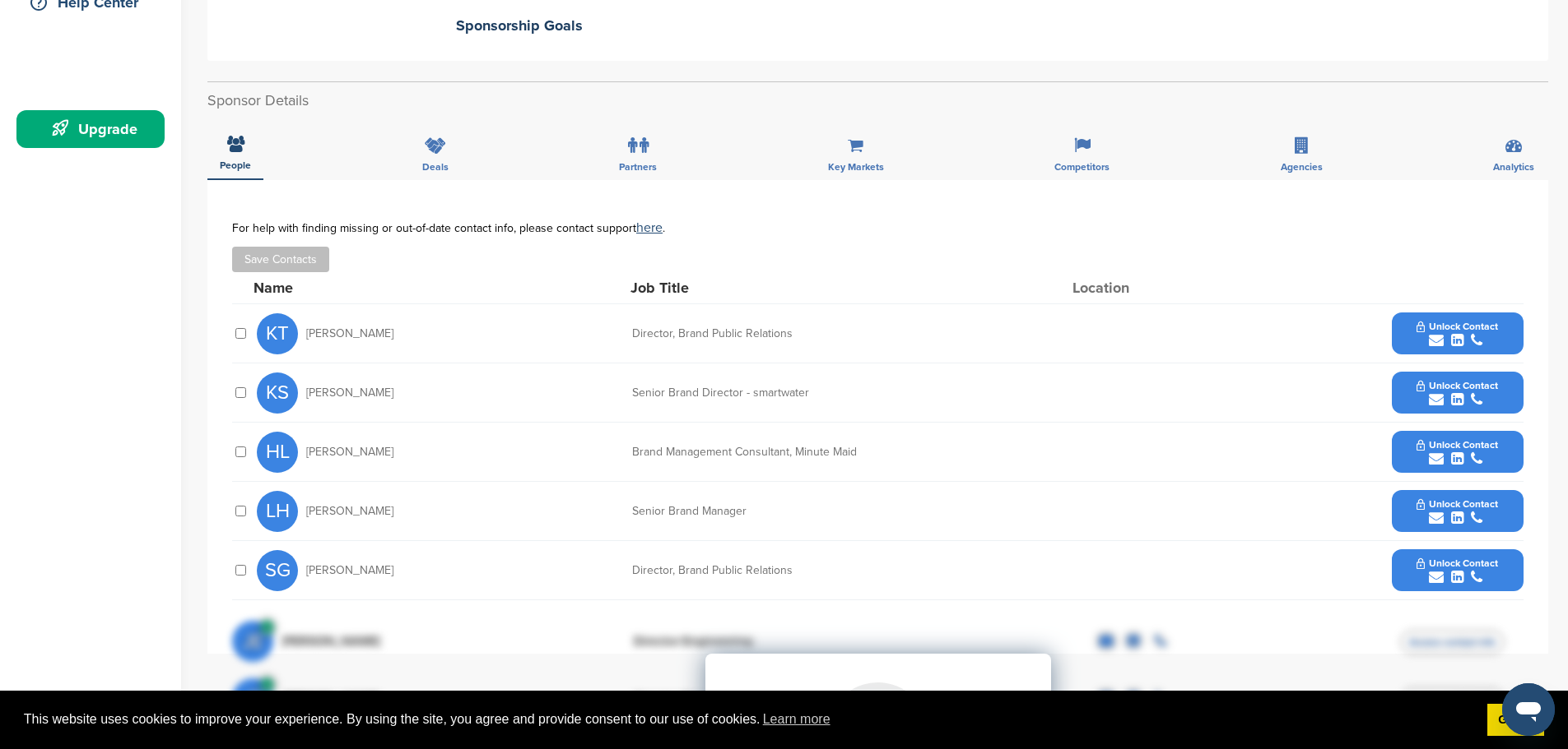
click at [1466, 327] on span "Unlock Contact" at bounding box center [1457, 326] width 81 height 11
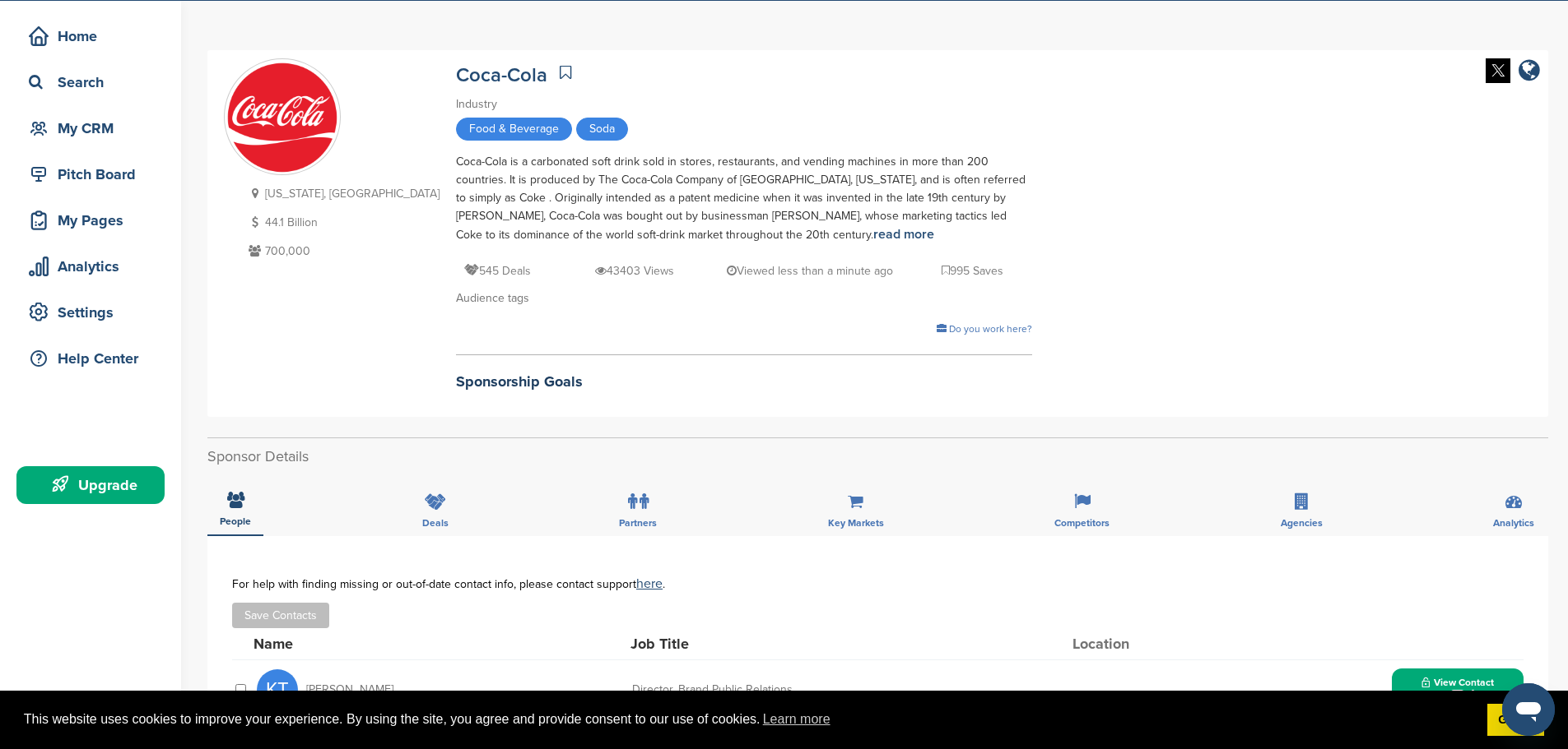
scroll to position [0, 0]
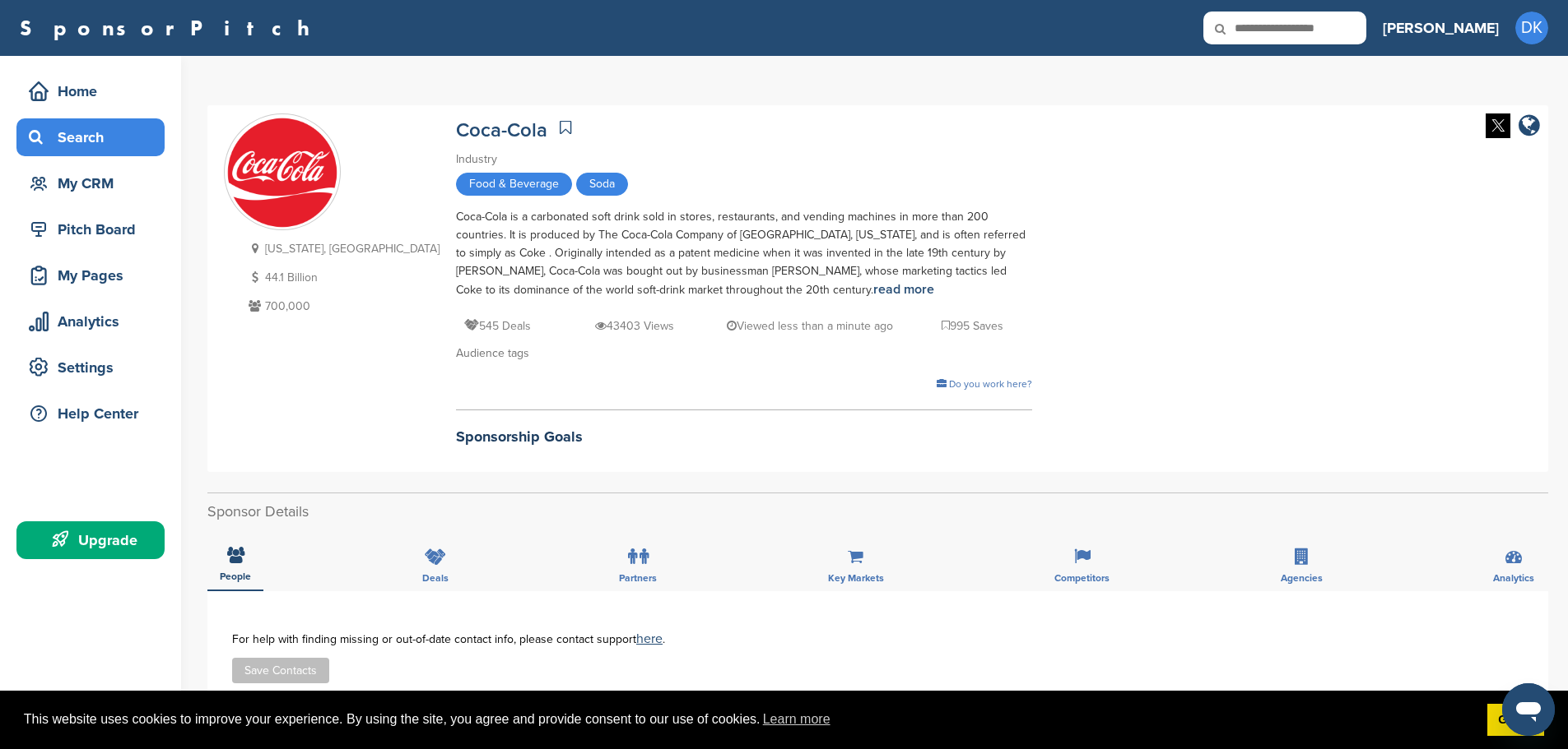
click at [92, 129] on div "Search" at bounding box center [95, 137] width 140 height 29
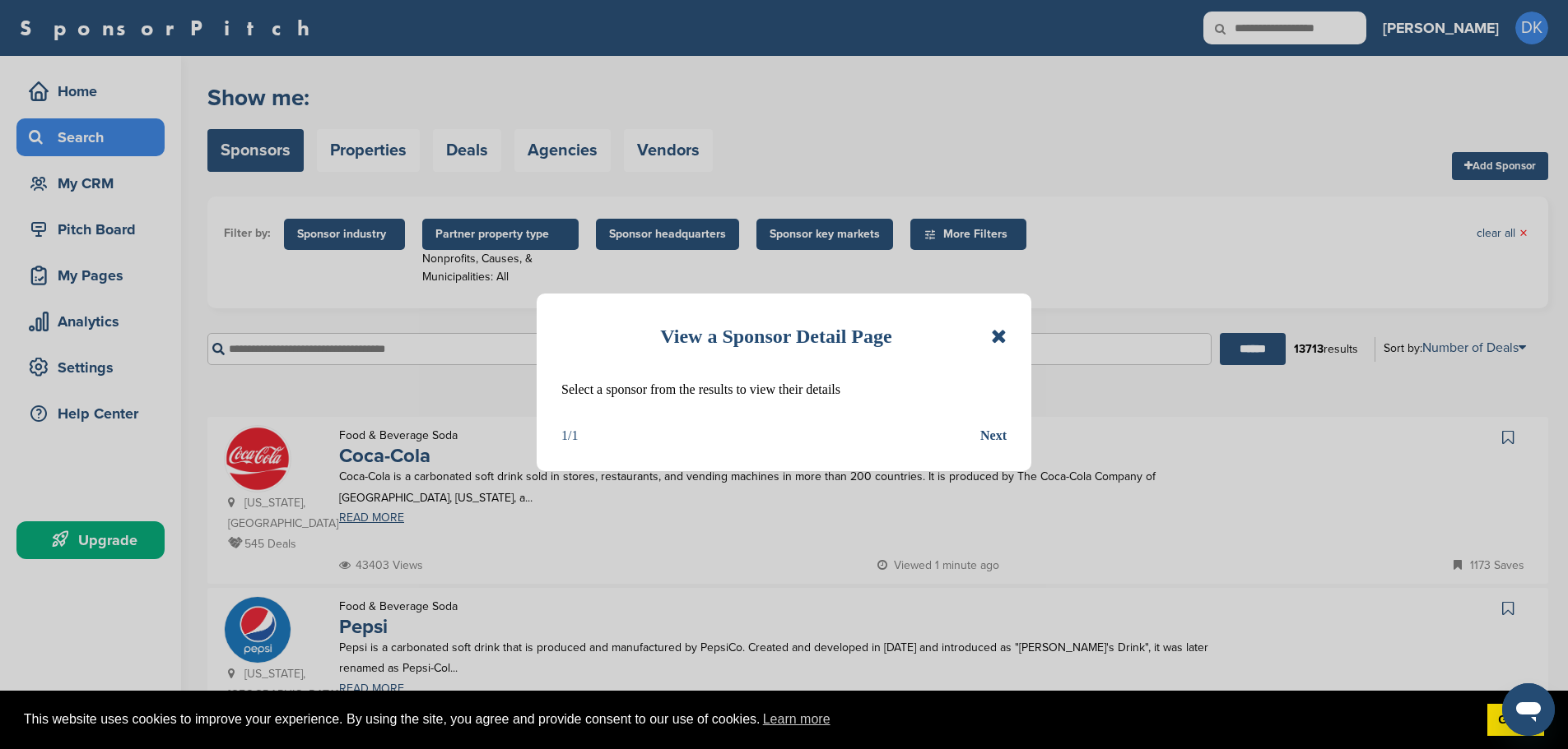
click at [999, 336] on icon at bounding box center [998, 336] width 16 height 20
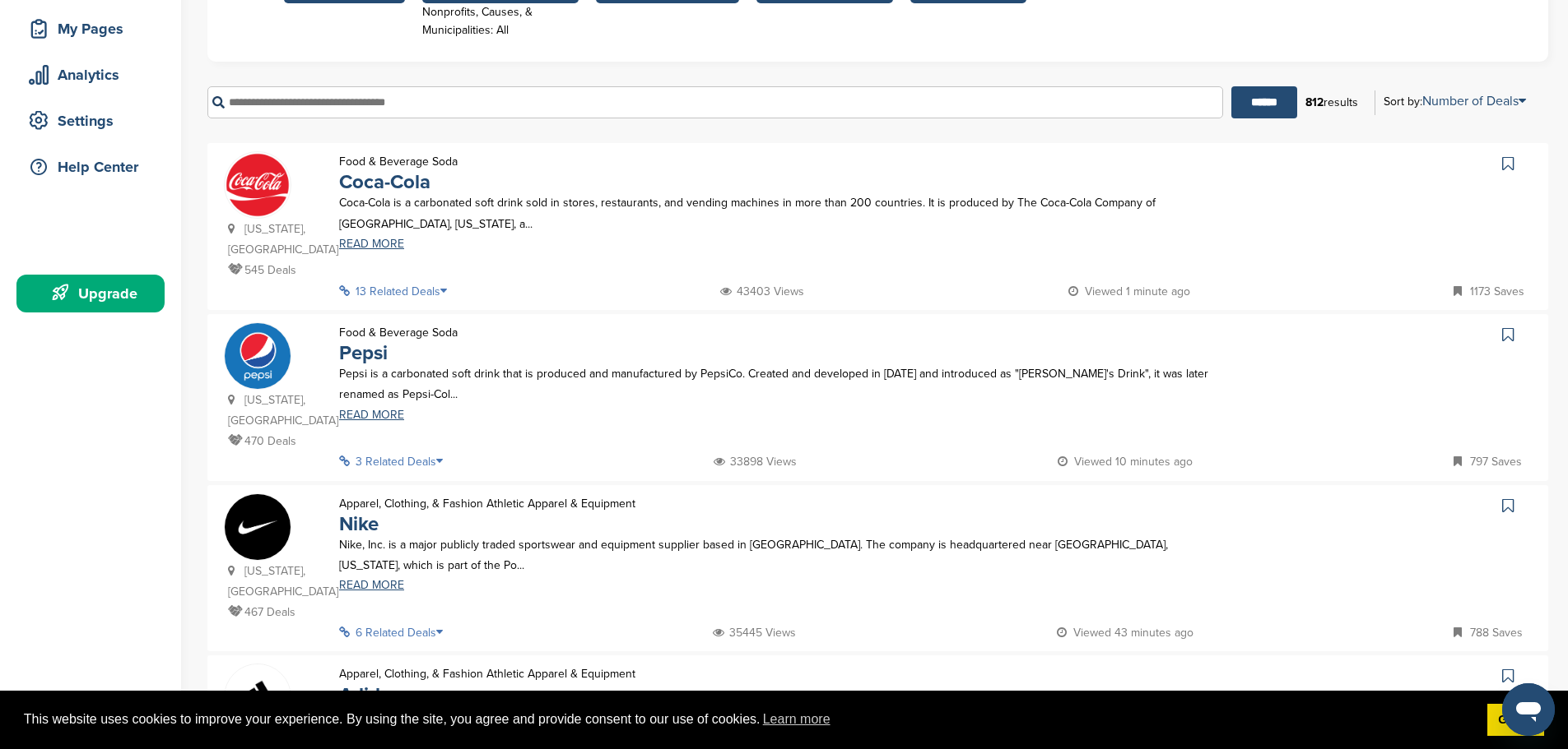
scroll to position [165, 0]
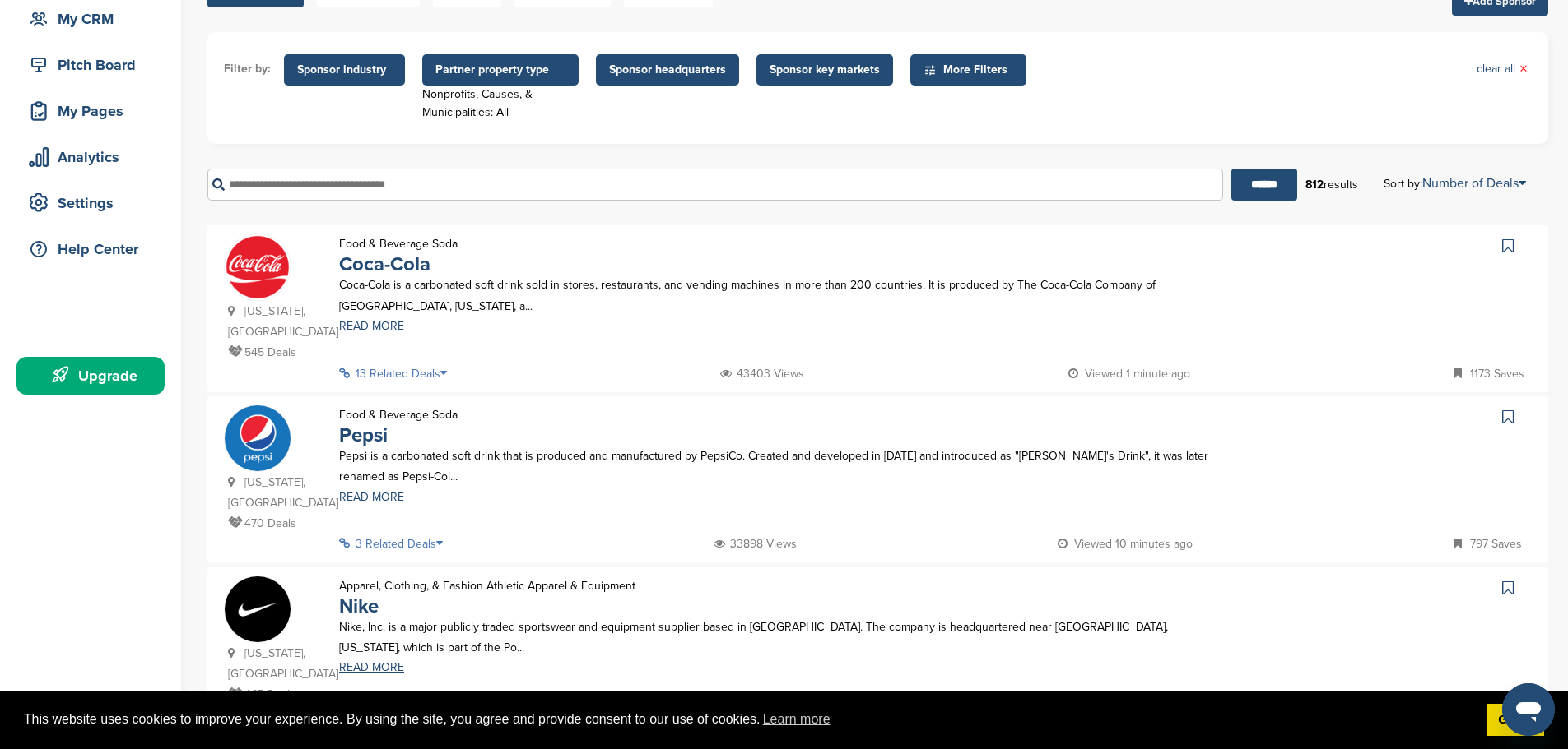
click at [932, 63] on icon at bounding box center [929, 70] width 13 height 14
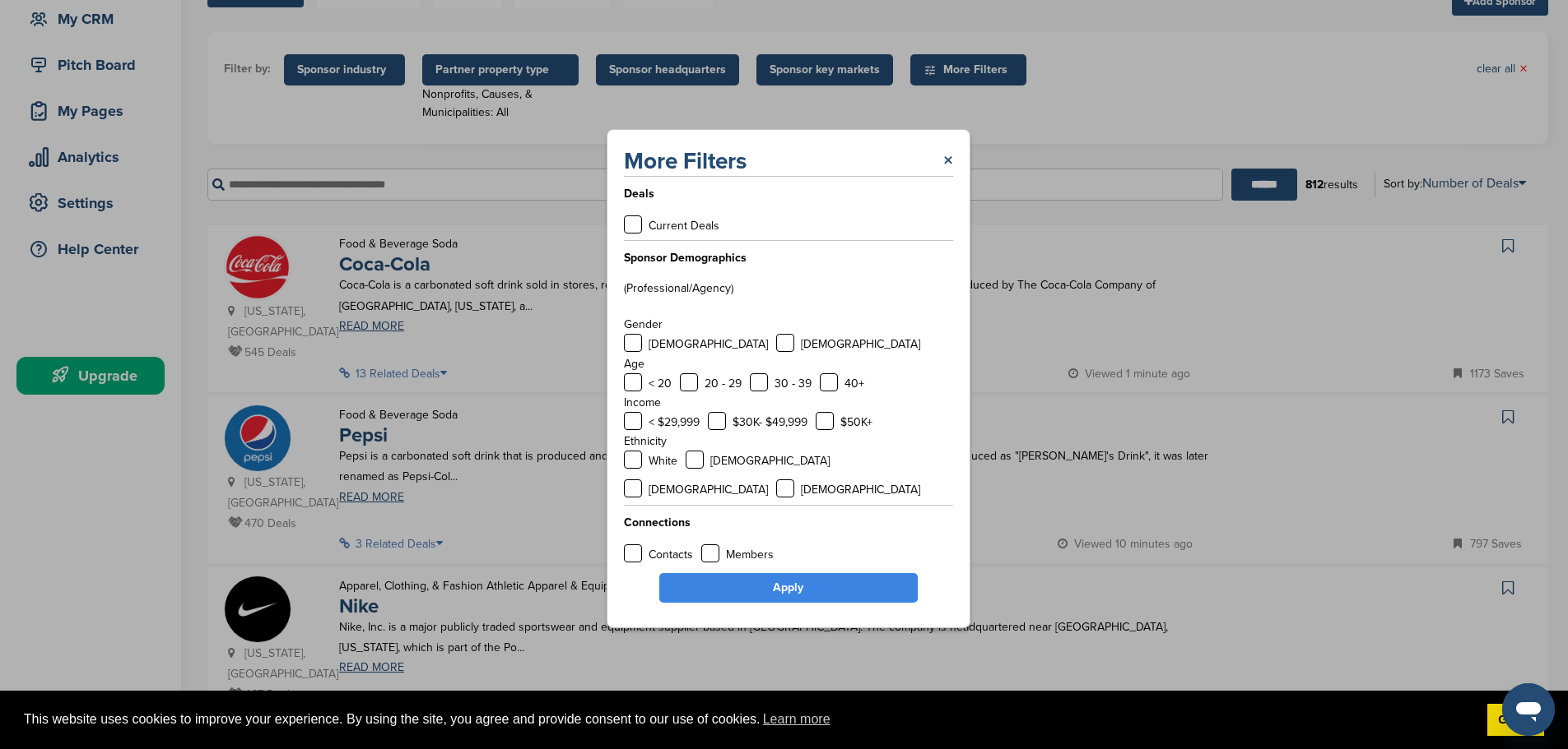
scroll to position [247, 0]
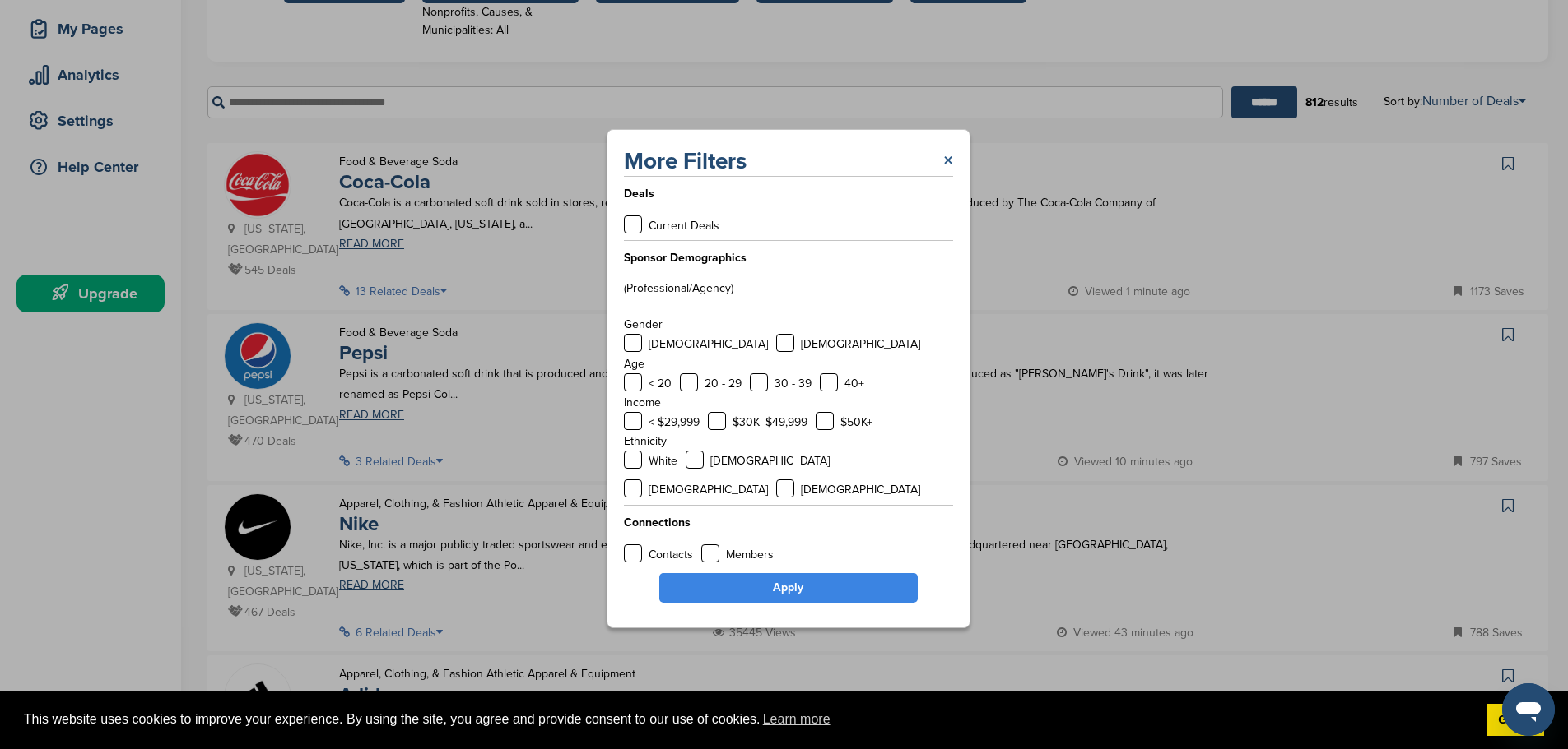
click at [952, 170] on link "×" at bounding box center [947, 161] width 9 height 29
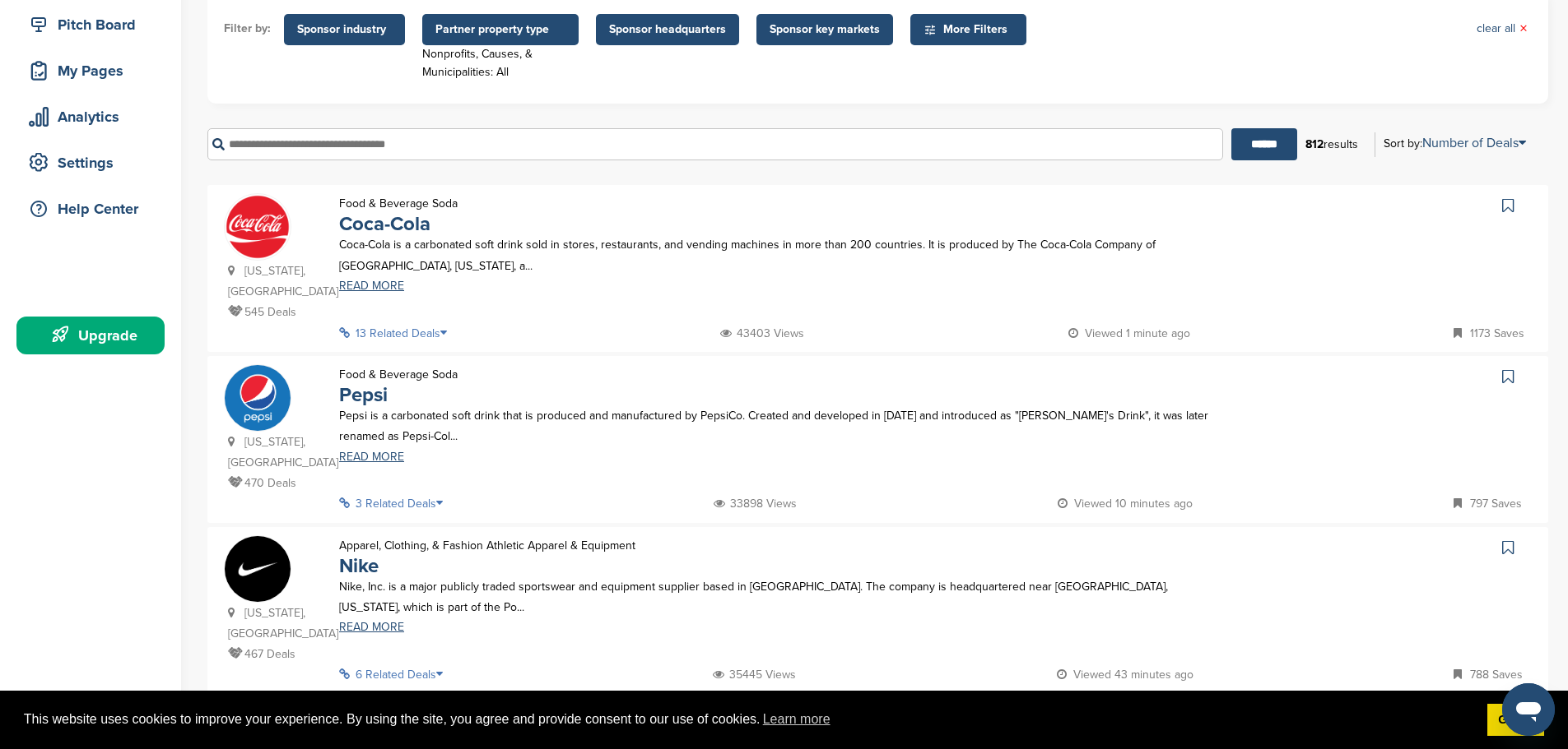
scroll to position [165, 0]
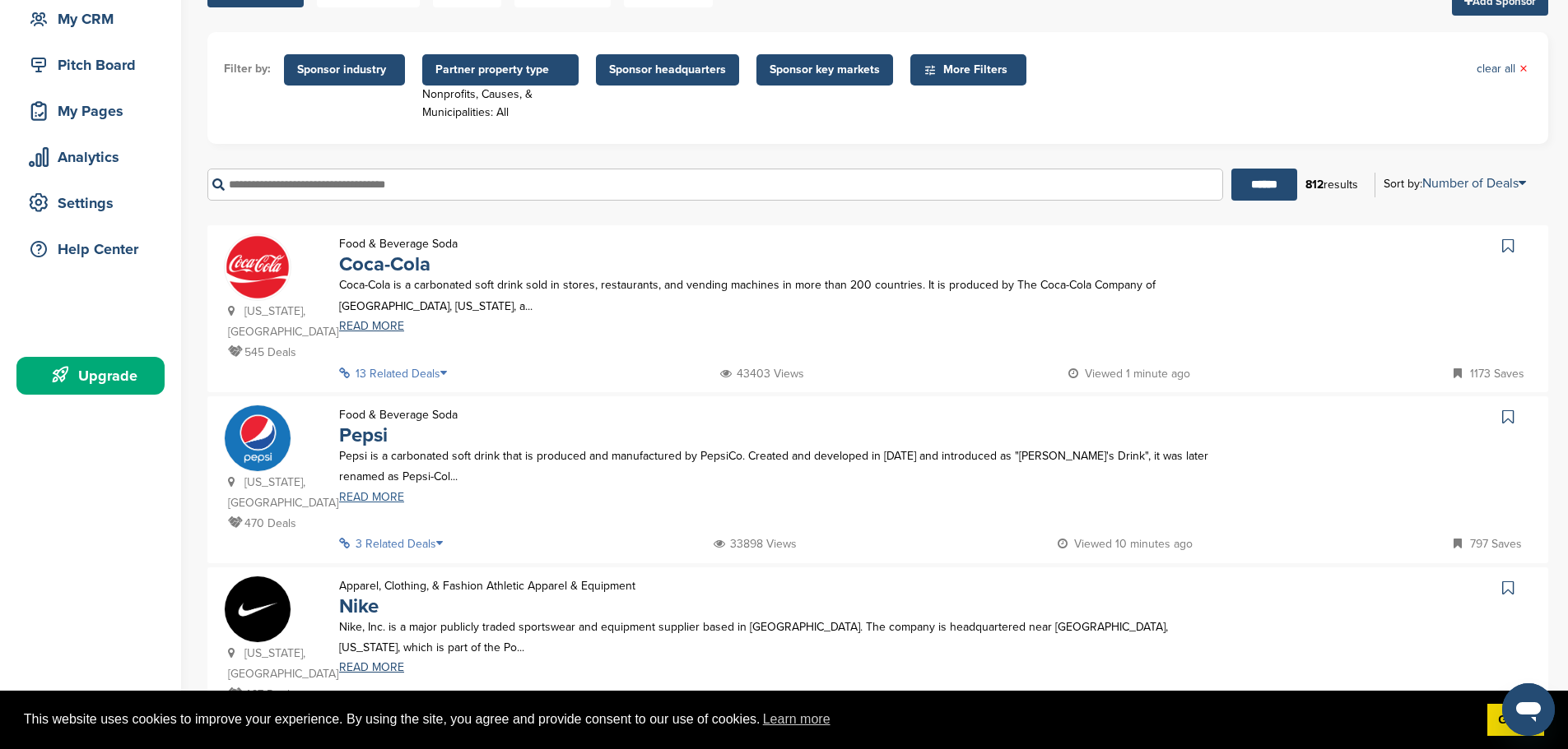
click at [379, 492] on link "READ MORE" at bounding box center [776, 497] width 874 height 11
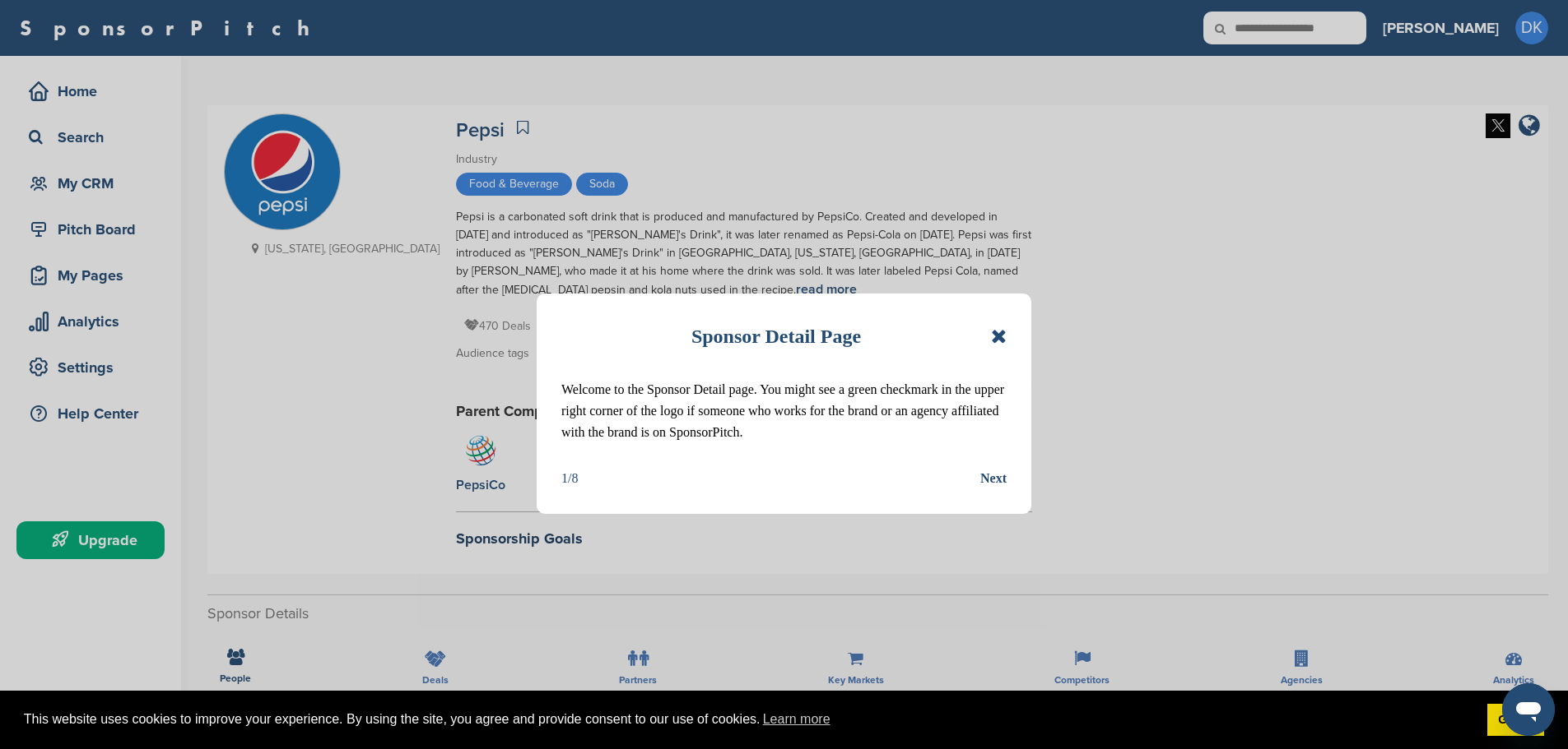
click at [999, 337] on icon at bounding box center [998, 336] width 16 height 20
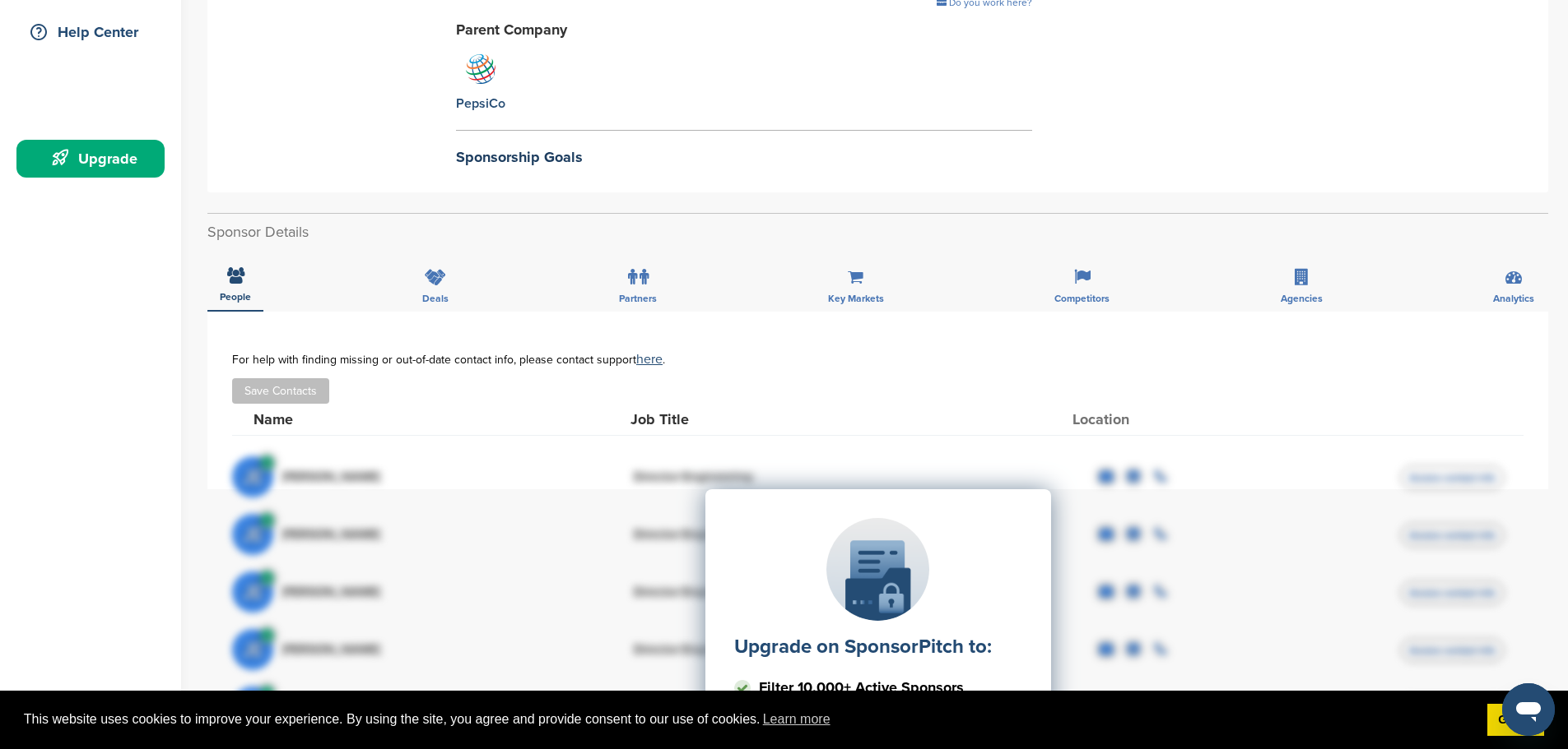
scroll to position [412, 0]
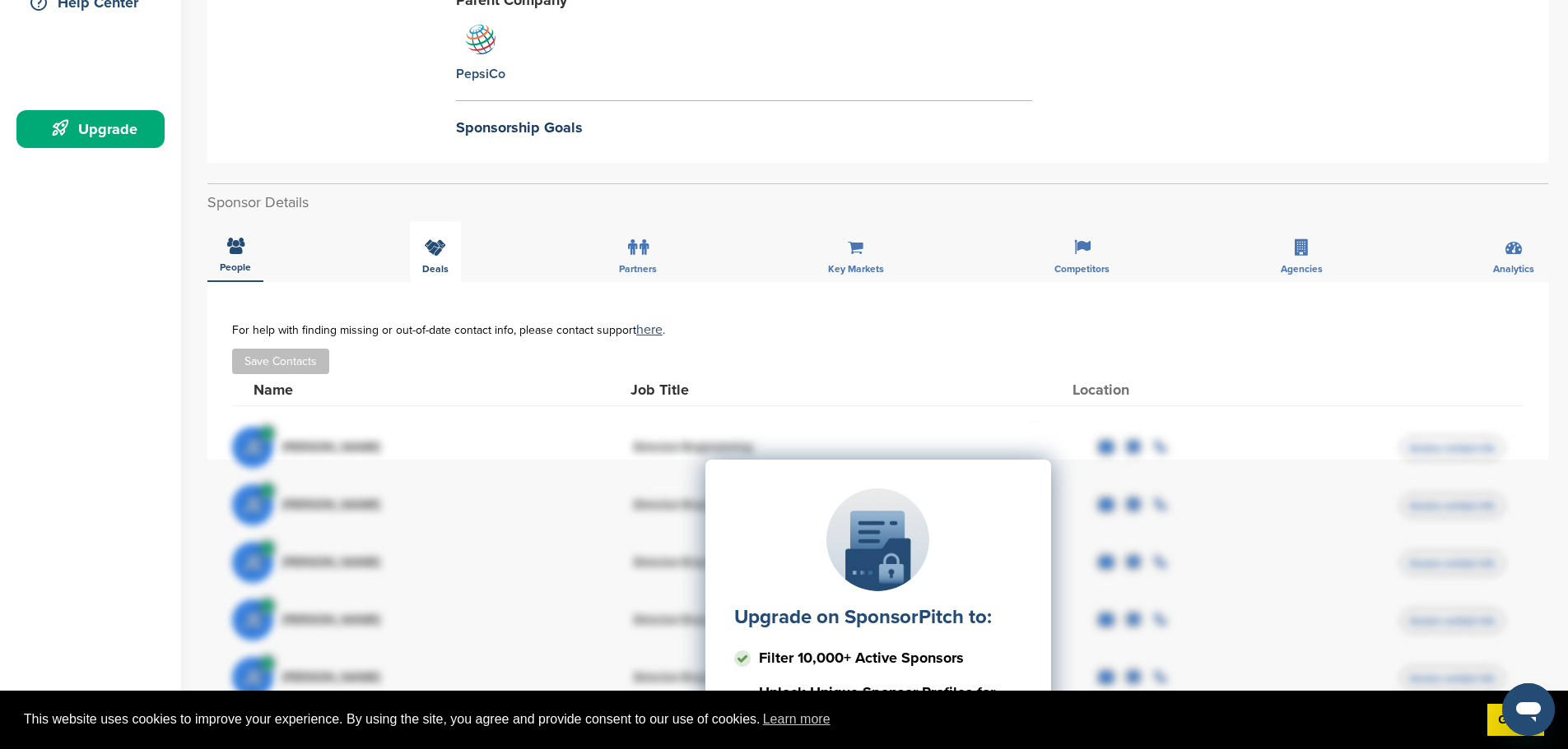
click at [436, 245] on icon at bounding box center [435, 247] width 22 height 16
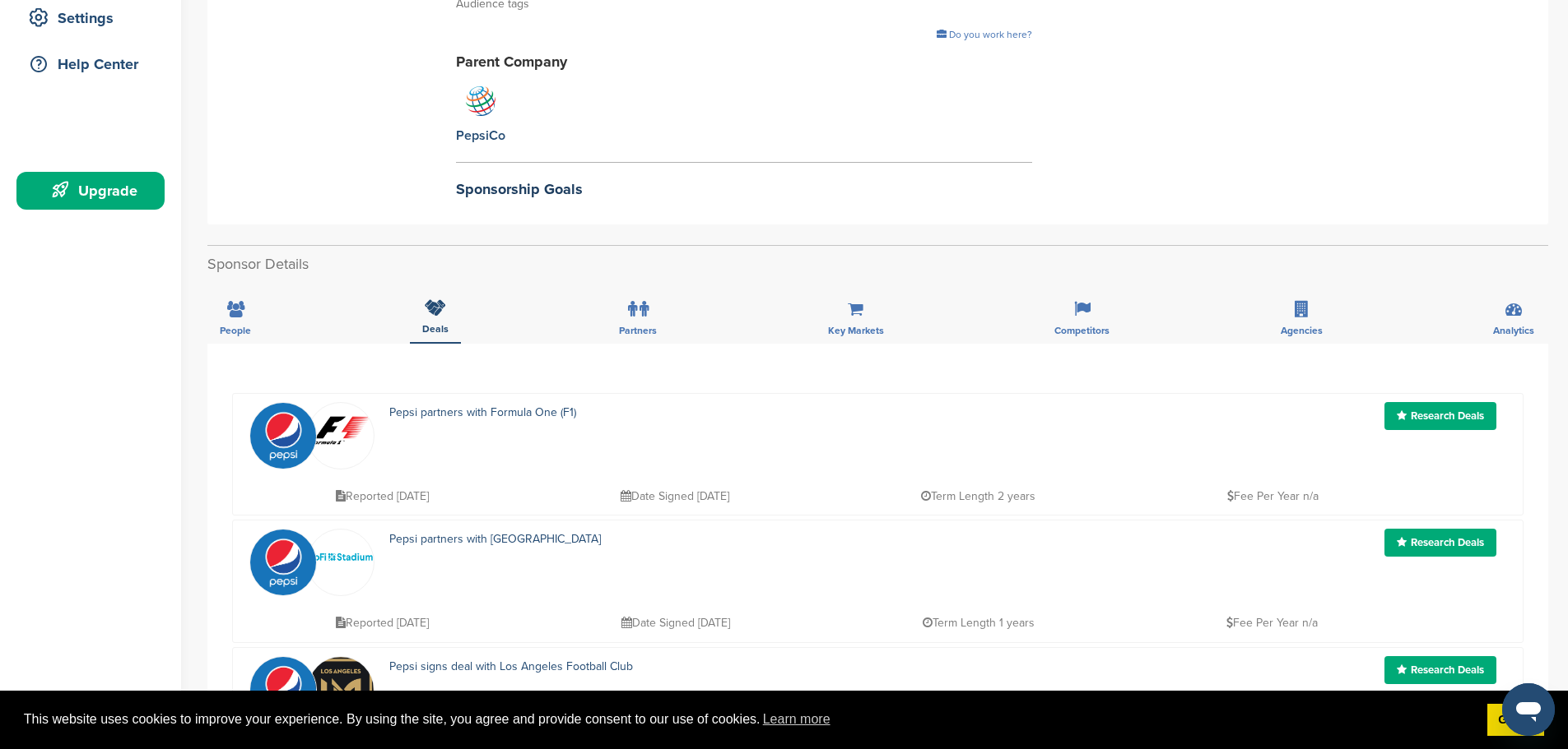
scroll to position [329, 0]
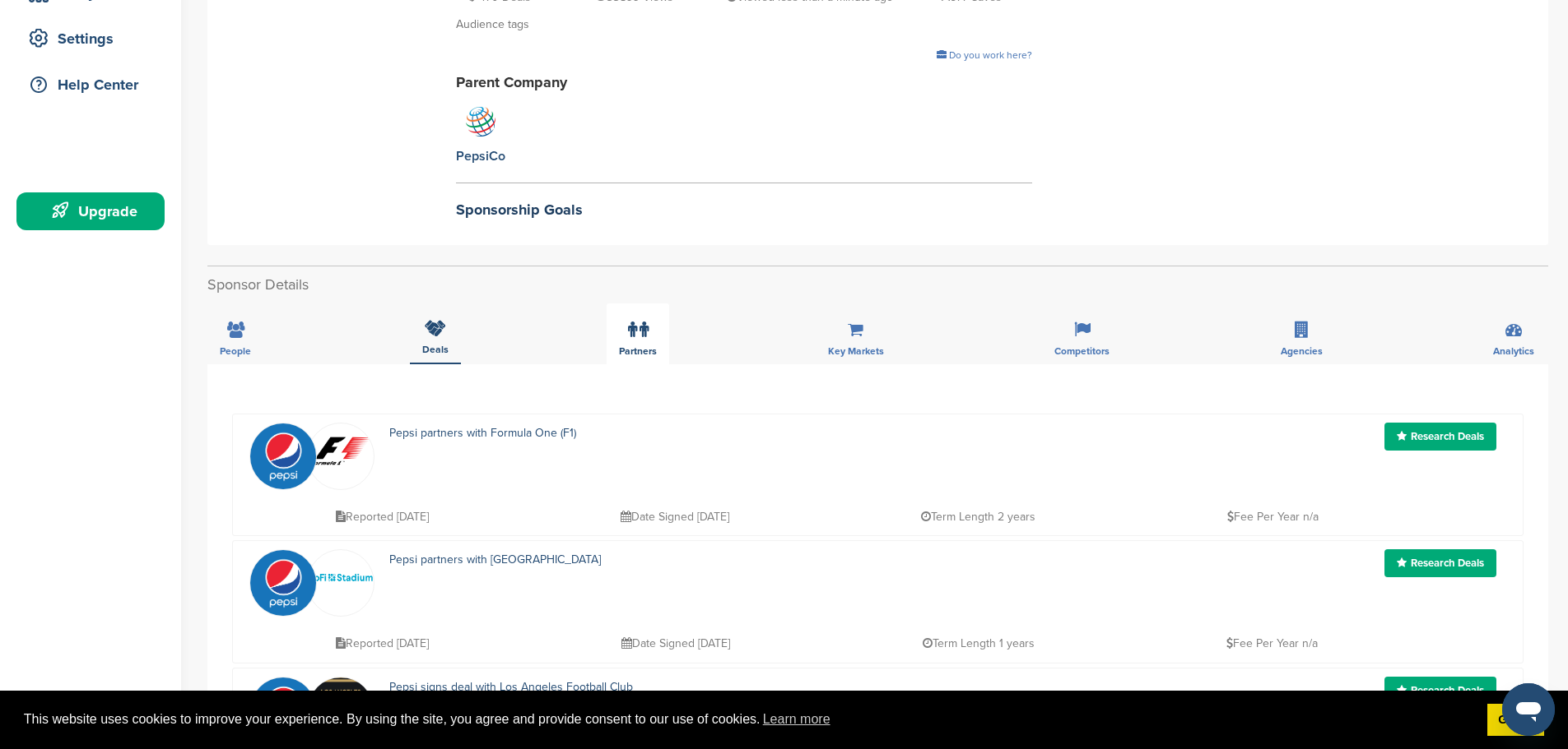
click at [640, 326] on icon at bounding box center [643, 330] width 9 height 16
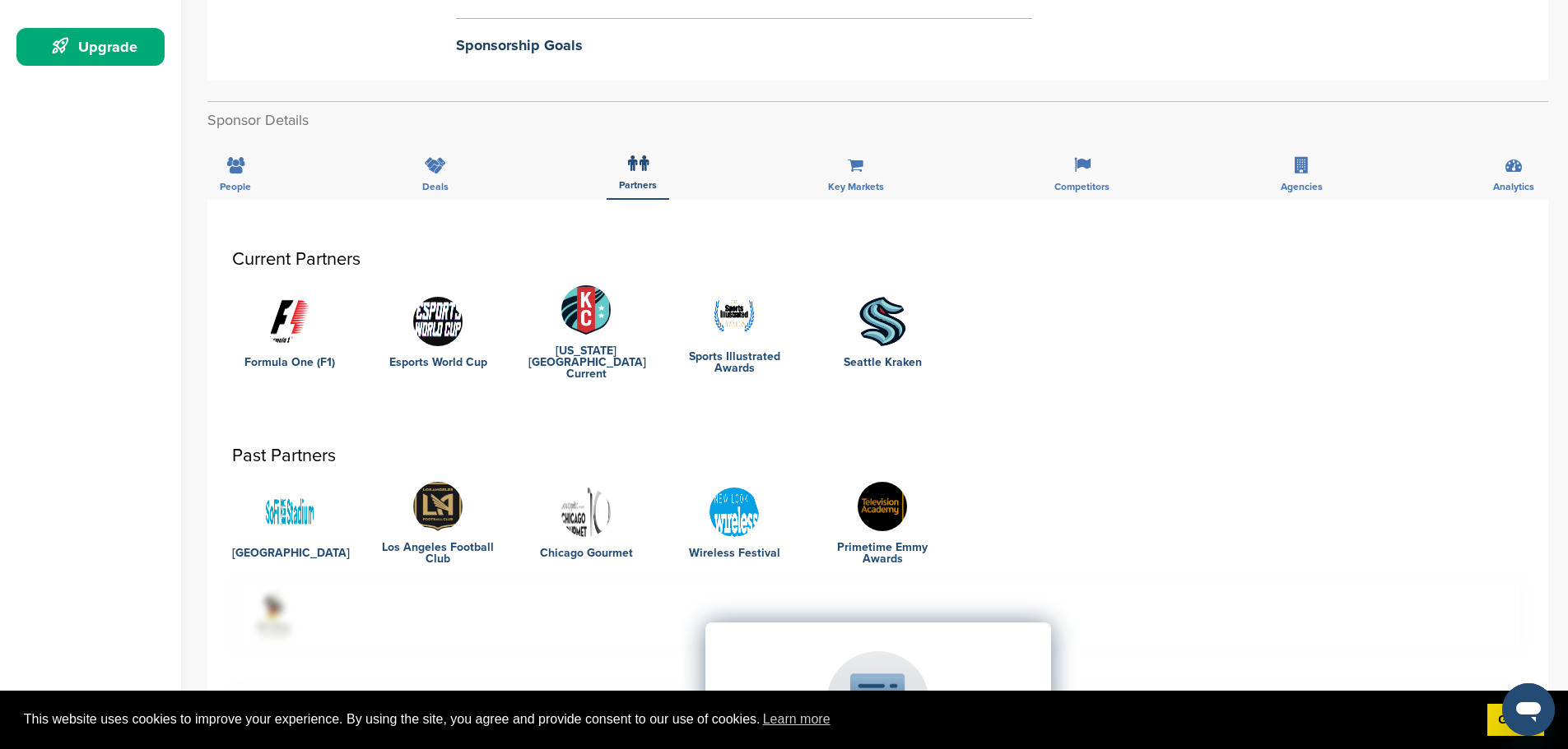
scroll to position [412, 0]
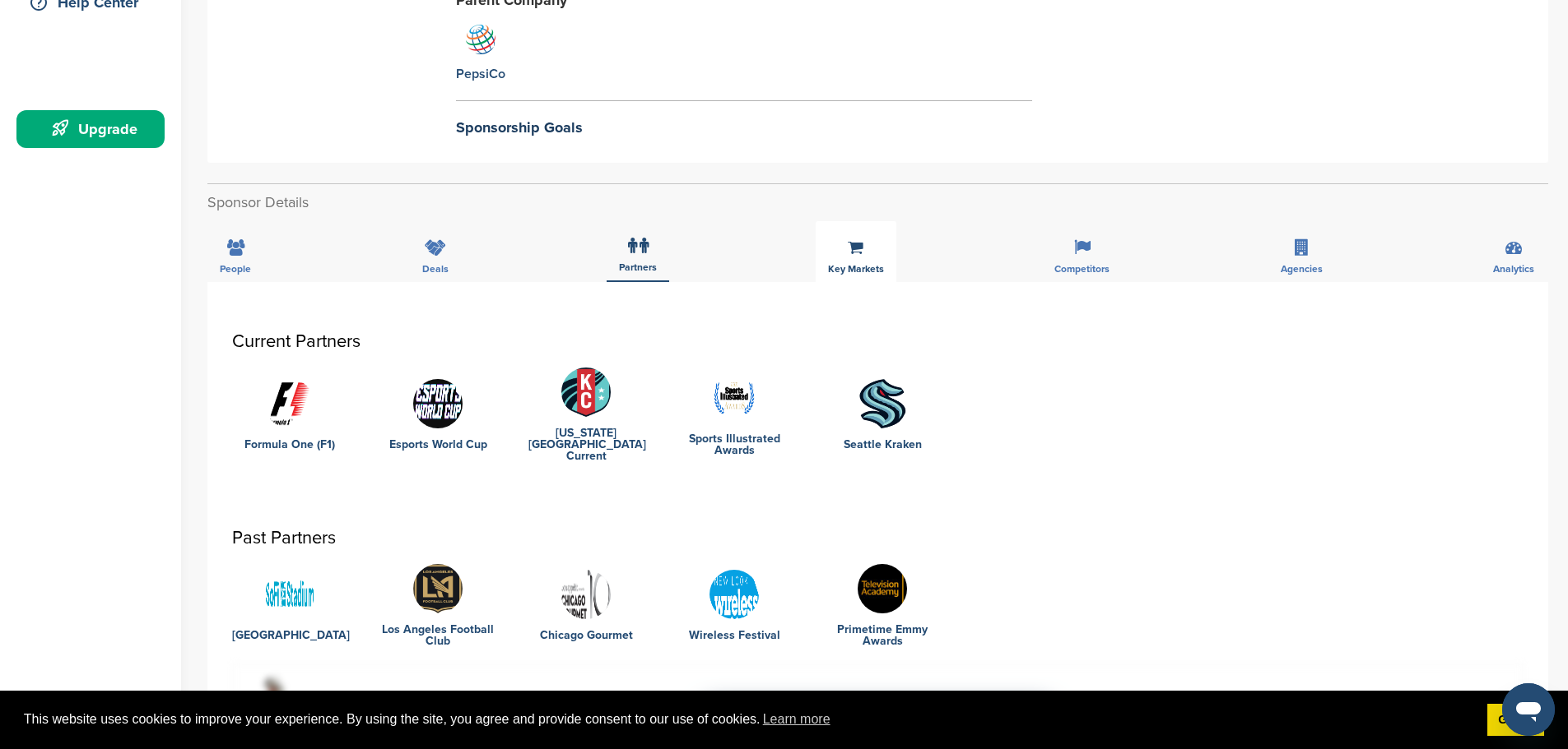
click at [842, 255] on div "Key Markets" at bounding box center [855, 251] width 80 height 61
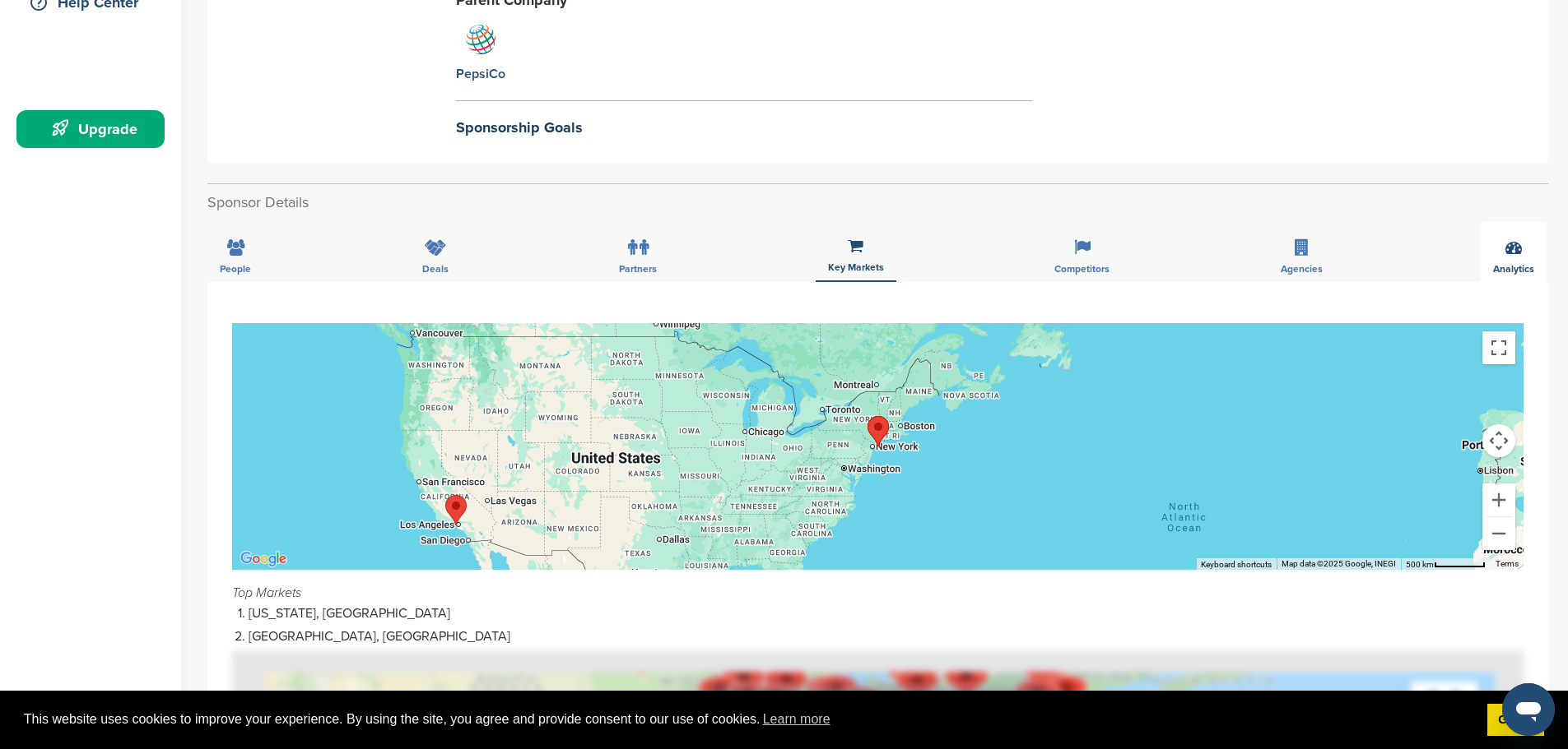
click at [1510, 249] on icon at bounding box center [1513, 247] width 16 height 16
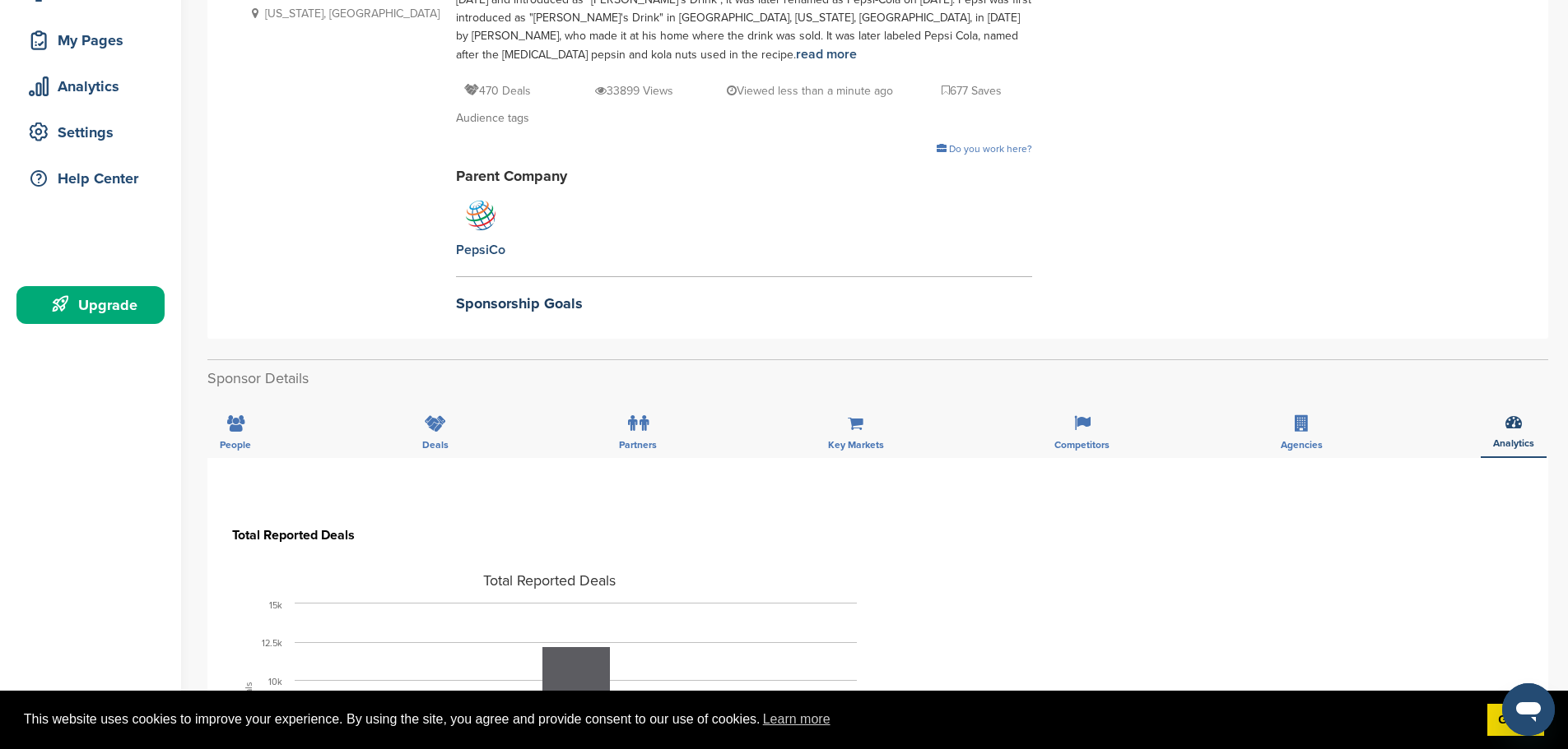
scroll to position [0, 0]
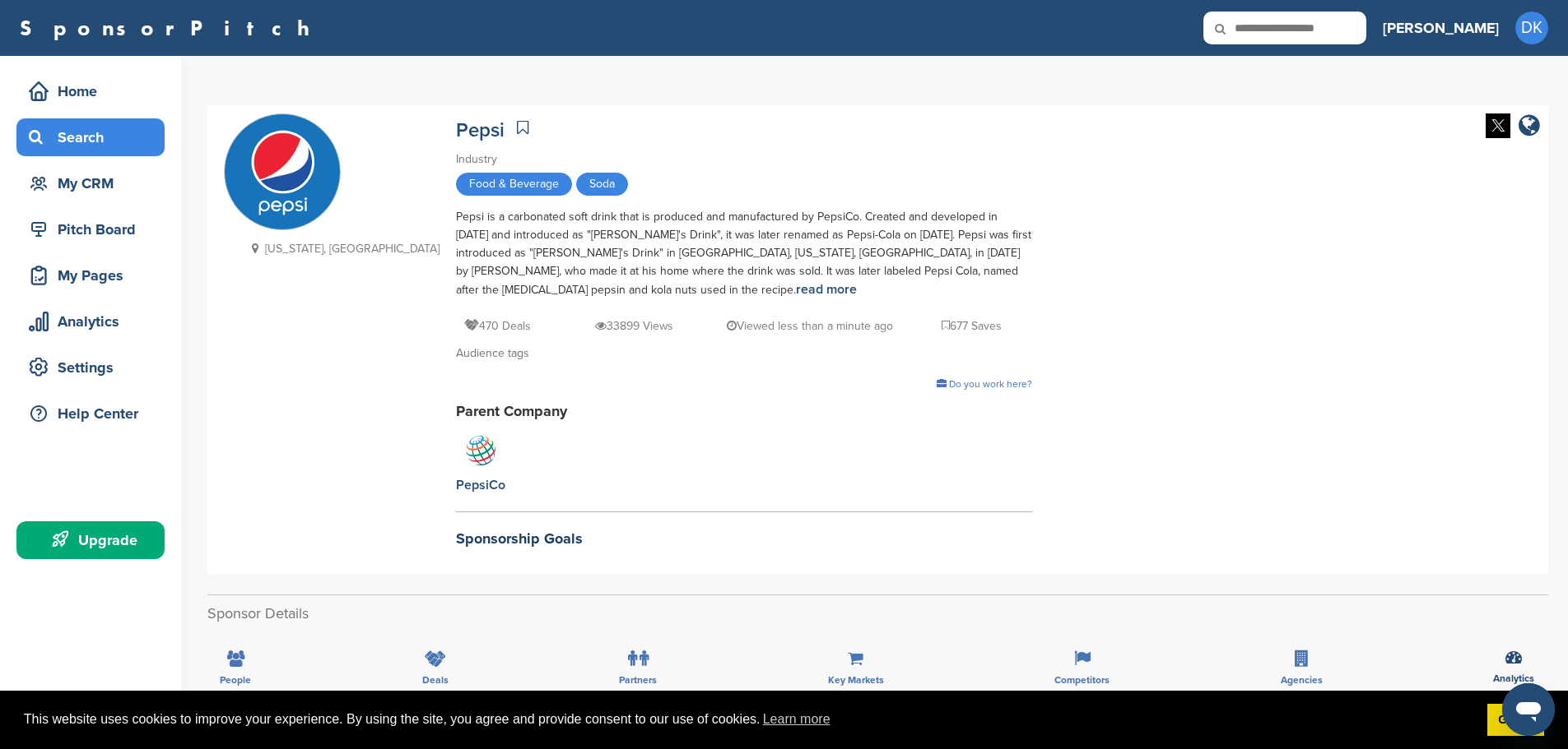
click at [90, 132] on div "Search" at bounding box center [95, 137] width 140 height 29
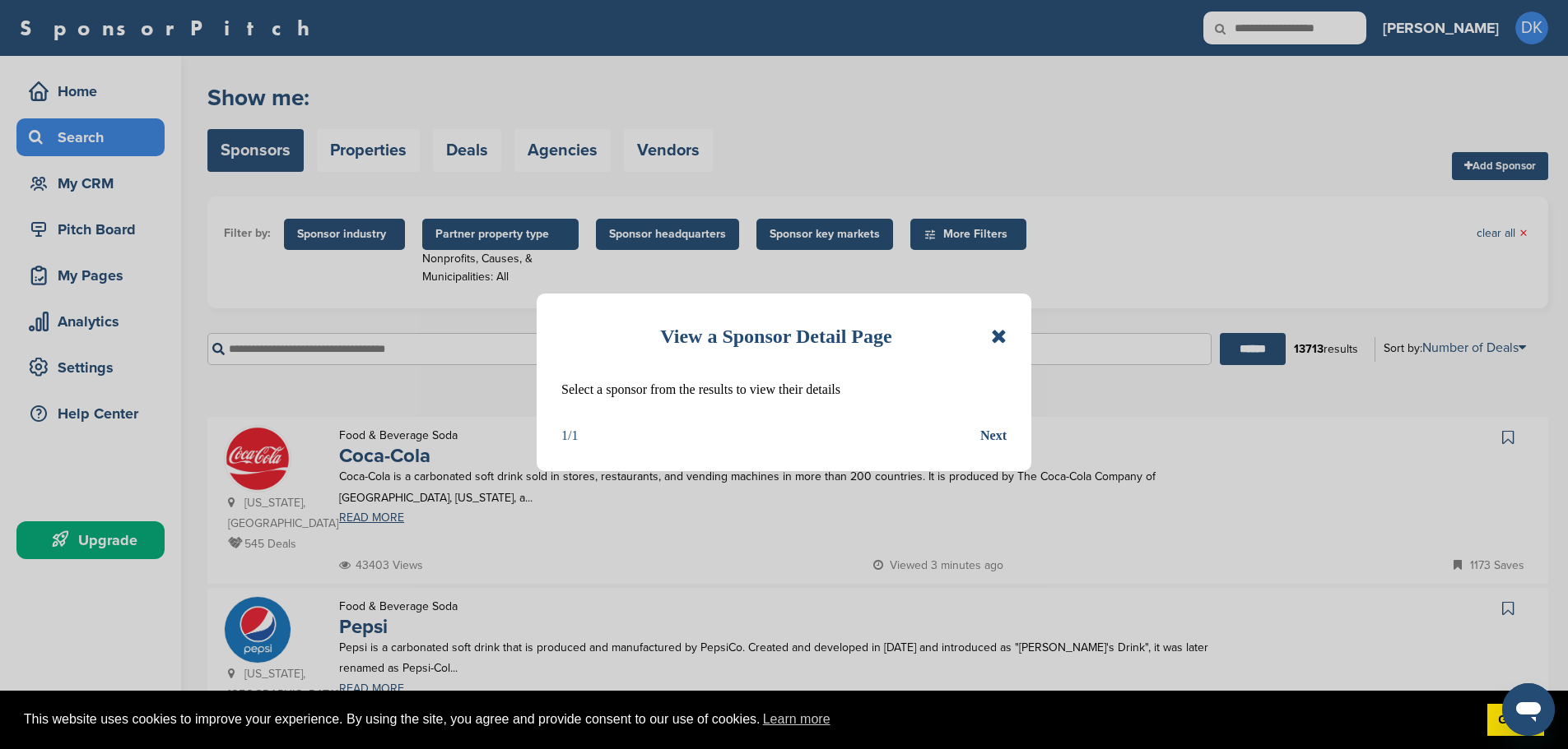
click at [1007, 329] on div "View a Sponsor Detail Page Select a sponsor from the results to view their deta…" at bounding box center [783, 382] width 495 height 178
click at [992, 331] on icon at bounding box center [998, 336] width 16 height 20
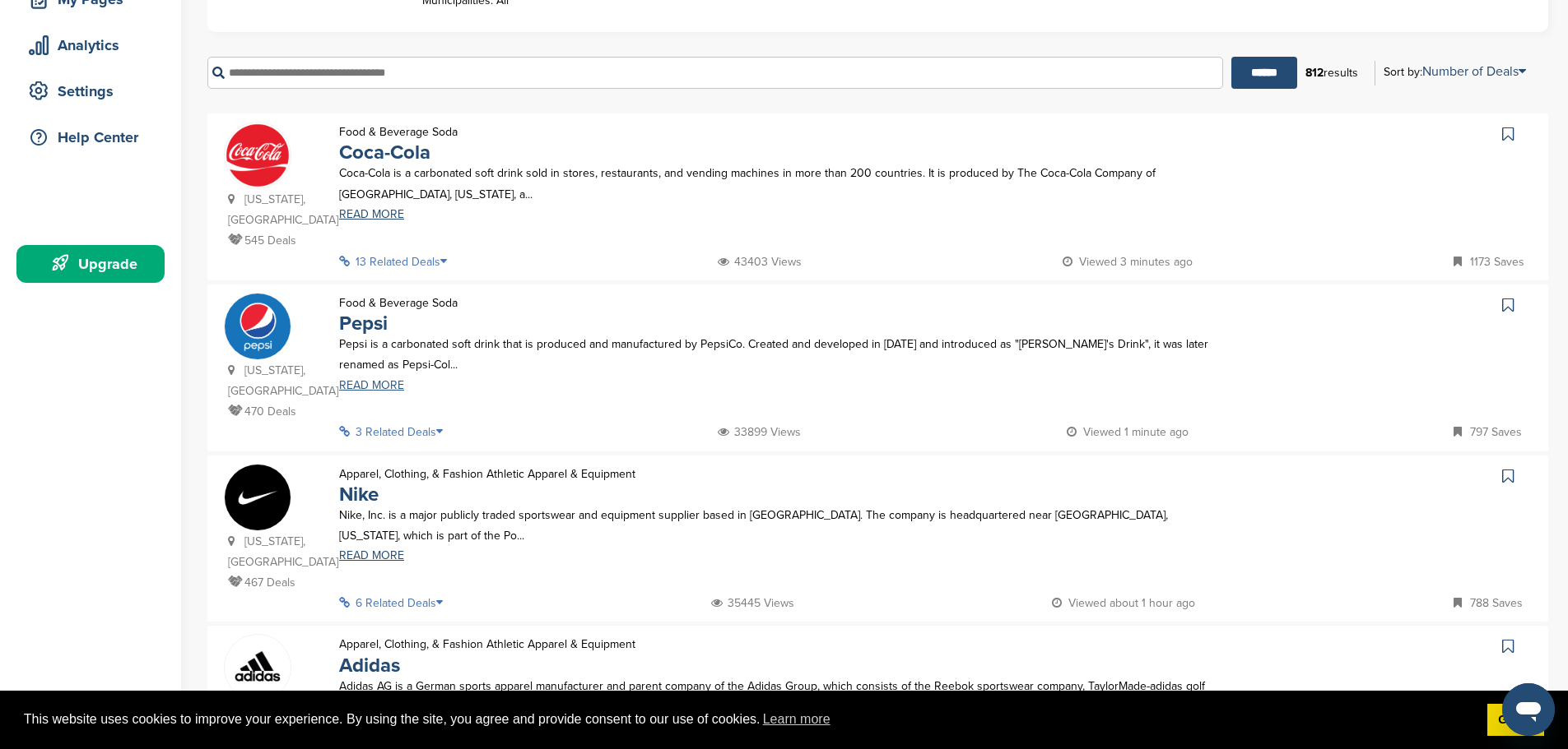
scroll to position [247, 0]
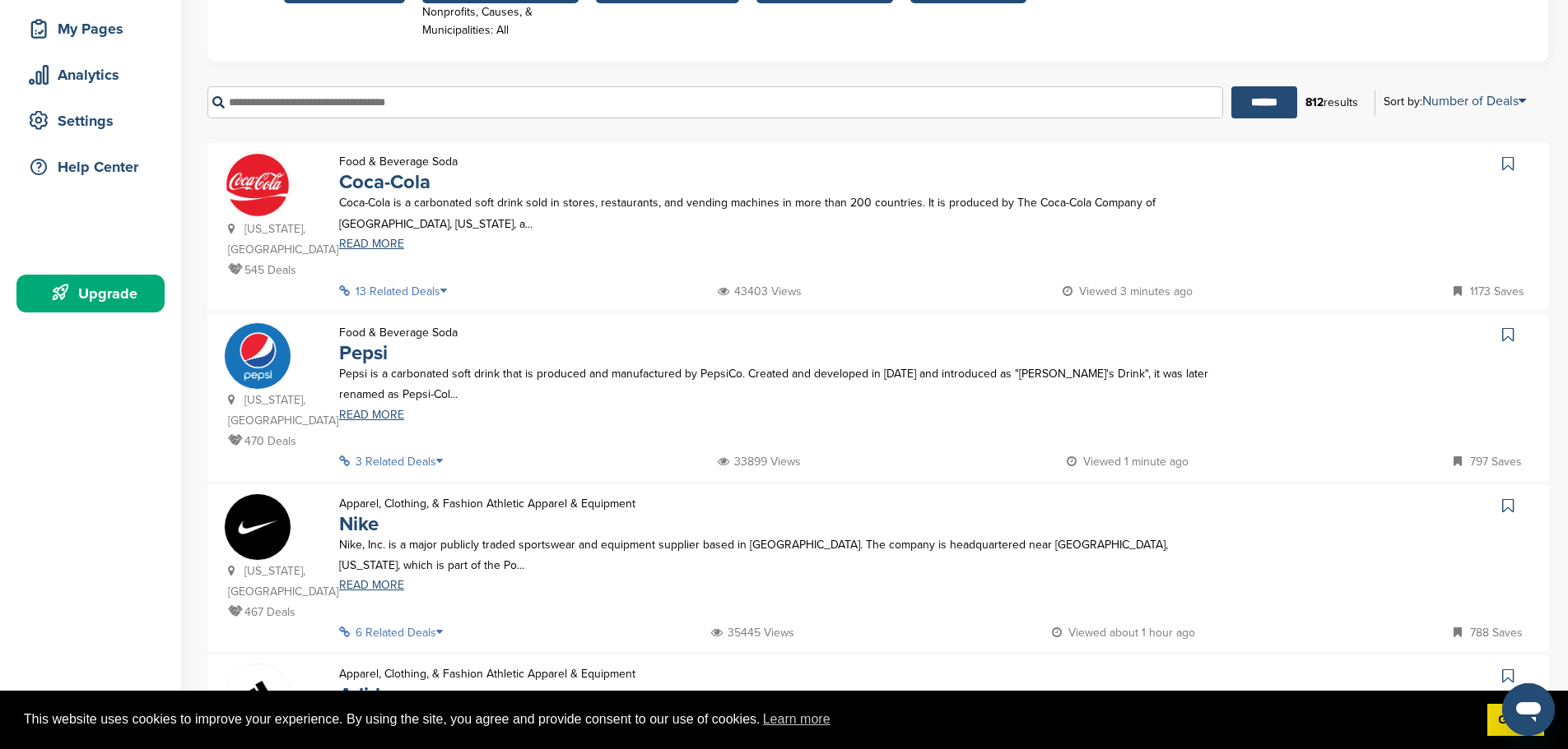
click at [418, 368] on p "Pepsi is a carbonated soft drink that is produced and manufactured by PepsiCo. …" at bounding box center [776, 384] width 874 height 41
click at [389, 410] on link "READ MORE" at bounding box center [776, 415] width 874 height 11
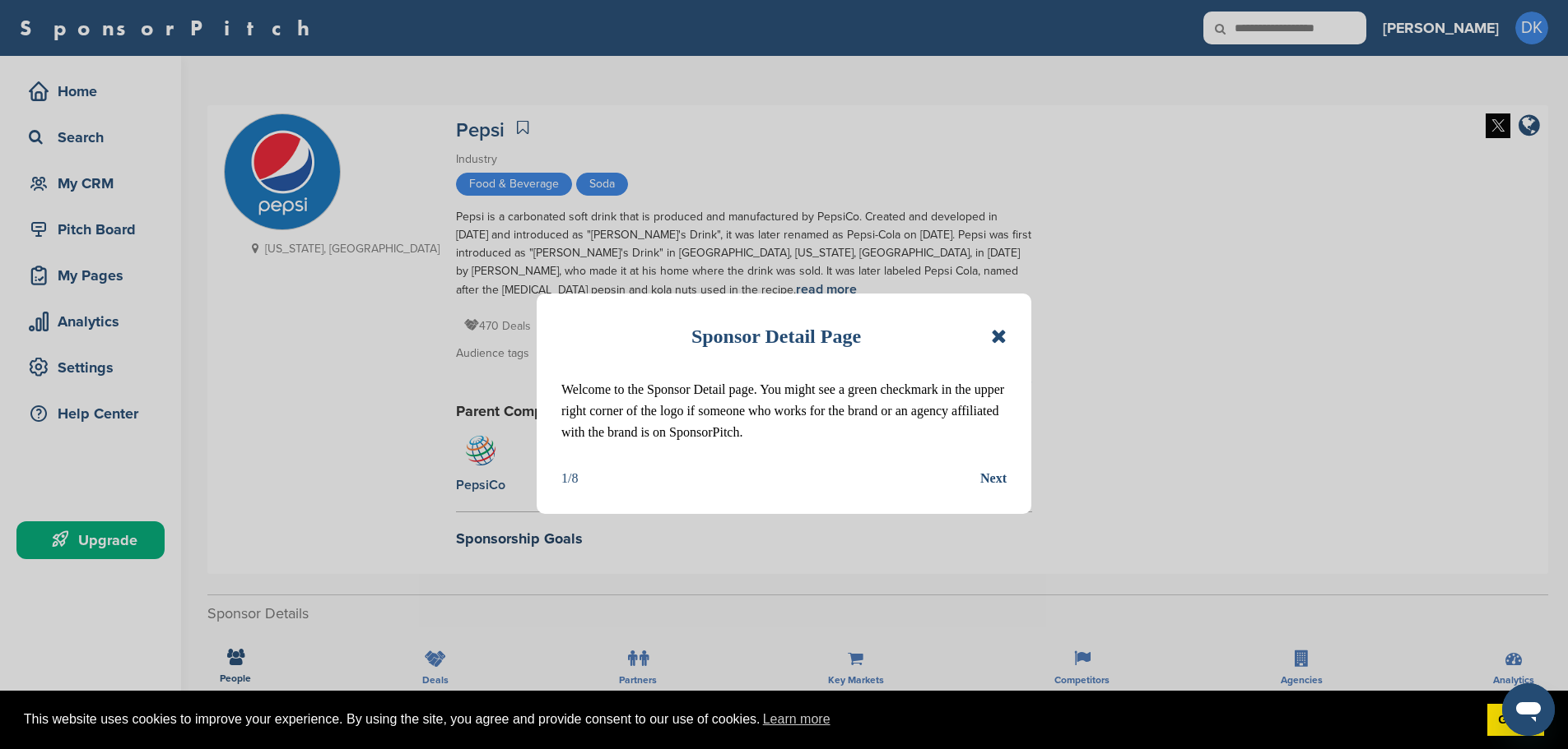
click at [999, 330] on icon at bounding box center [998, 336] width 16 height 20
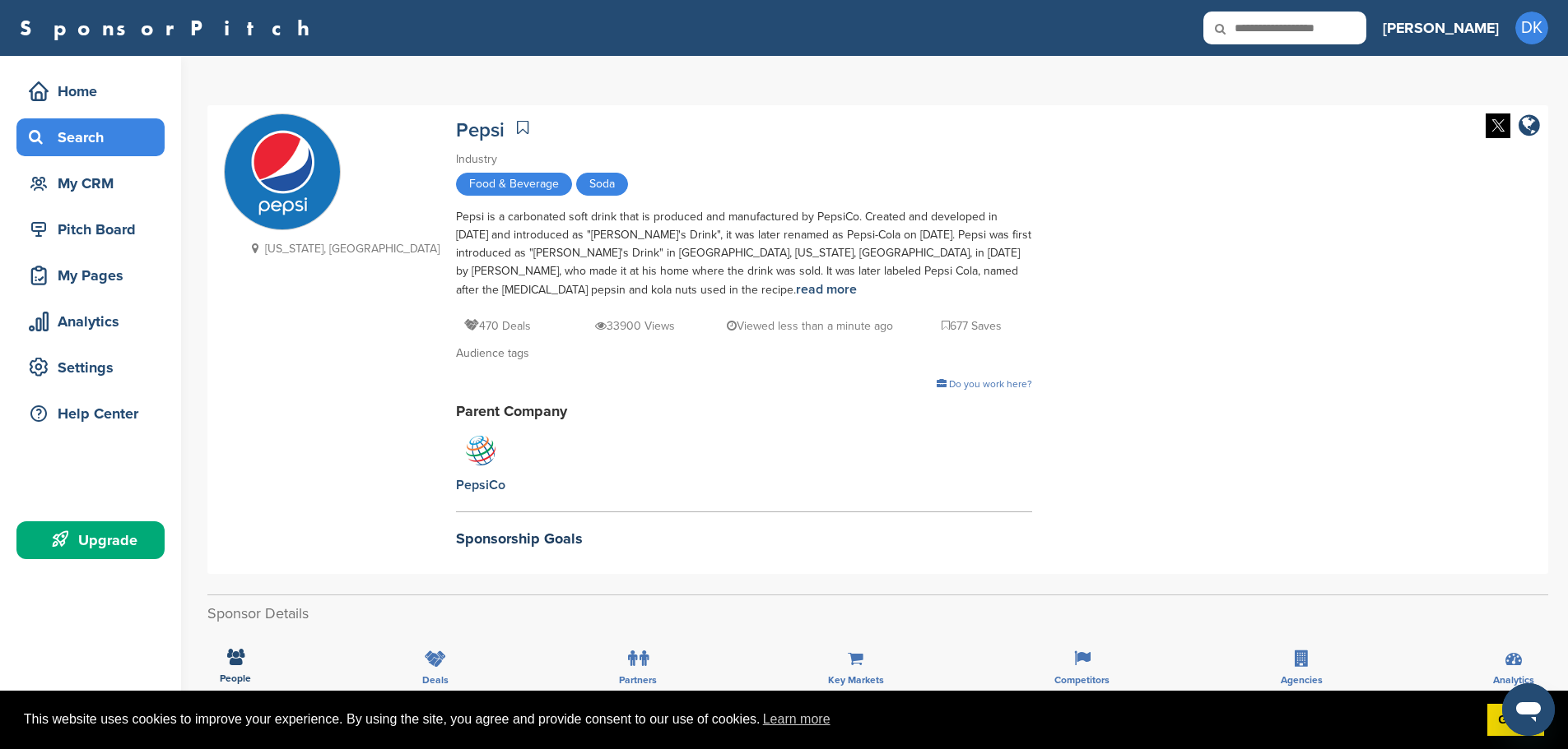
click at [81, 142] on div "Search" at bounding box center [95, 137] width 140 height 29
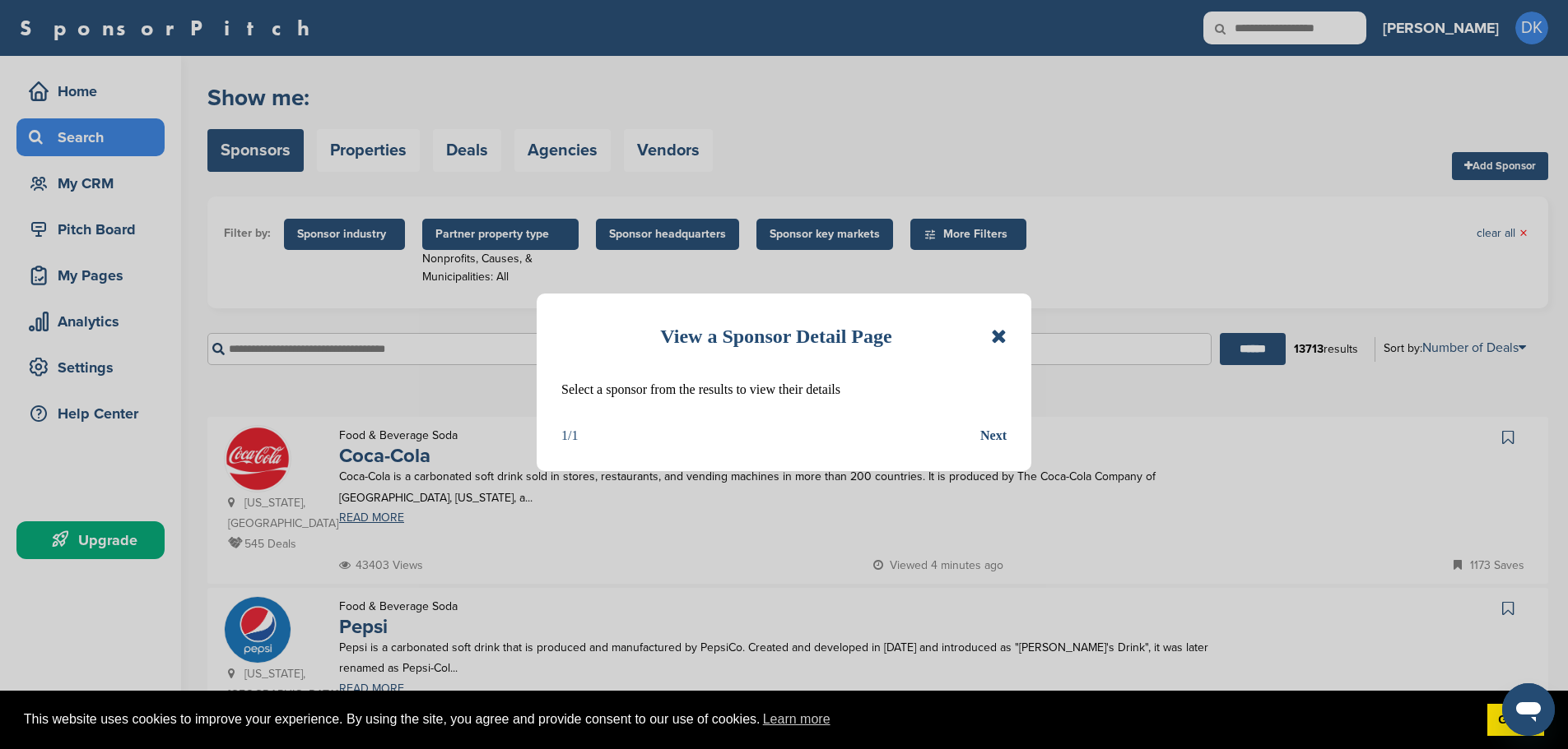
click at [989, 333] on div "View a Sponsor Detail Page" at bounding box center [784, 337] width 446 height 36
click at [1002, 333] on icon at bounding box center [998, 336] width 16 height 20
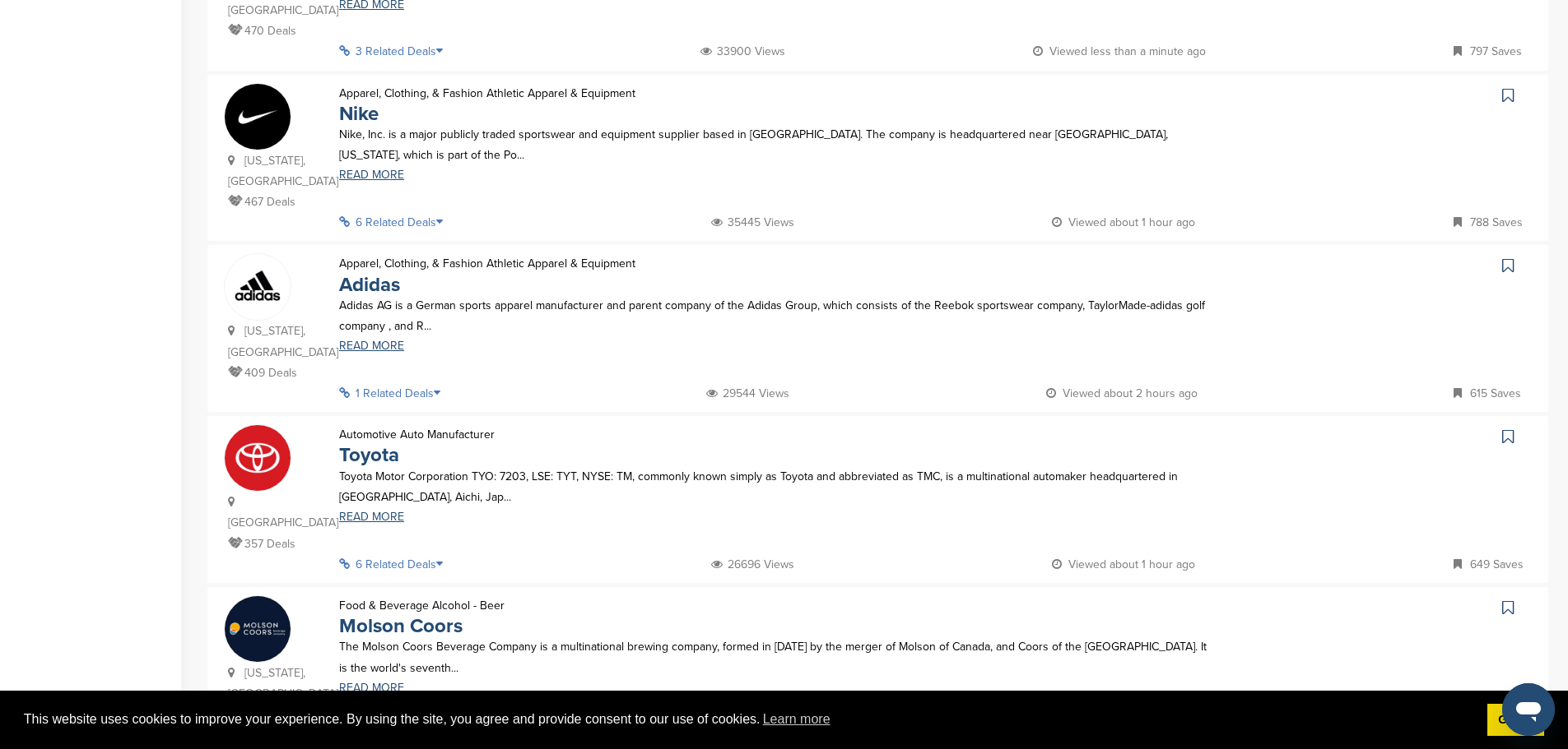
scroll to position [658, 0]
click at [394, 511] on link "READ MORE" at bounding box center [776, 516] width 874 height 11
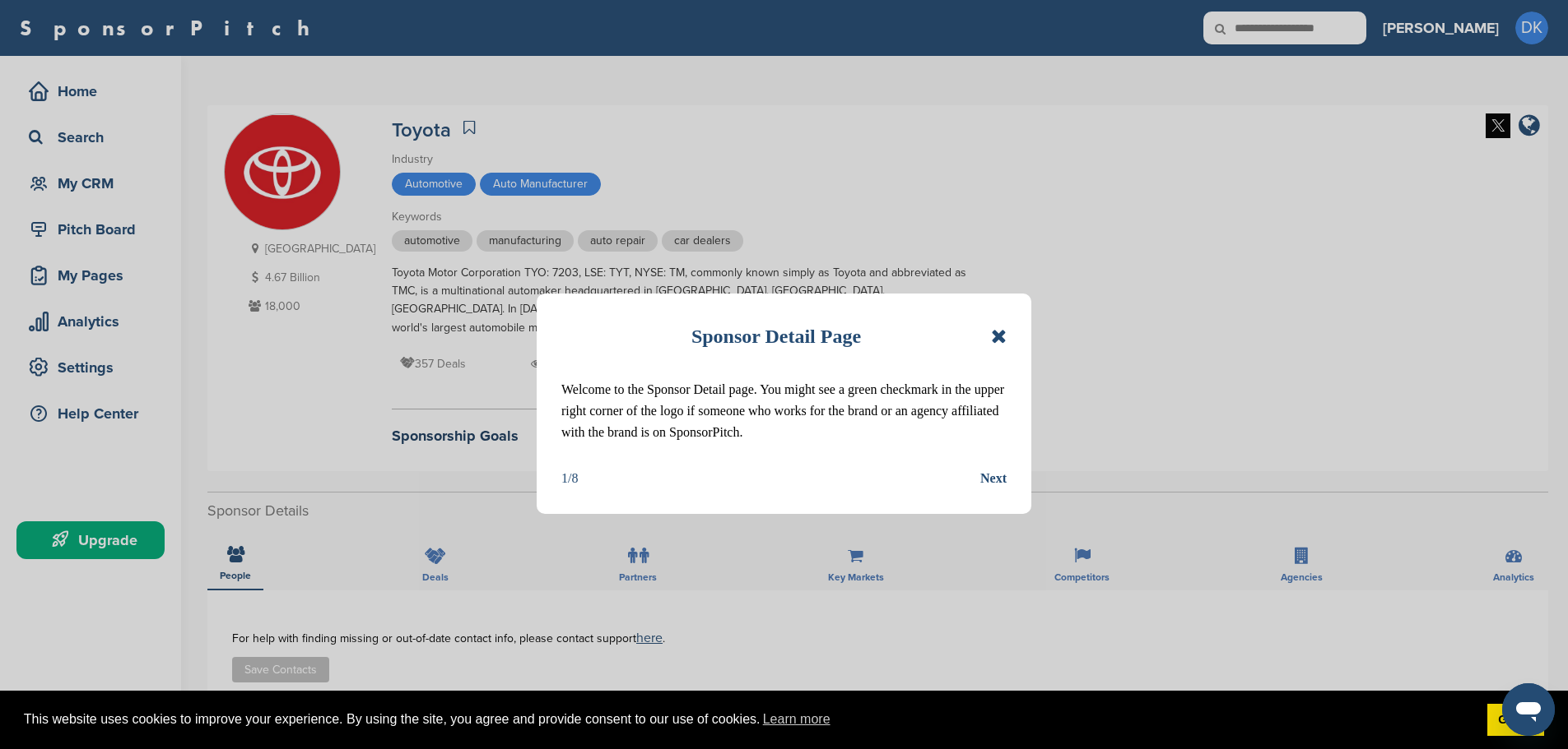
click at [990, 338] on icon at bounding box center [998, 336] width 16 height 20
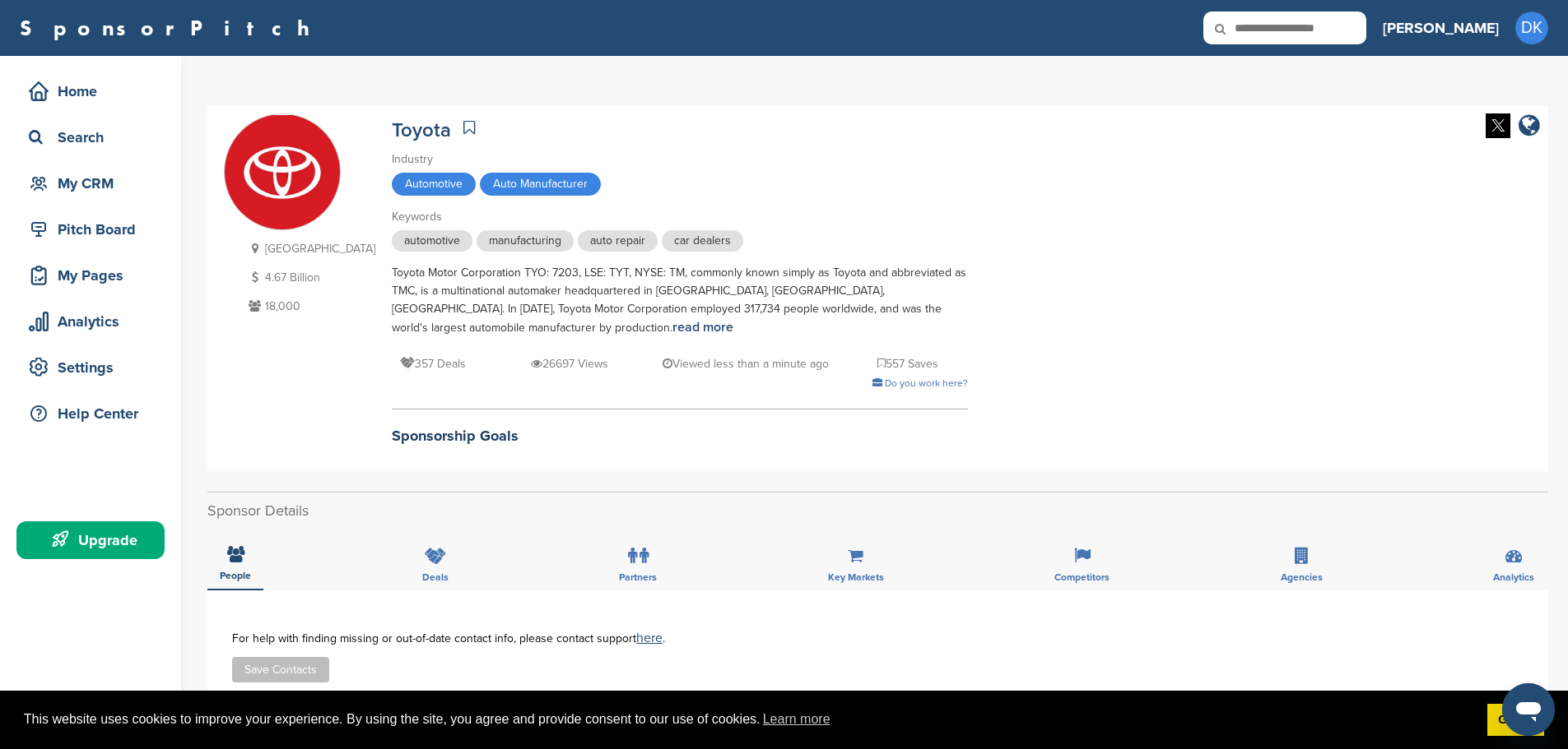
click at [130, 538] on div "Upgrade" at bounding box center [95, 540] width 140 height 29
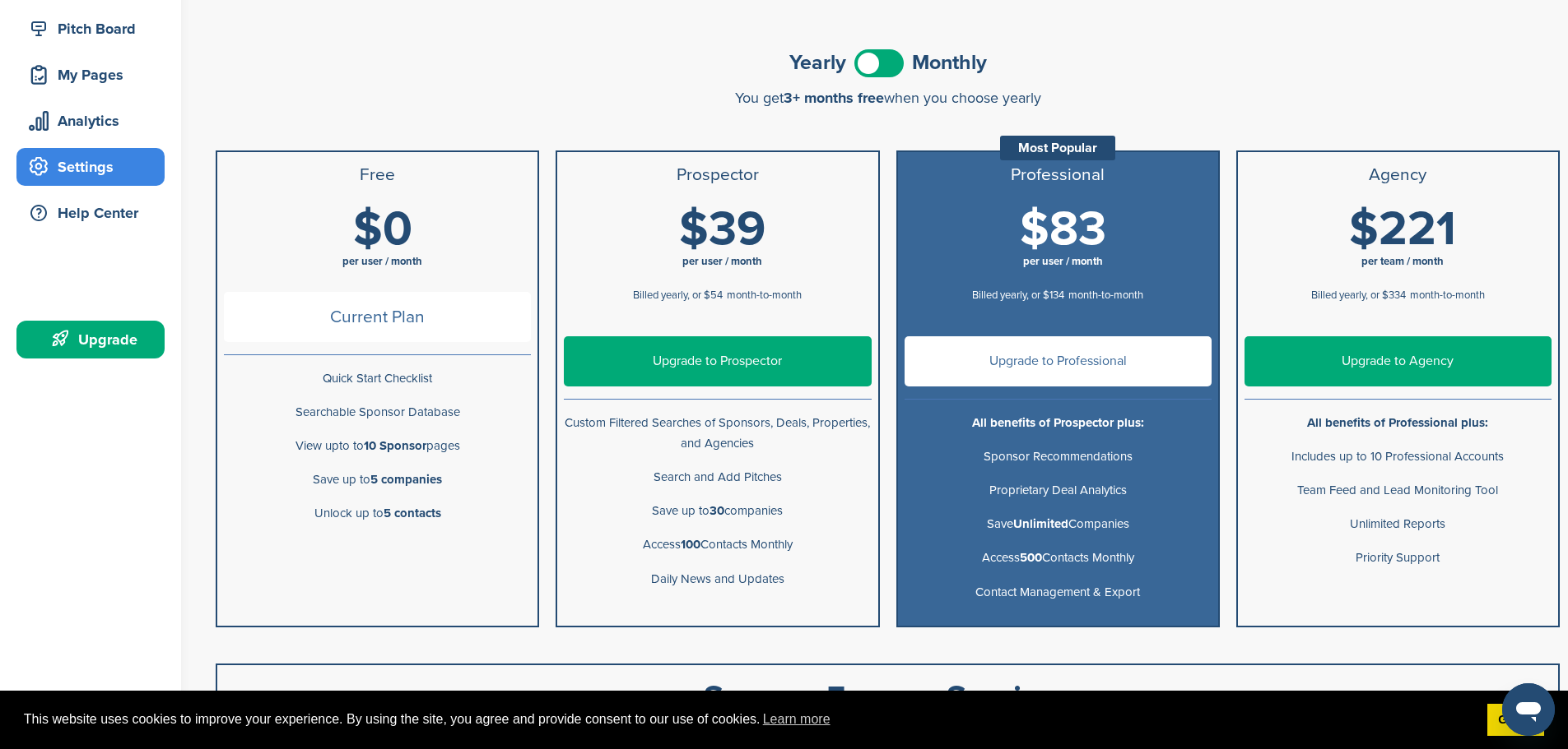
scroll to position [247, 0]
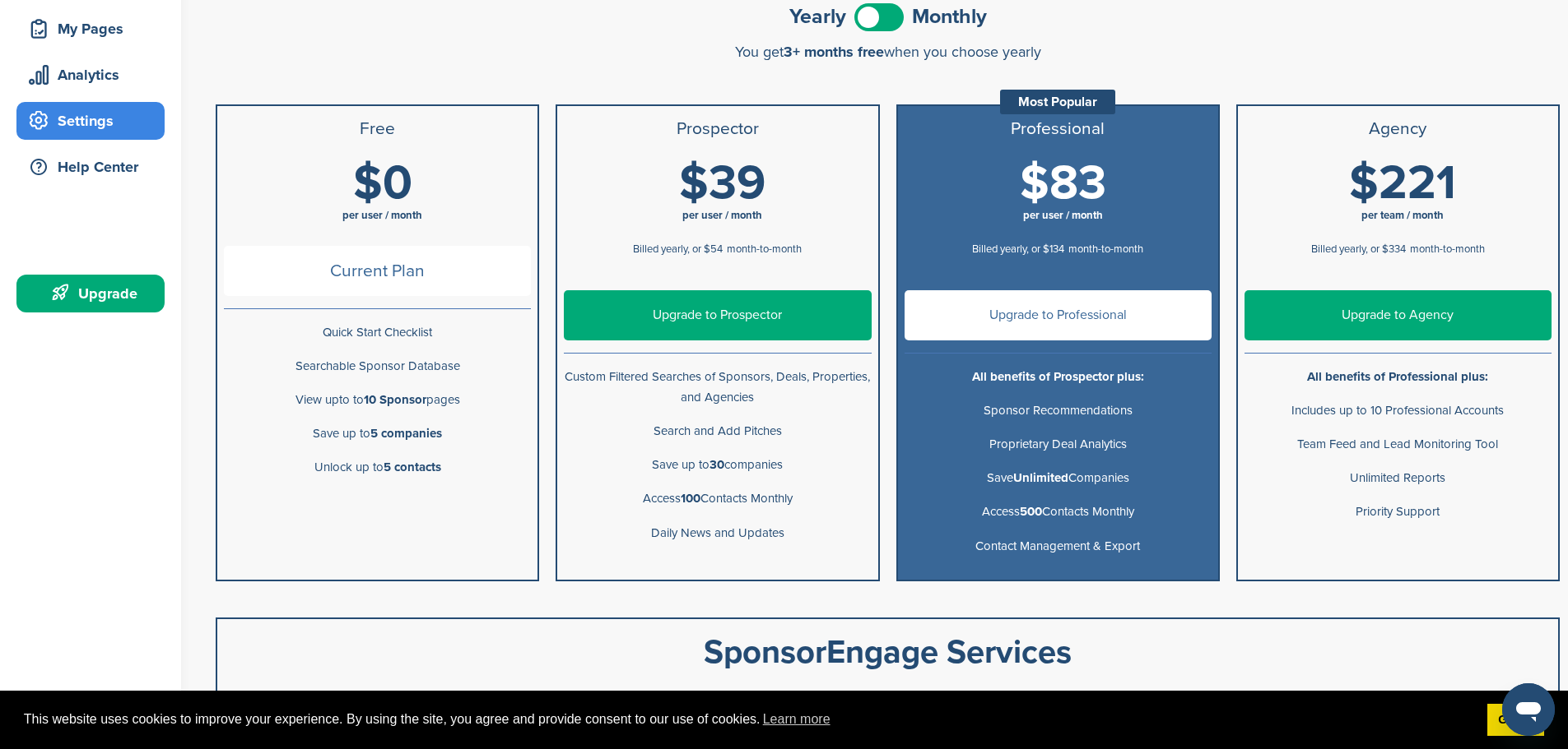
click at [899, 20] on span at bounding box center [878, 17] width 49 height 28
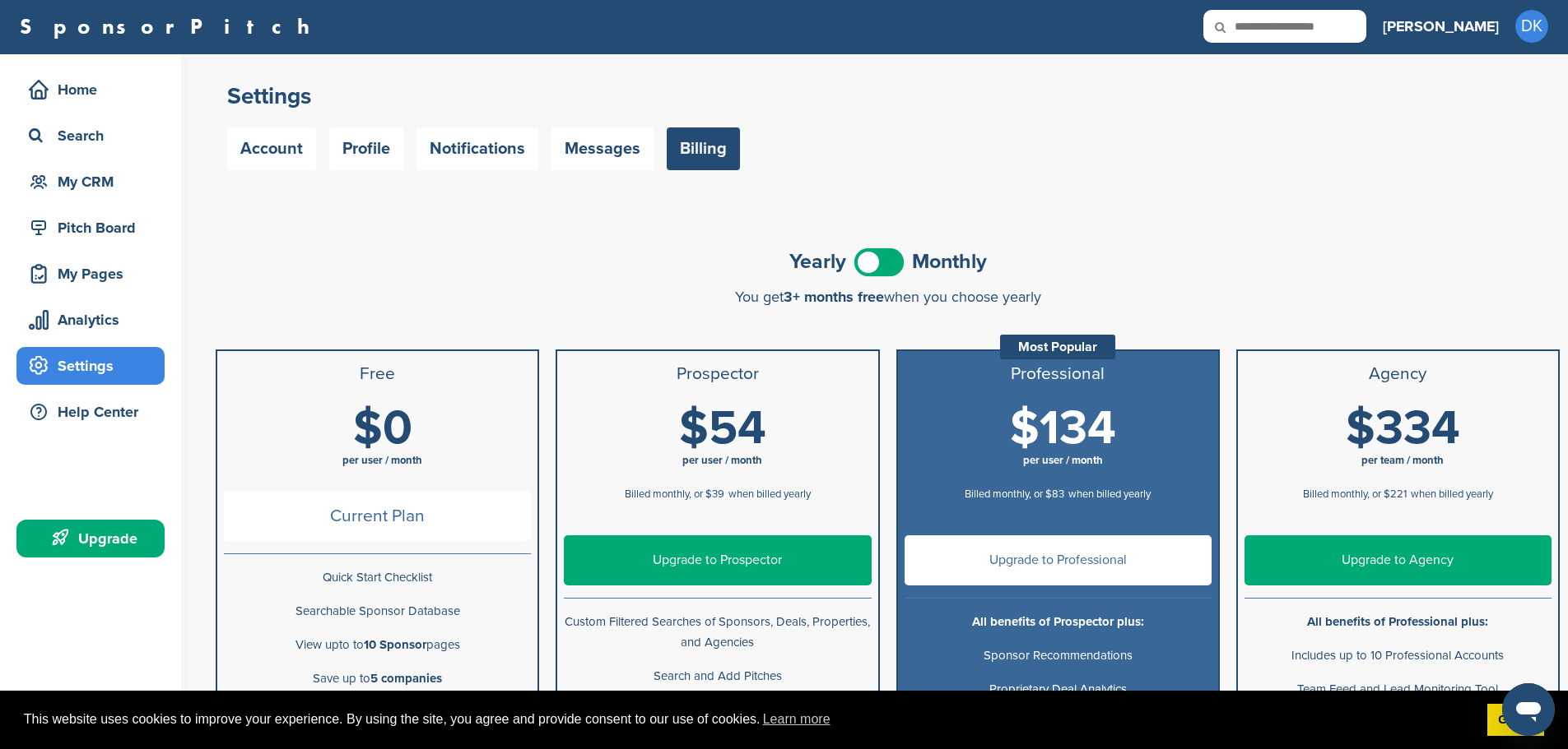
scroll to position [0, 0]
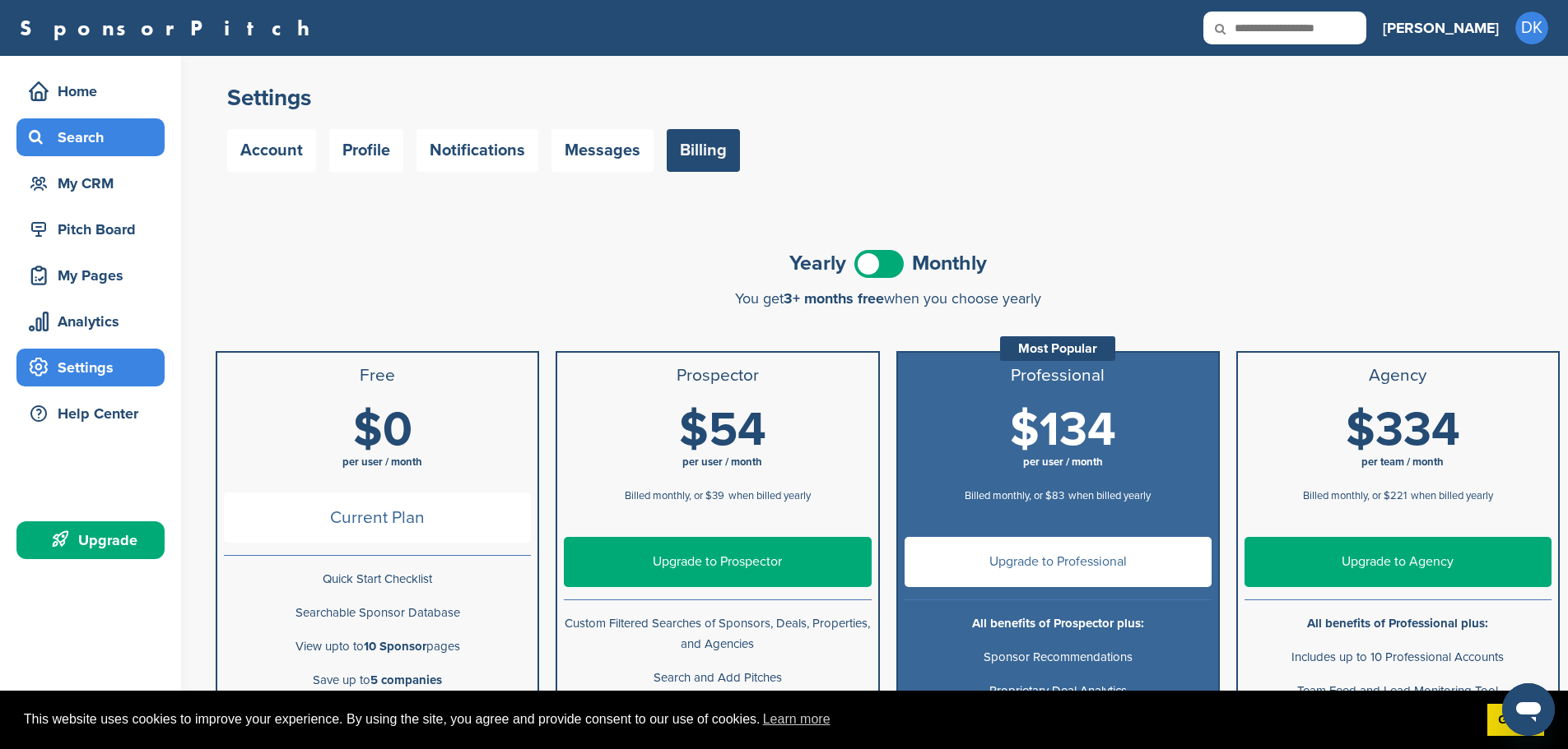
click at [111, 138] on div "Search" at bounding box center [95, 137] width 140 height 29
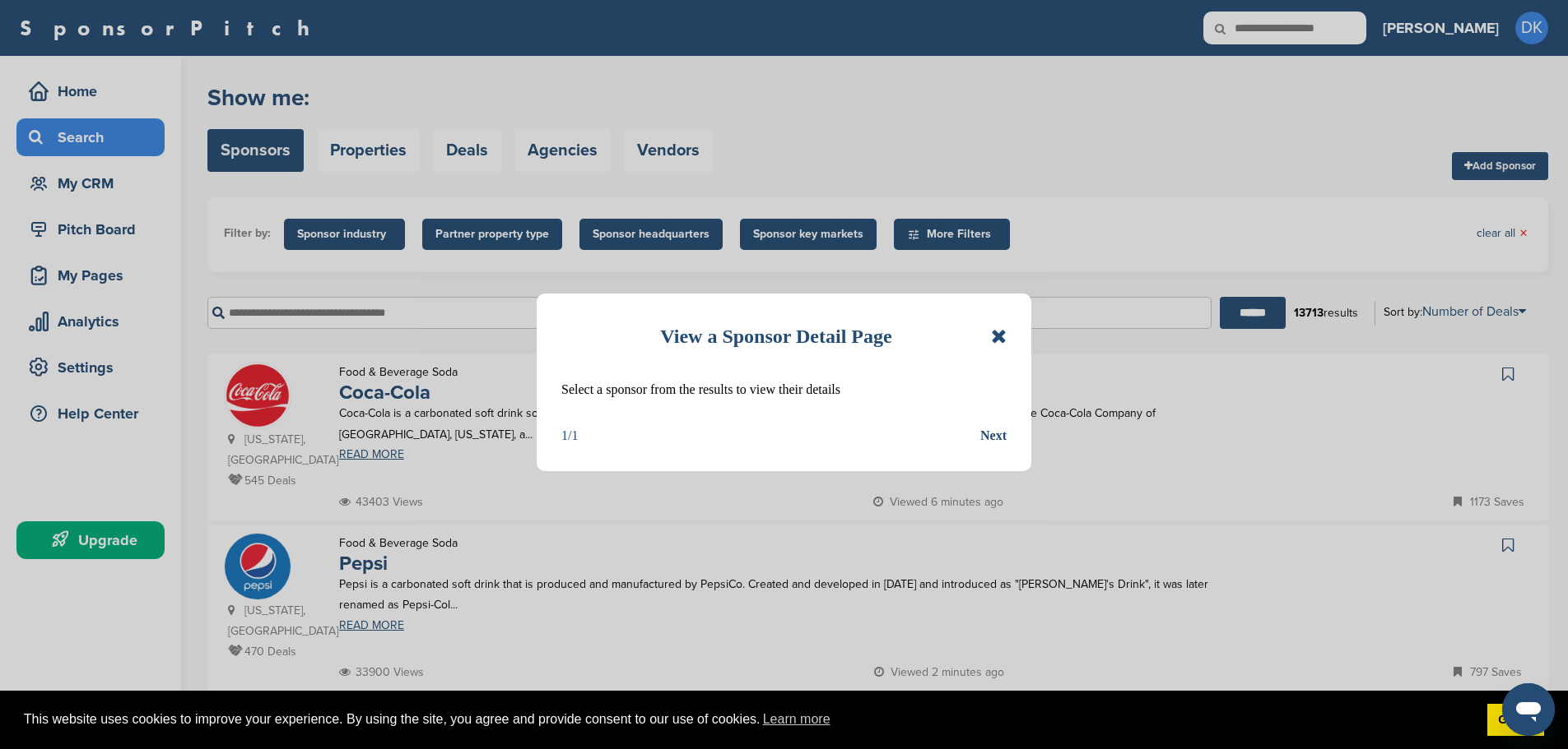
click at [996, 335] on icon at bounding box center [998, 336] width 16 height 20
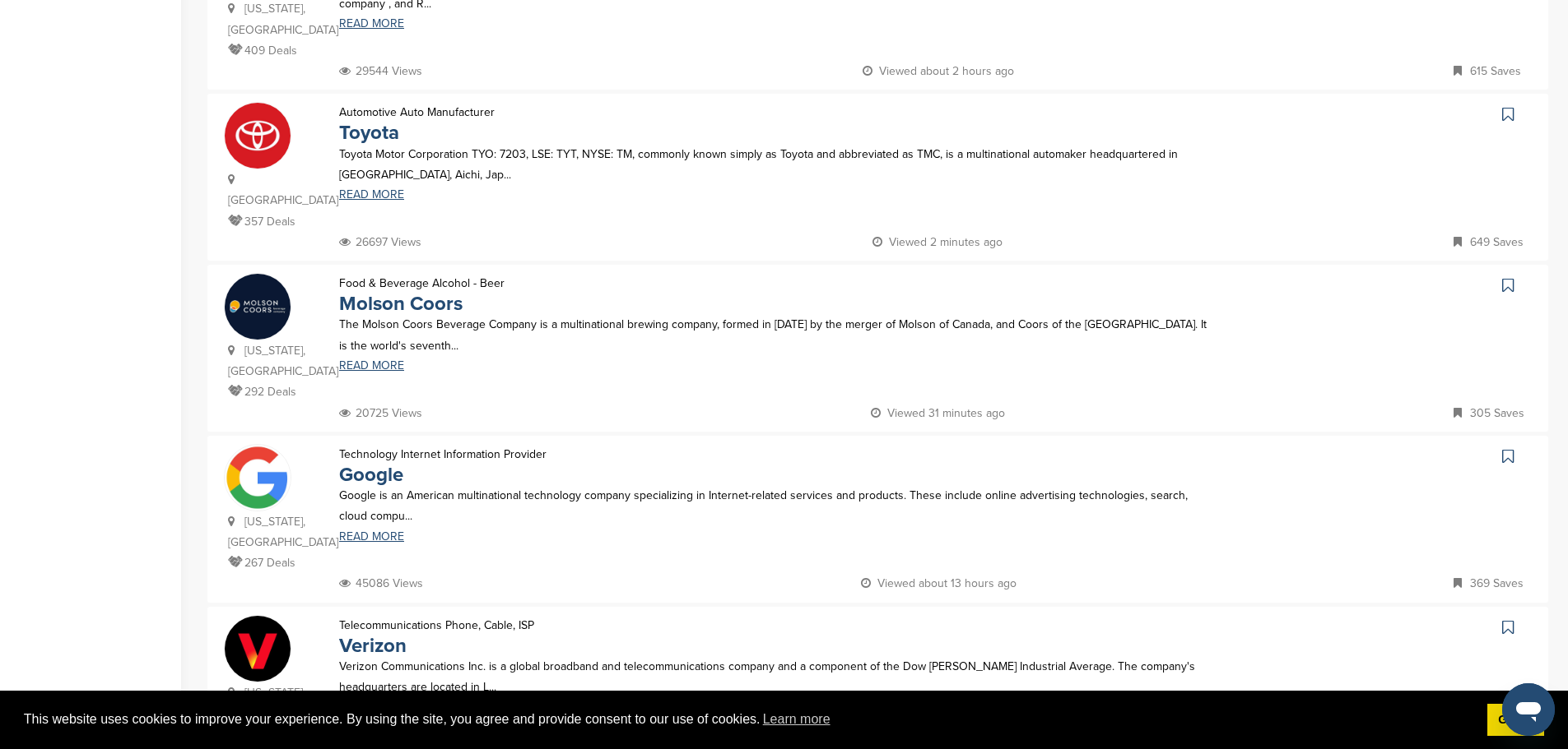
scroll to position [904, 0]
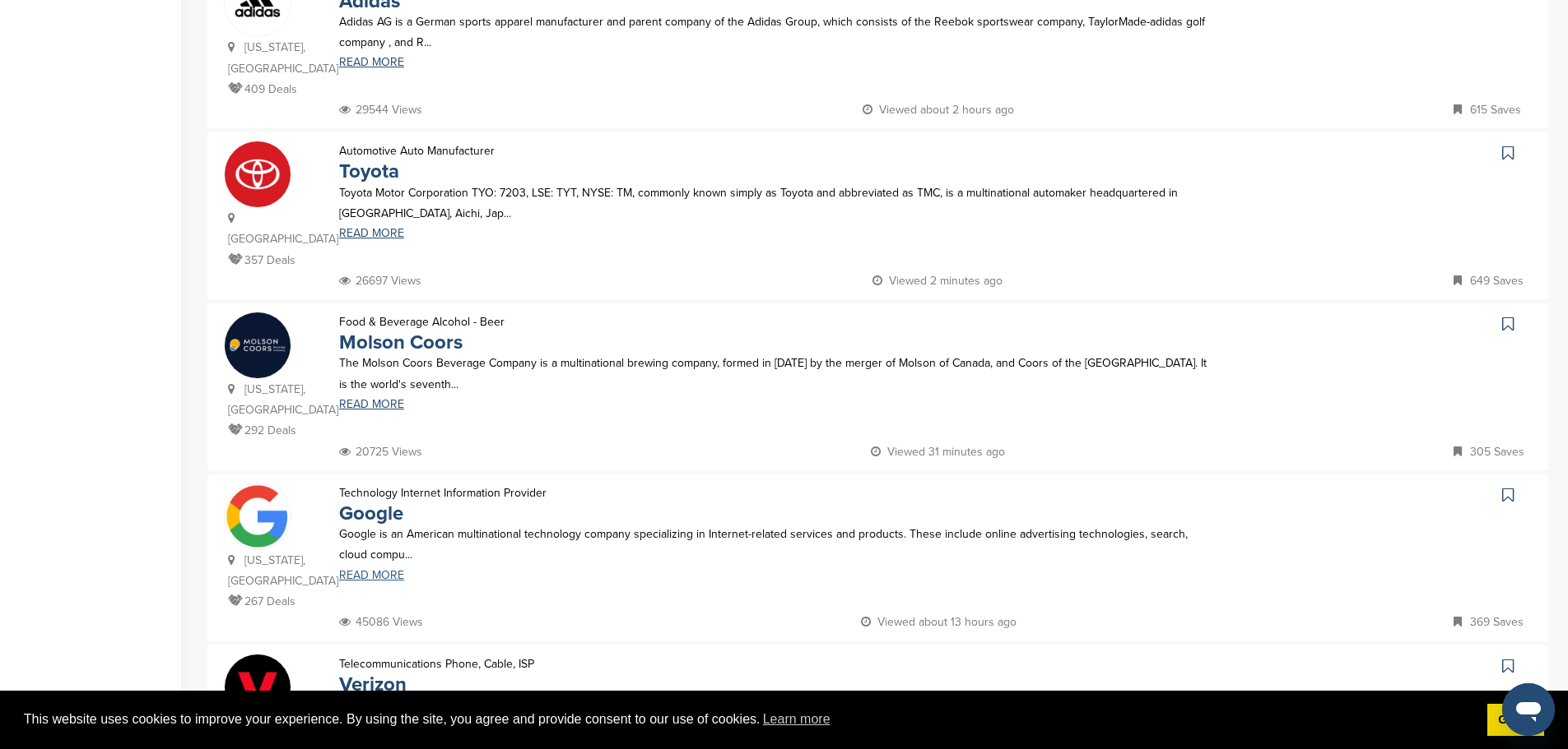
click at [396, 570] on link "READ MORE" at bounding box center [776, 575] width 874 height 11
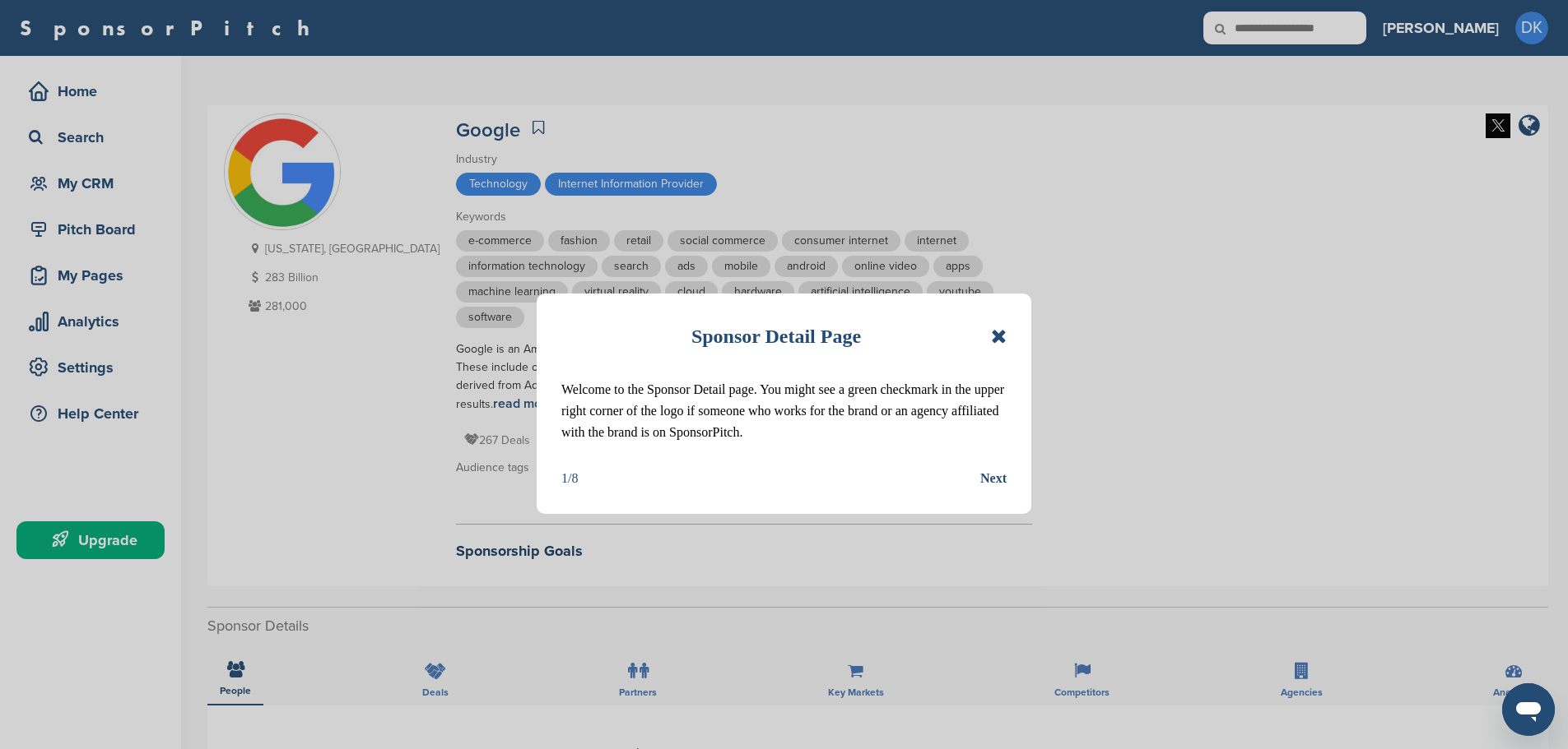
click at [1004, 335] on icon at bounding box center [998, 336] width 16 height 20
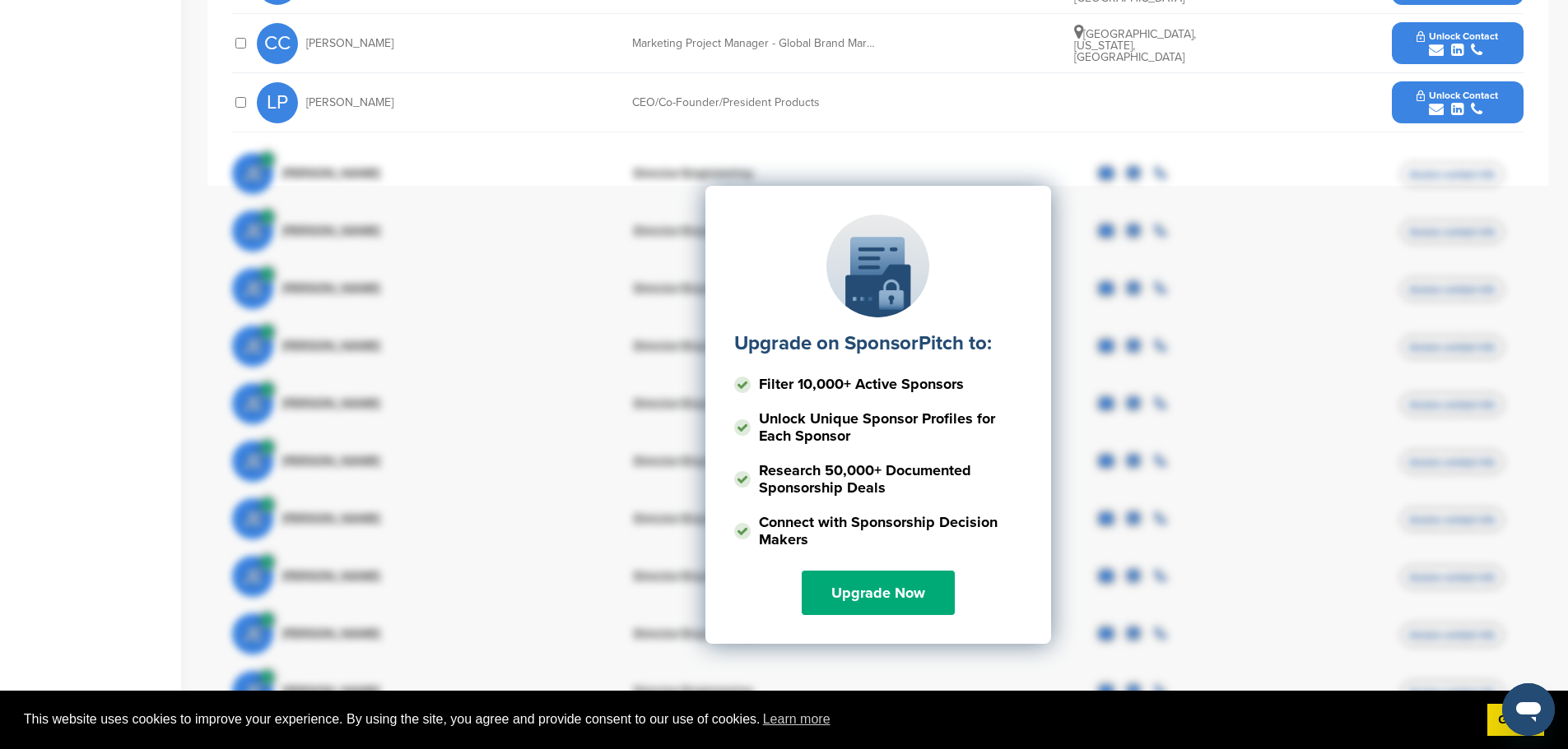
scroll to position [987, 0]
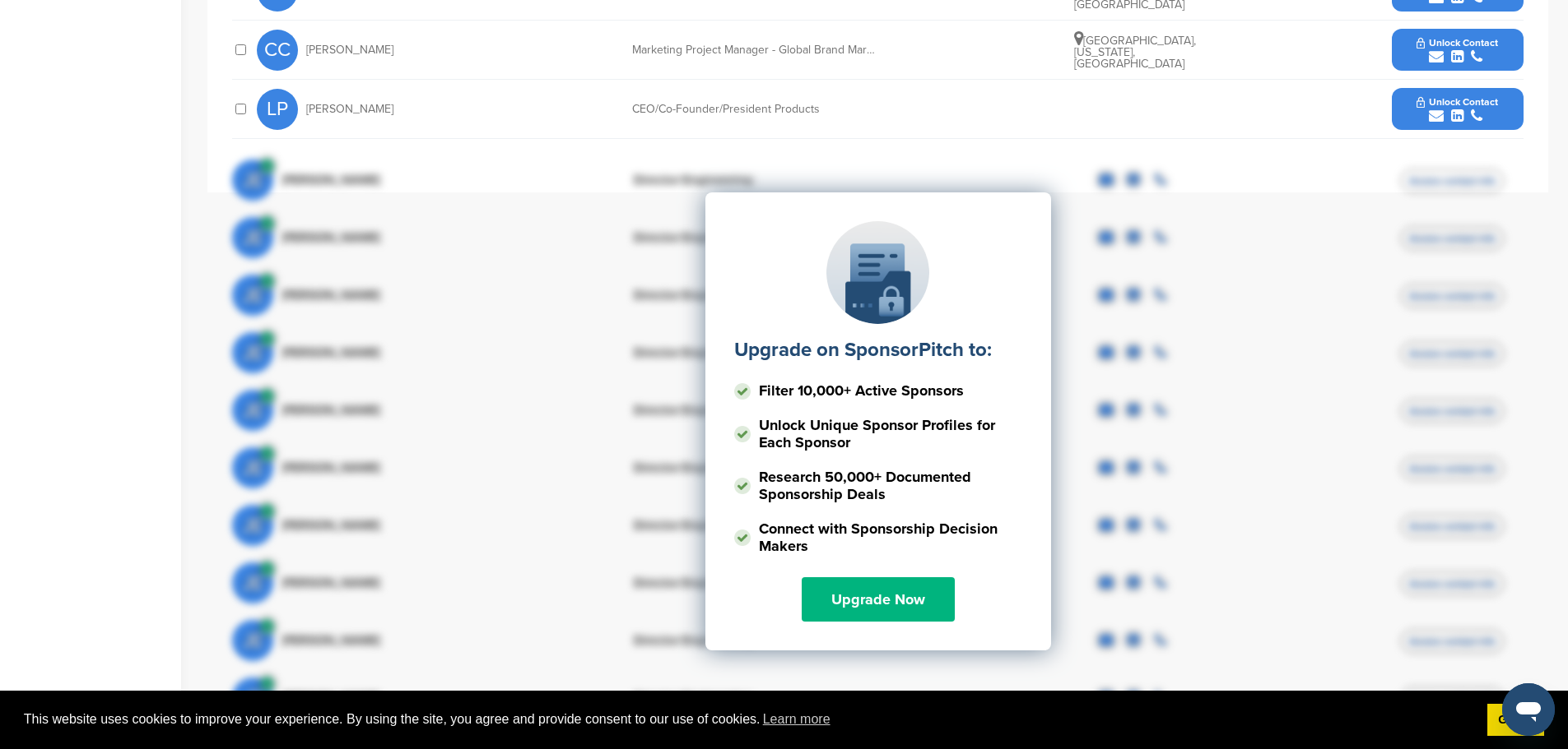
click at [890, 596] on link "Upgrade Now" at bounding box center [877, 599] width 153 height 44
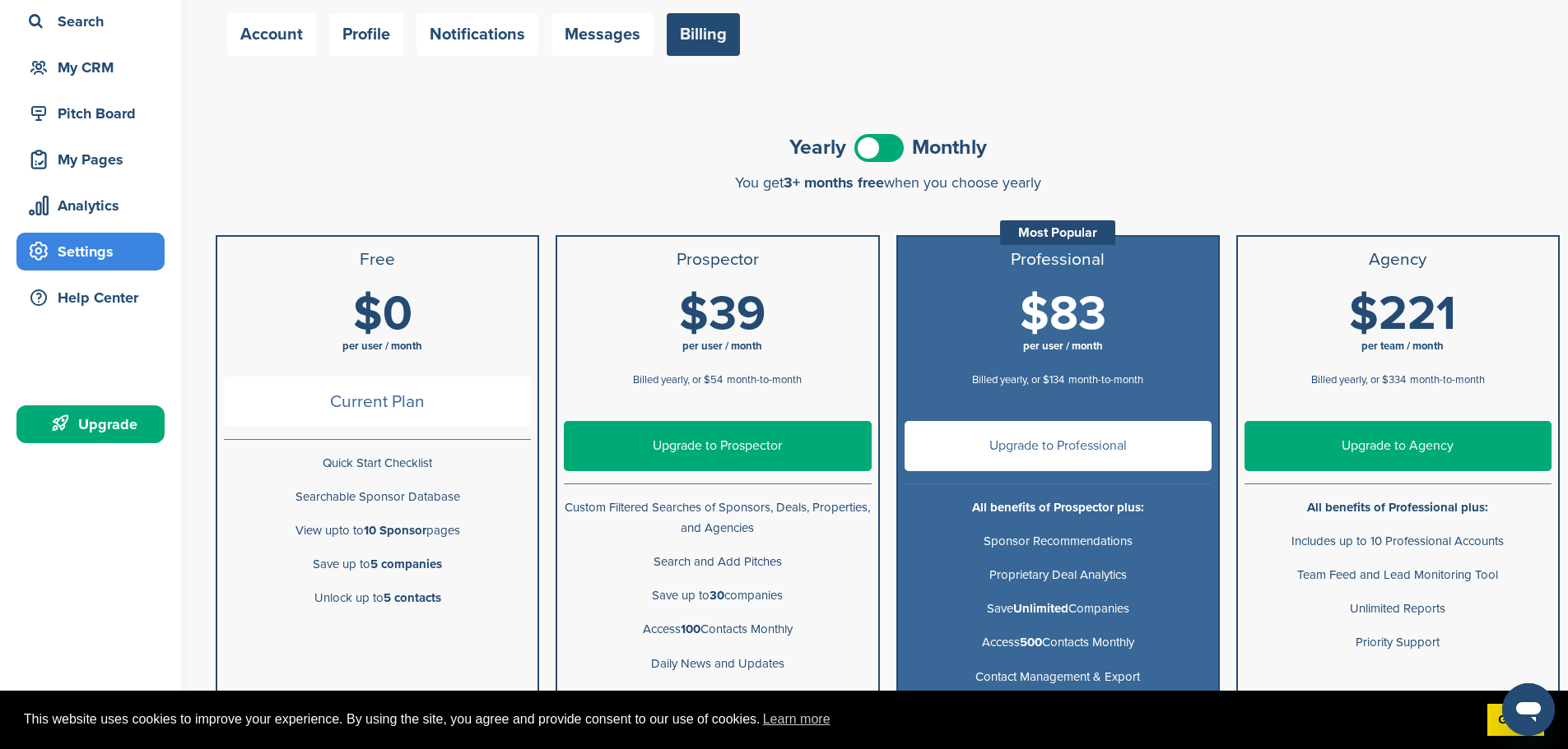
scroll to position [165, 0]
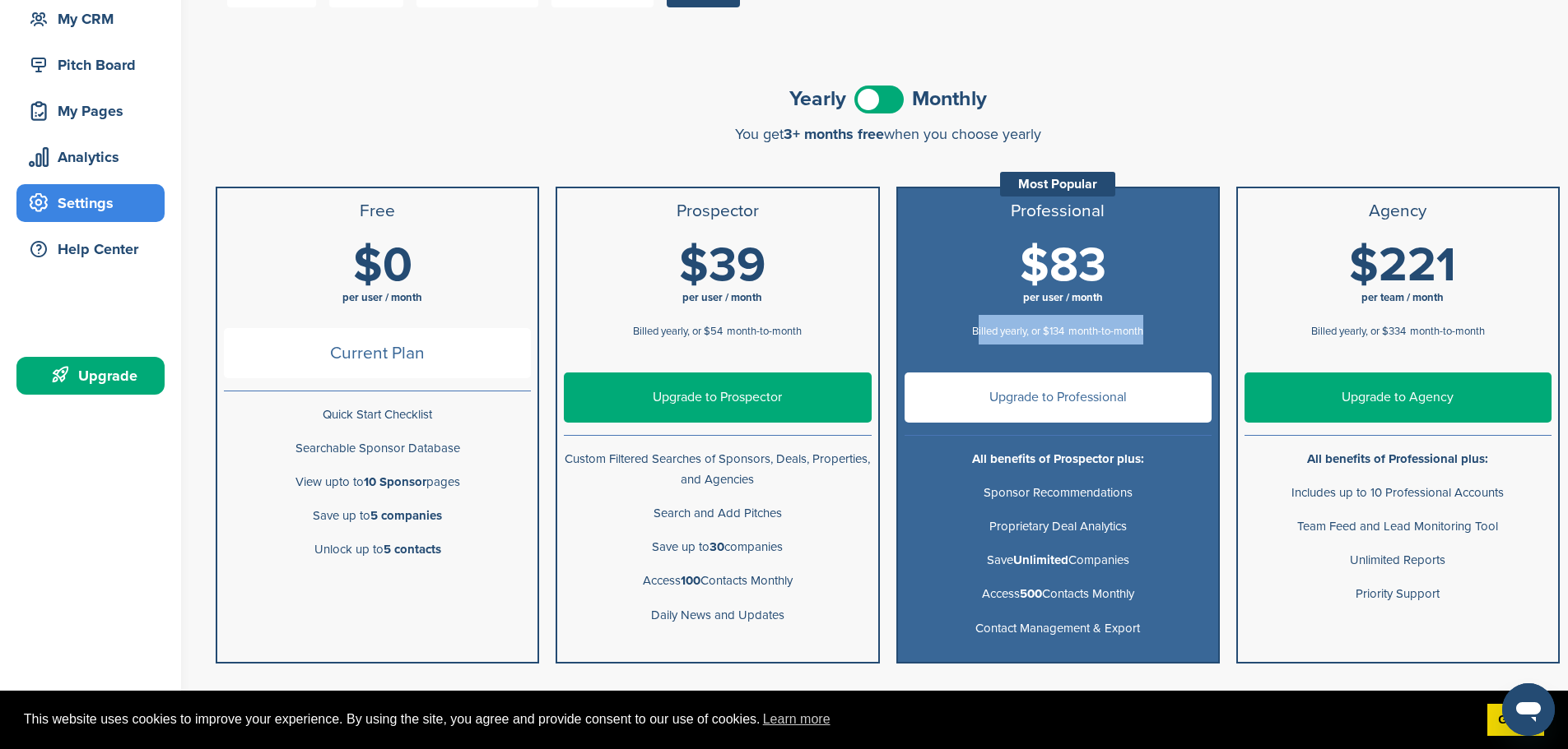
drag, startPoint x: 975, startPoint y: 333, endPoint x: 1152, endPoint y: 330, distance: 177.0
click at [1152, 330] on div "Billed yearly, or $134 month-to-month" at bounding box center [1057, 330] width 307 height 29
click at [1043, 340] on div "Billed yearly, or $134 month-to-month" at bounding box center [1057, 330] width 307 height 29
drag, startPoint x: 1027, startPoint y: 254, endPoint x: 1080, endPoint y: 250, distance: 53.2
click at [1080, 250] on span "$83" at bounding box center [1063, 265] width 86 height 58
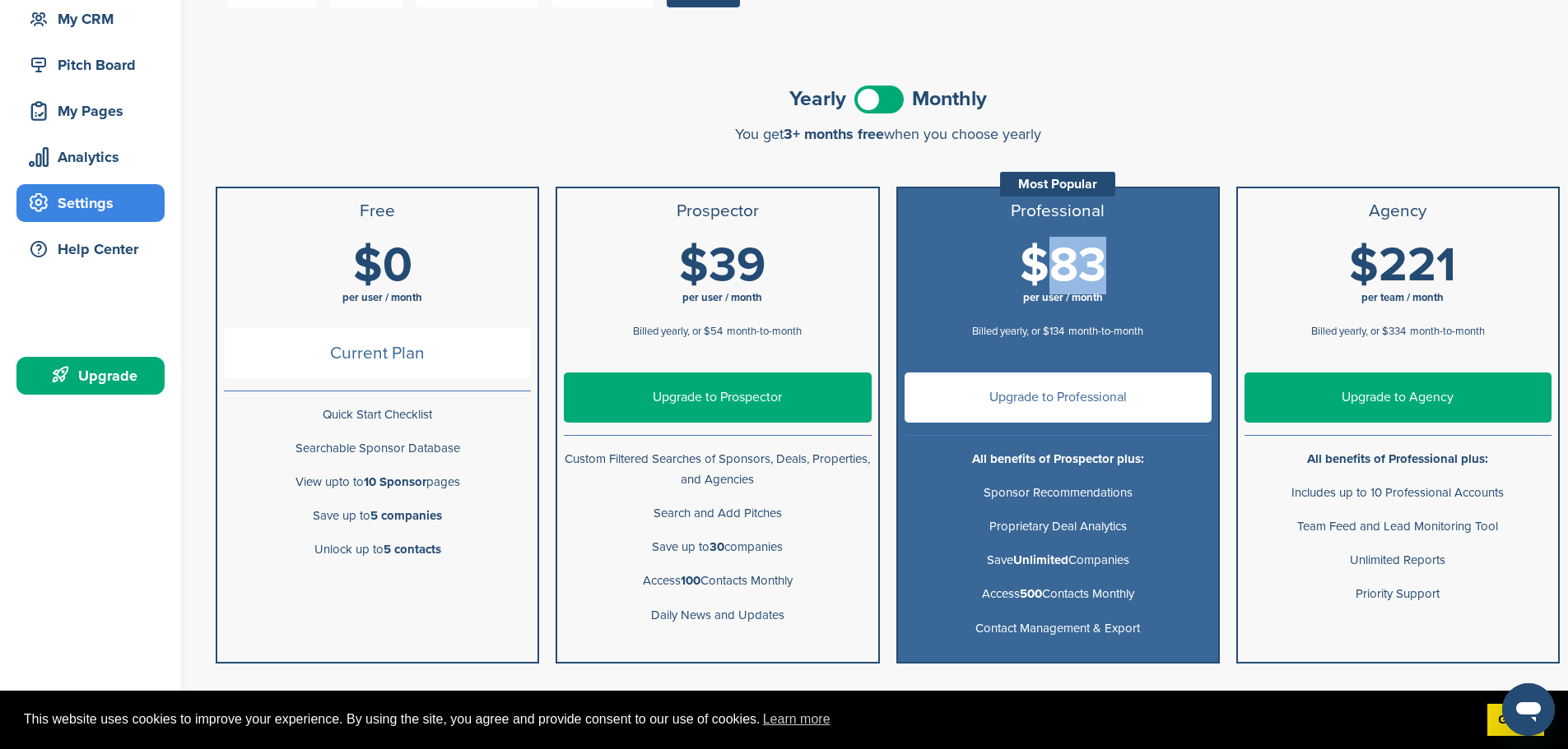
click at [1026, 287] on span "$83" at bounding box center [1063, 265] width 86 height 58
drag, startPoint x: 973, startPoint y: 330, endPoint x: 1024, endPoint y: 329, distance: 51.0
click at [1024, 329] on span "Billed yearly, or $134" at bounding box center [1018, 330] width 92 height 13
click at [889, 94] on span at bounding box center [878, 99] width 49 height 28
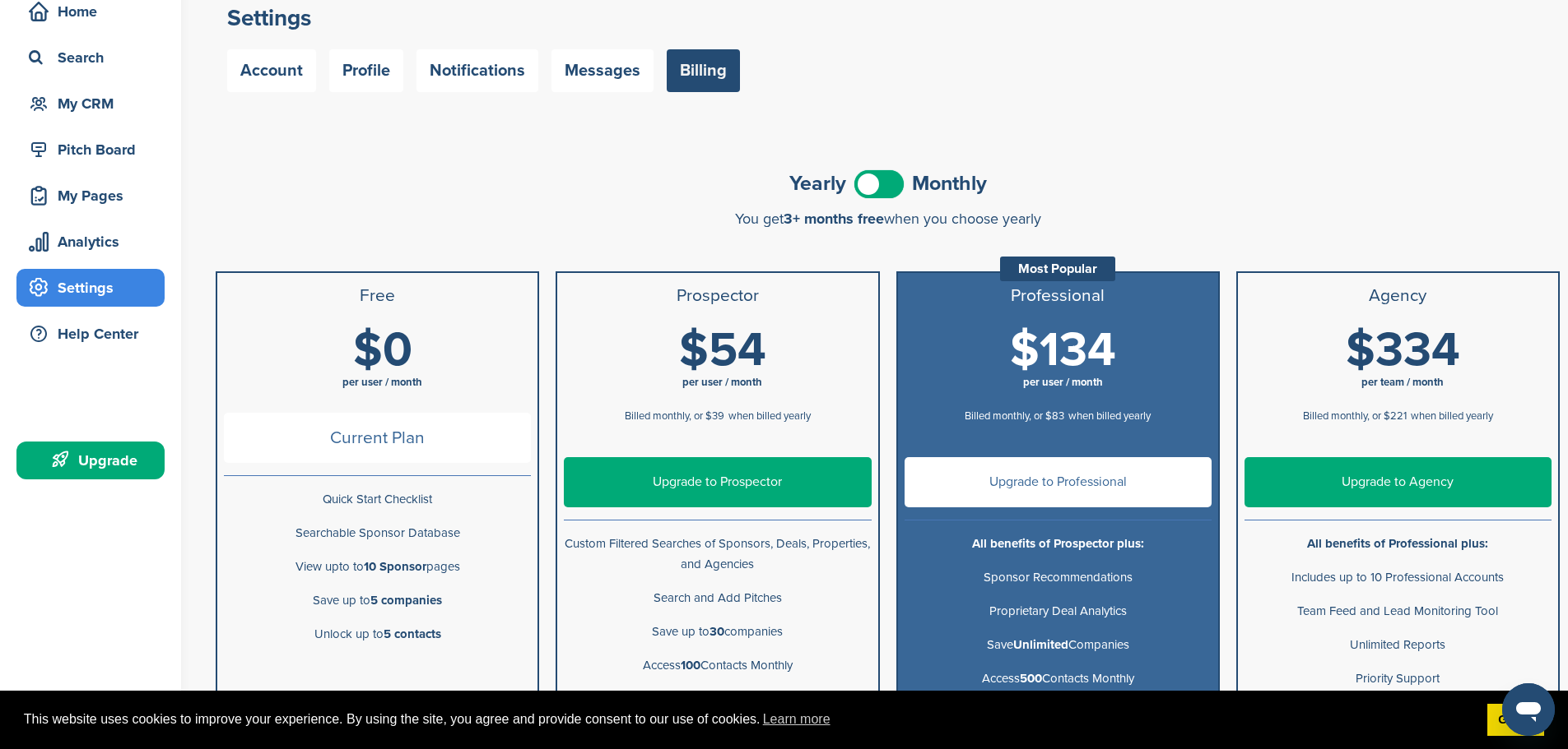
scroll to position [0, 0]
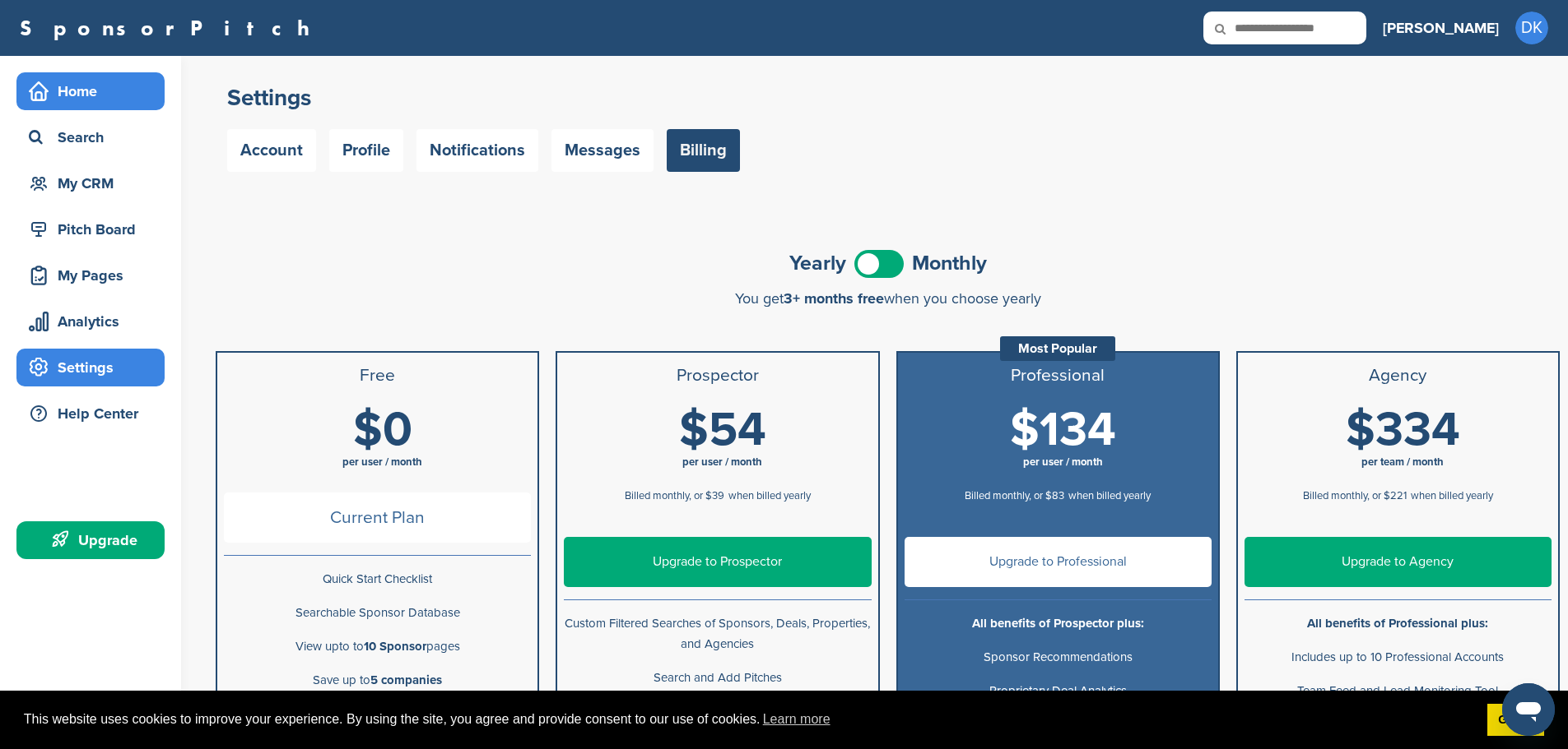
click at [89, 86] on div "Home" at bounding box center [95, 91] width 140 height 29
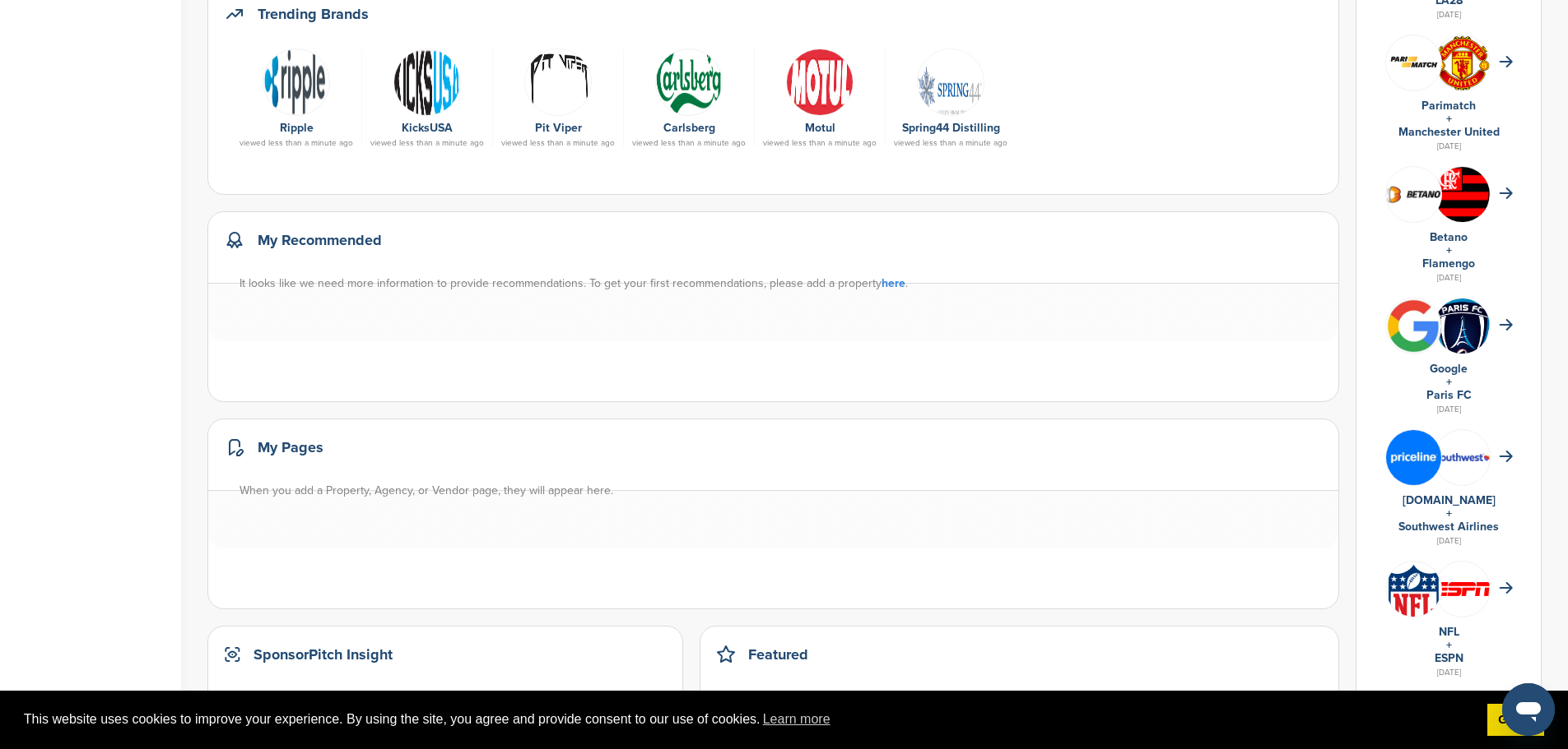
scroll to position [658, 0]
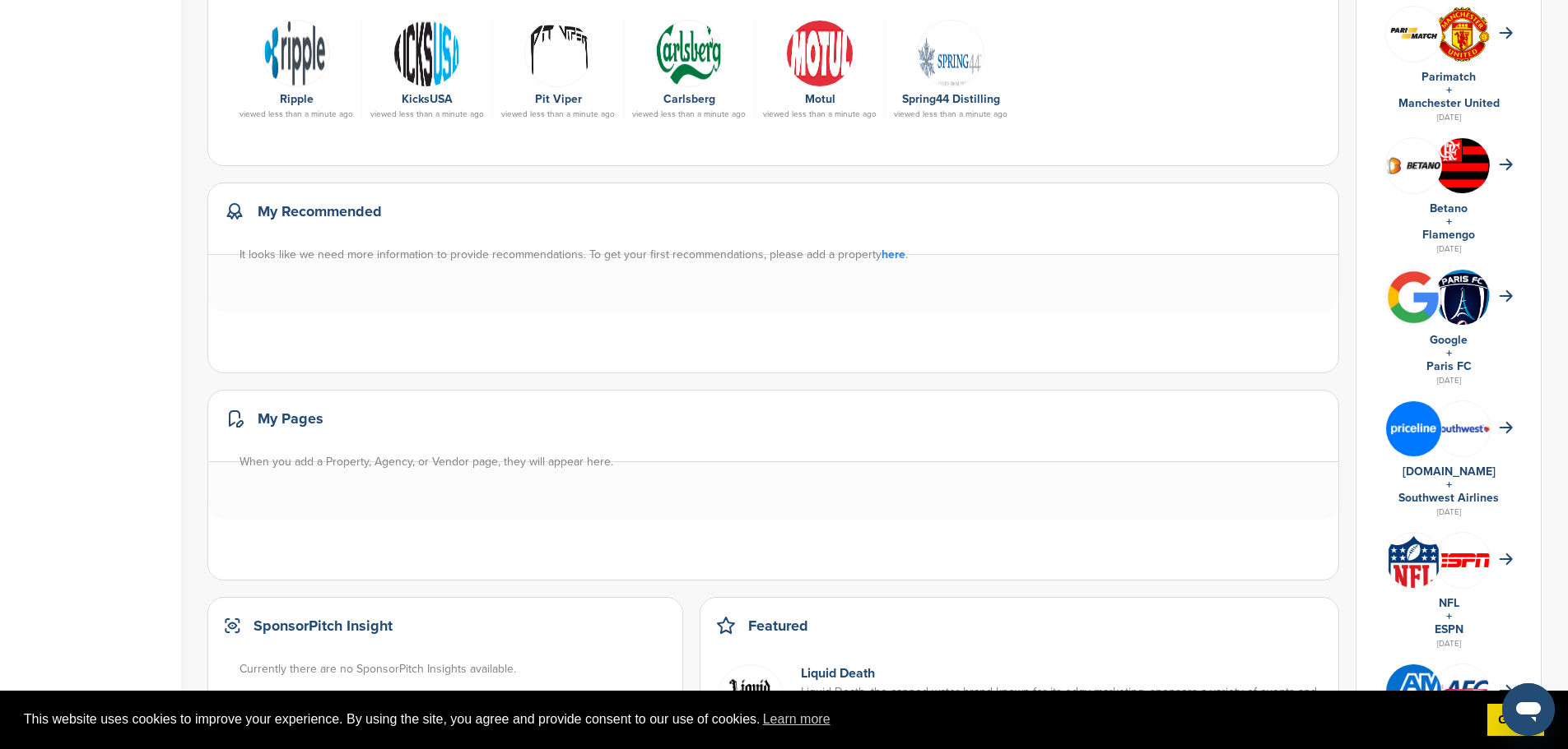
click at [886, 255] on link "here" at bounding box center [894, 255] width 24 height 14
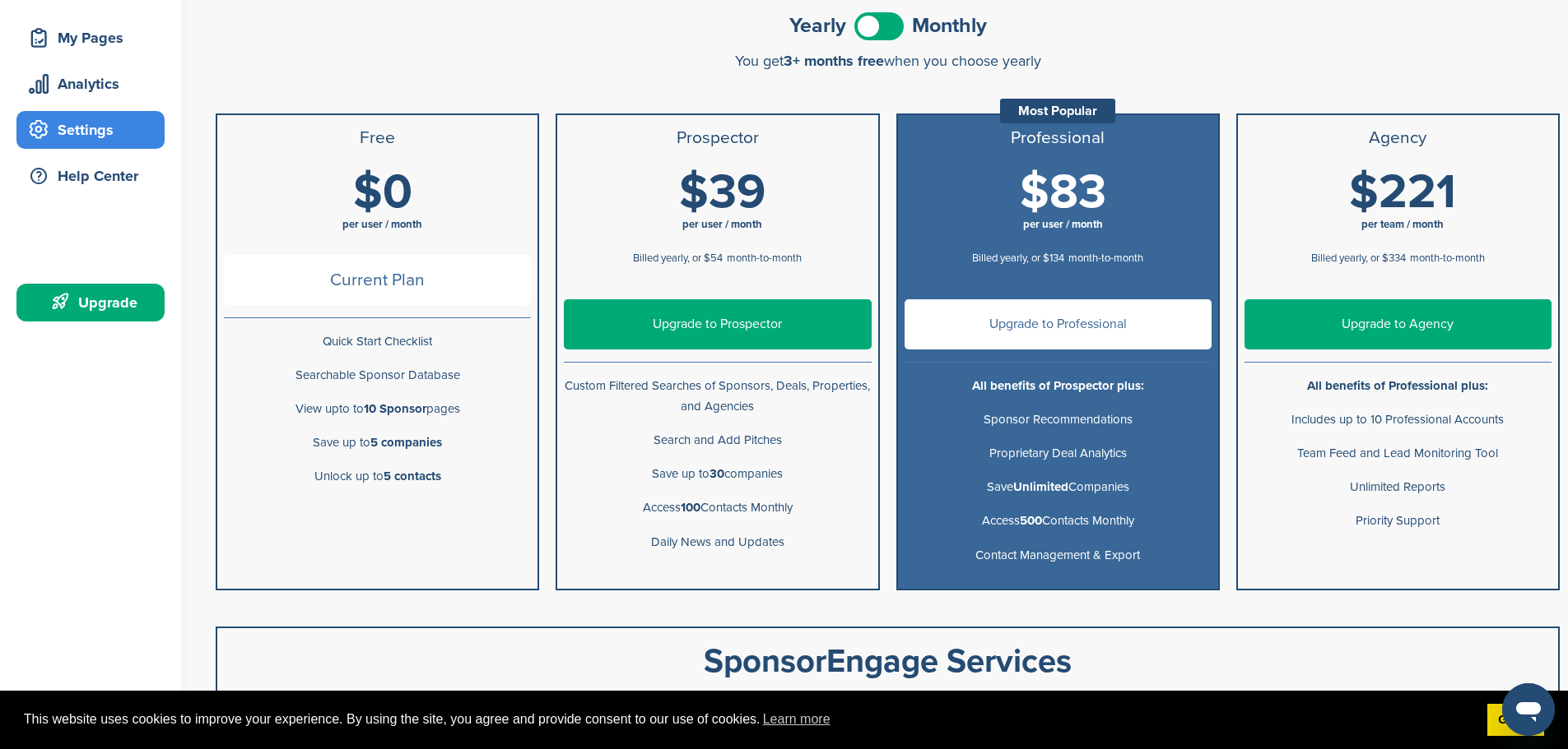
scroll to position [247, 0]
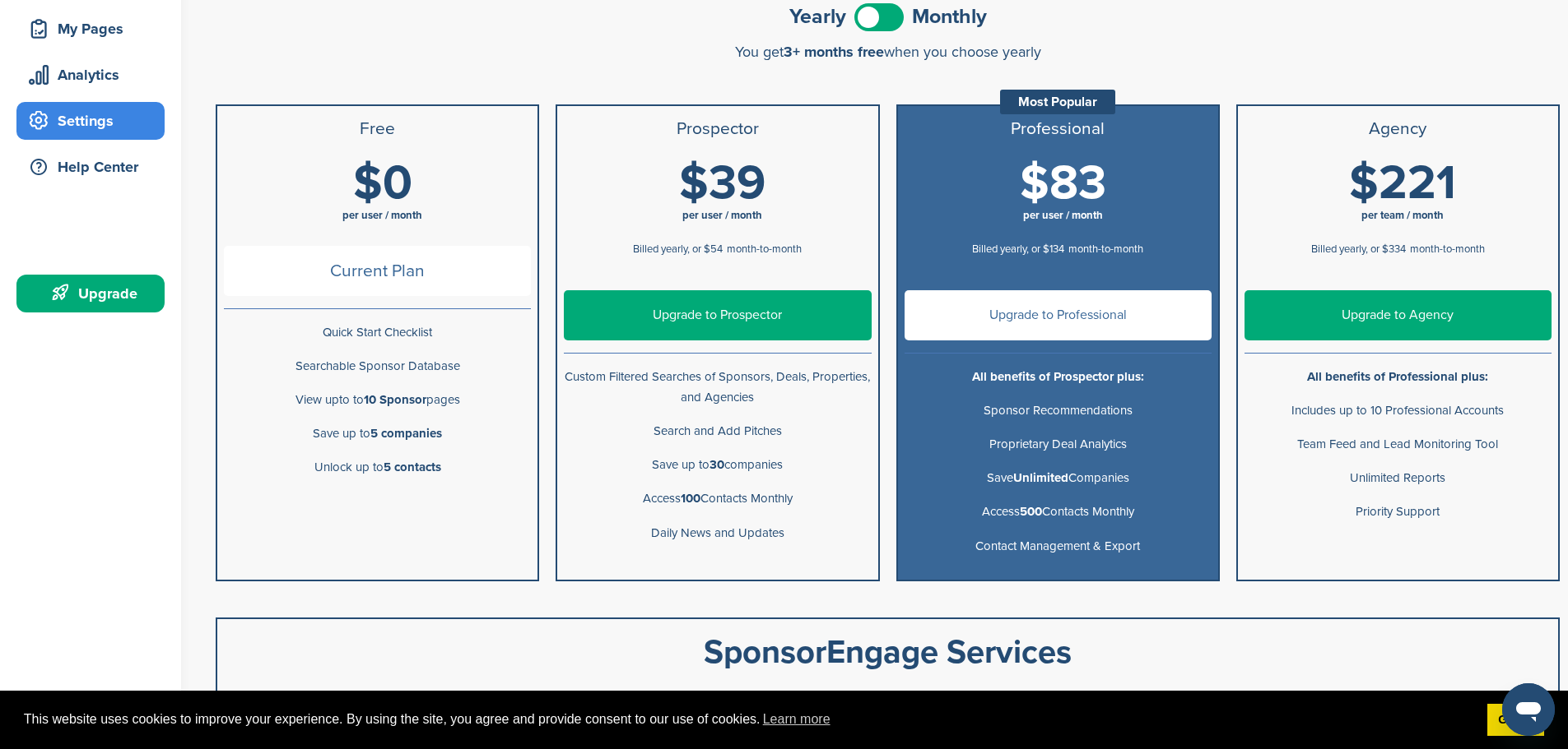
click at [749, 211] on span "per user / month" at bounding box center [722, 215] width 79 height 13
click at [750, 320] on link "Upgrade to Prospector" at bounding box center [717, 315] width 307 height 50
click at [663, 231] on h1 "$39 per user / month" at bounding box center [722, 196] width 307 height 74
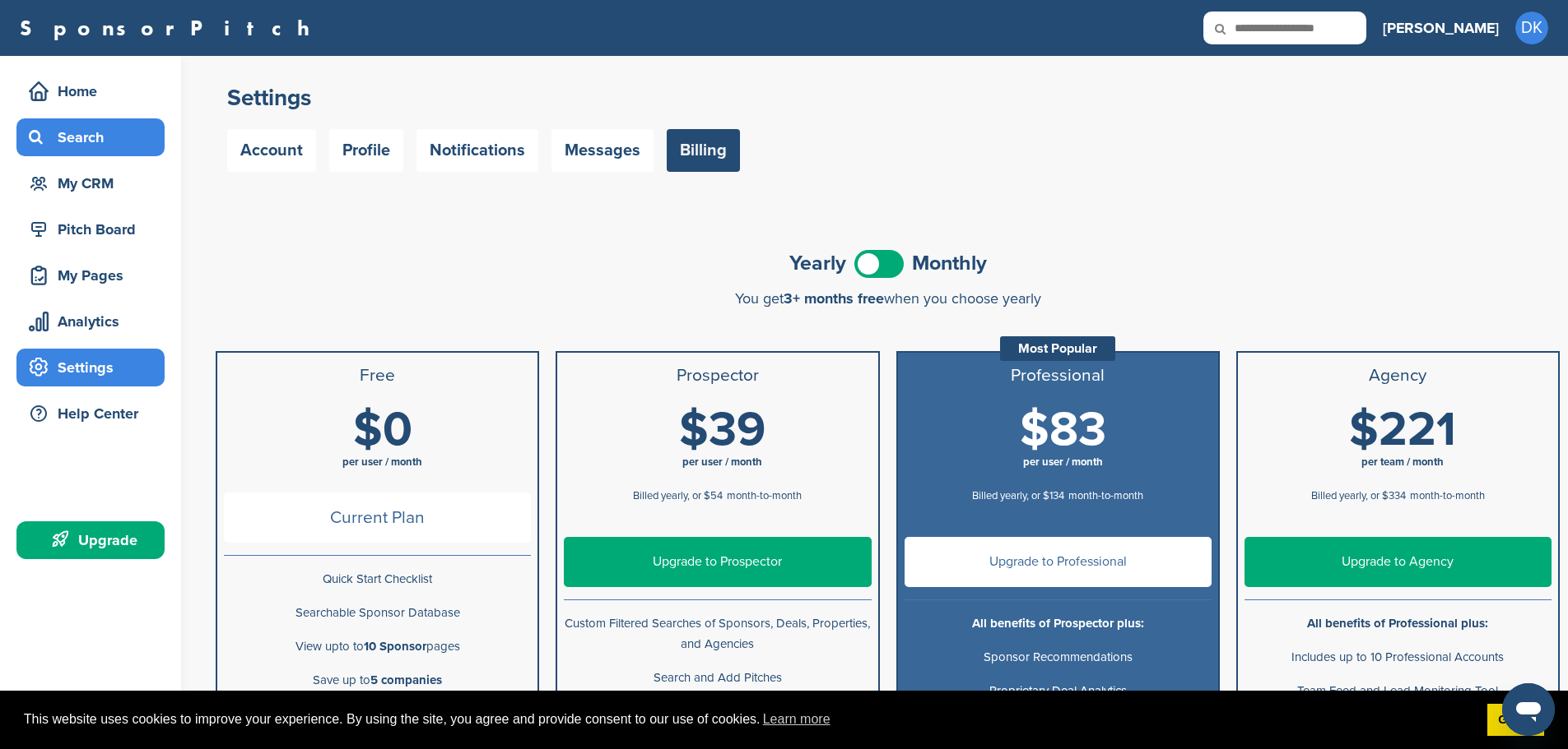
click at [75, 129] on div "Search" at bounding box center [95, 137] width 140 height 29
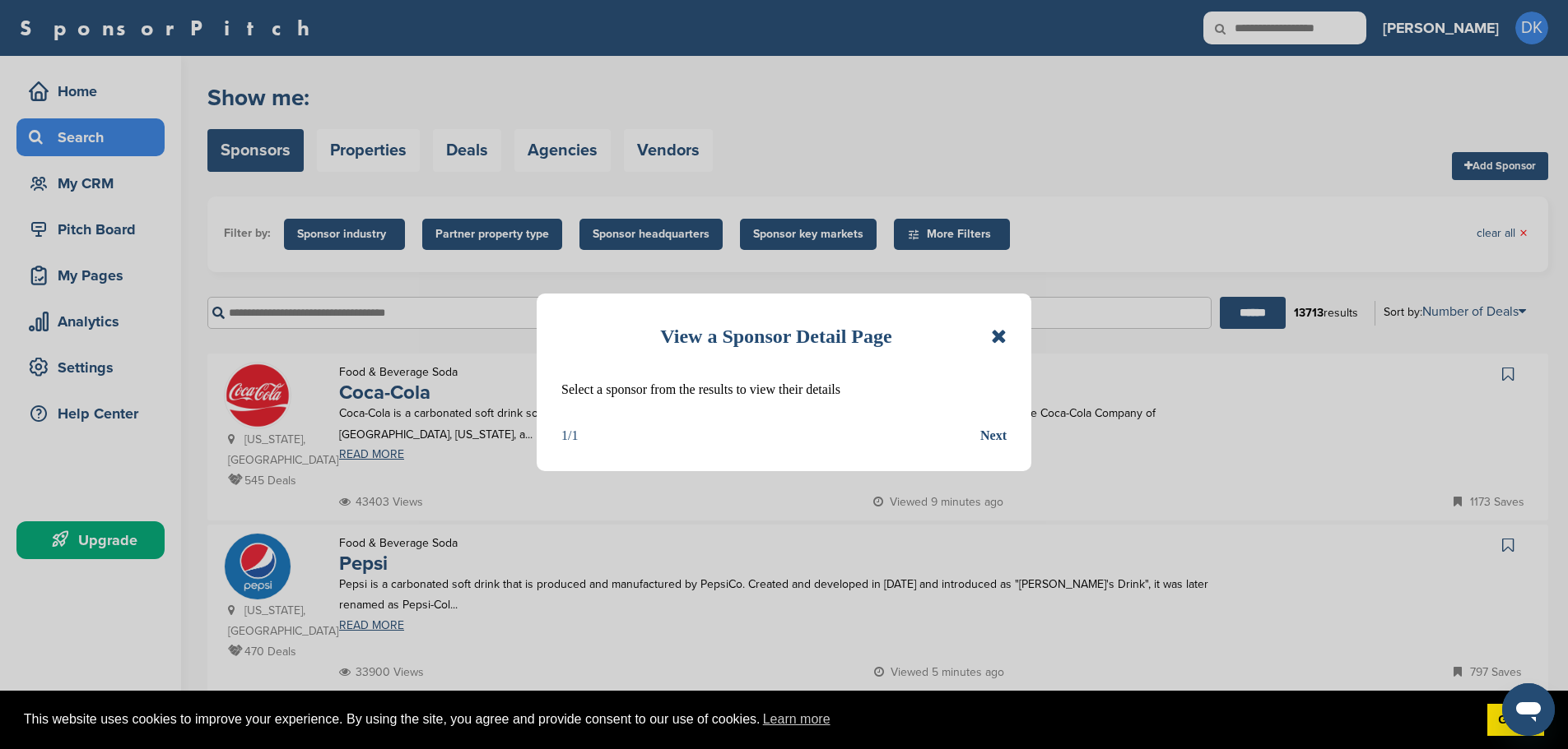
click at [997, 332] on icon at bounding box center [998, 336] width 16 height 20
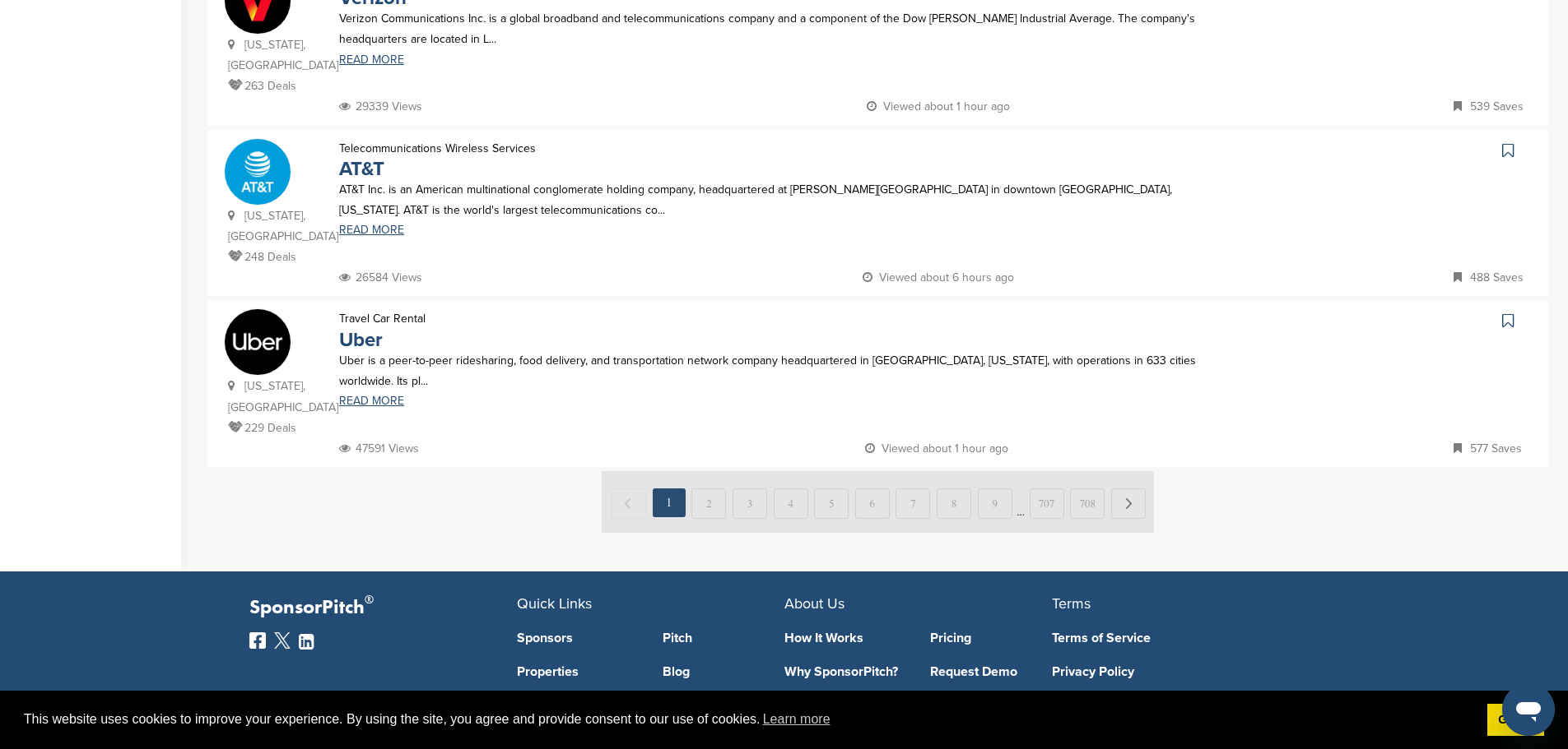
scroll to position [1563, 0]
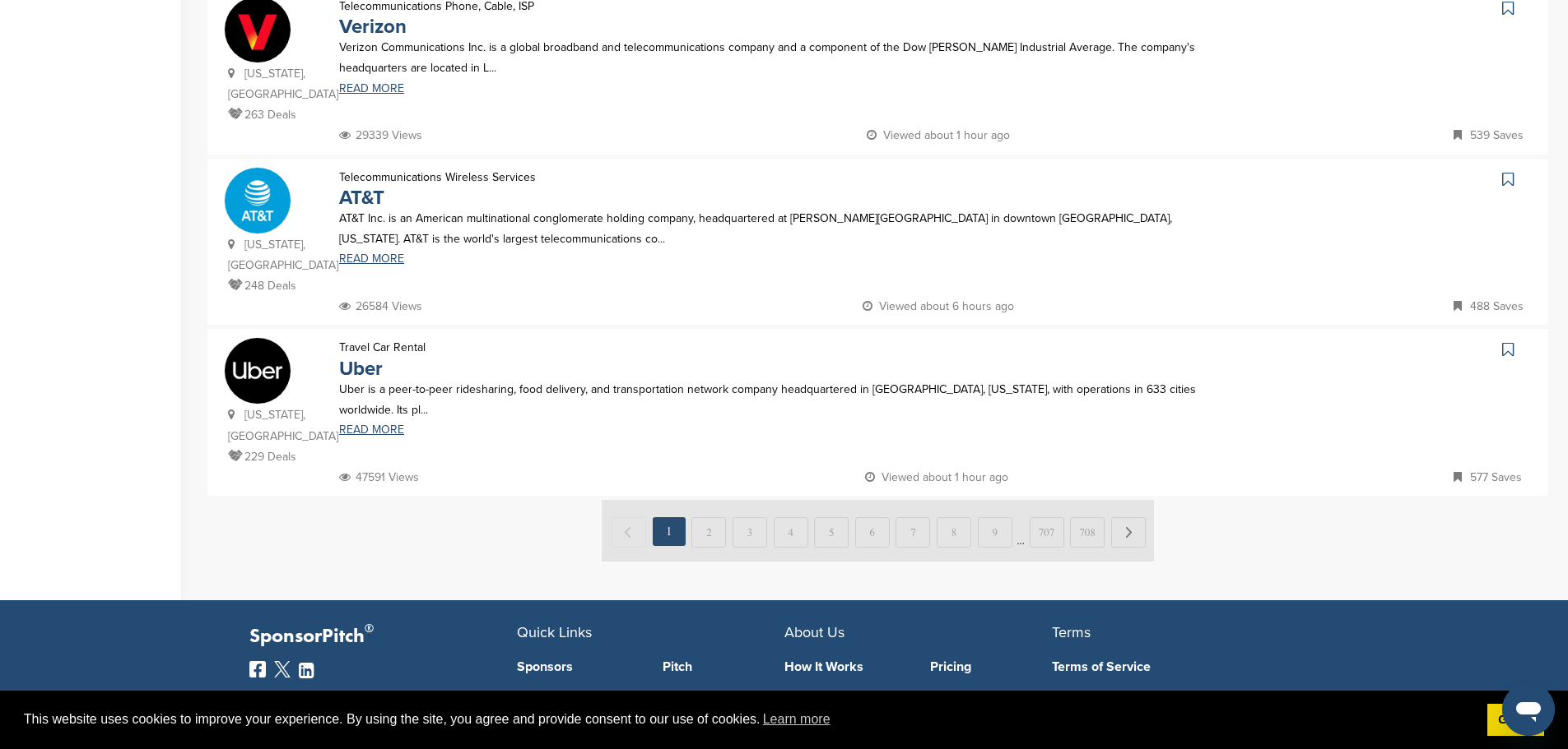
click at [710, 500] on img at bounding box center [877, 530] width 552 height 61
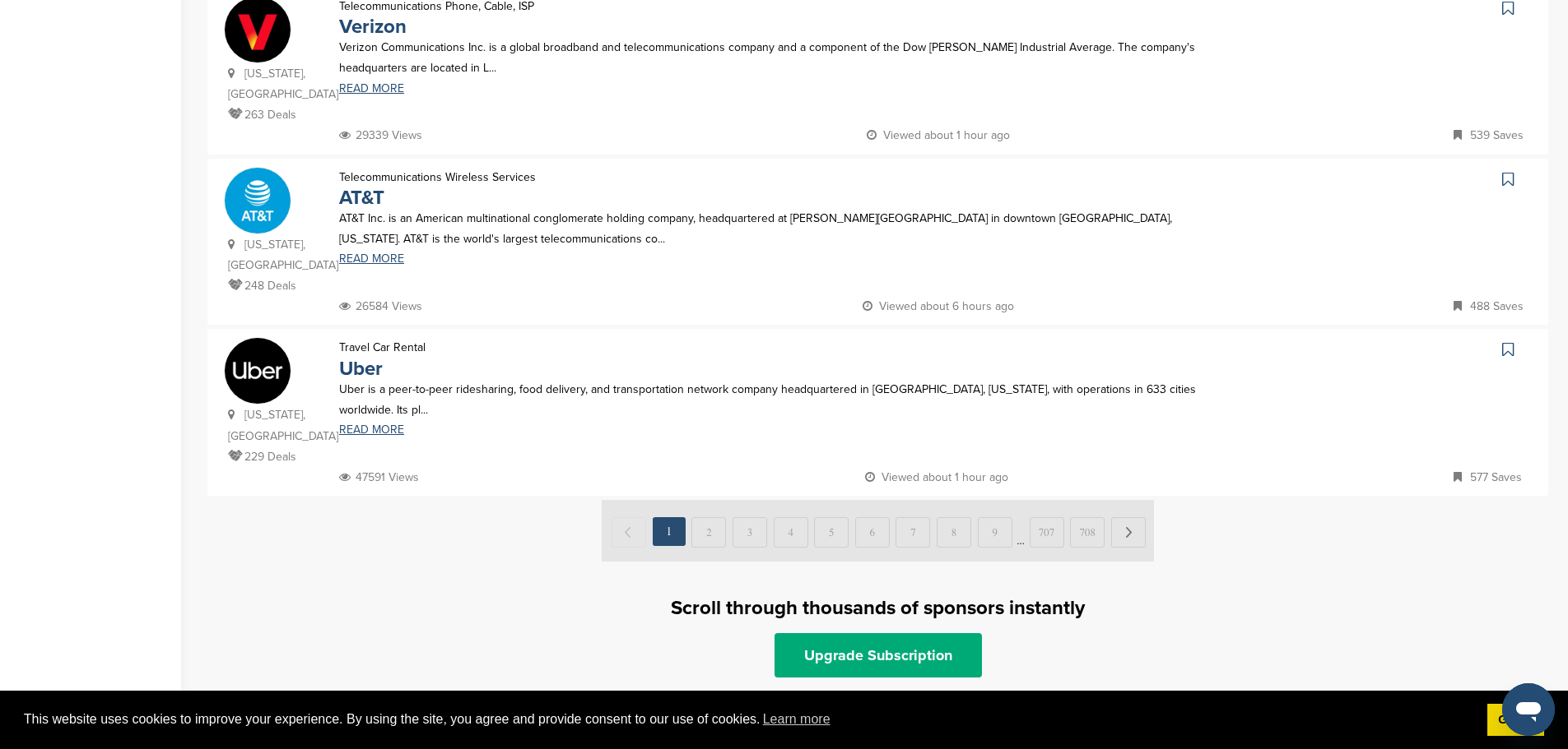
click at [1134, 500] on img at bounding box center [877, 530] width 552 height 61
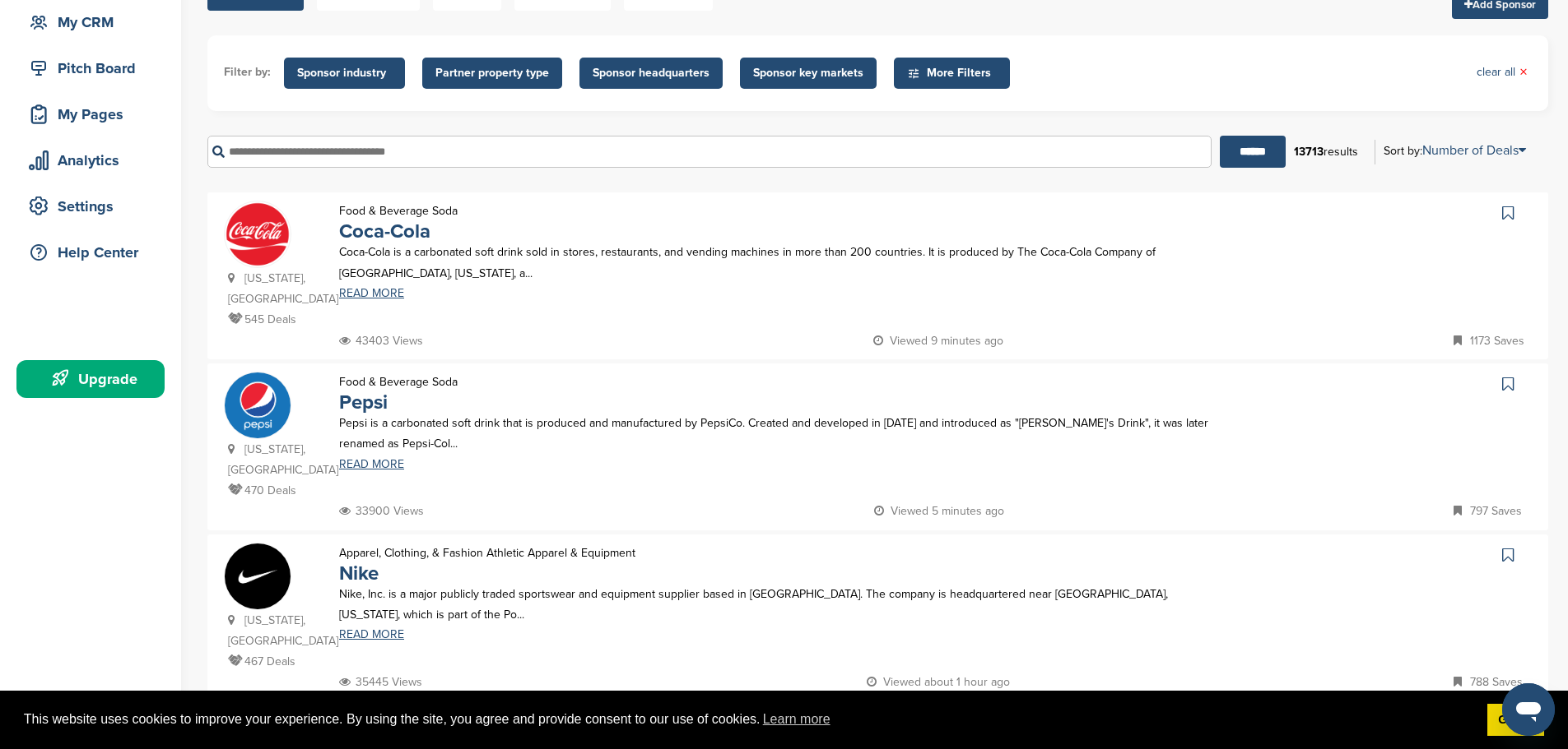
scroll to position [0, 0]
